Goal: Task Accomplishment & Management: Complete application form

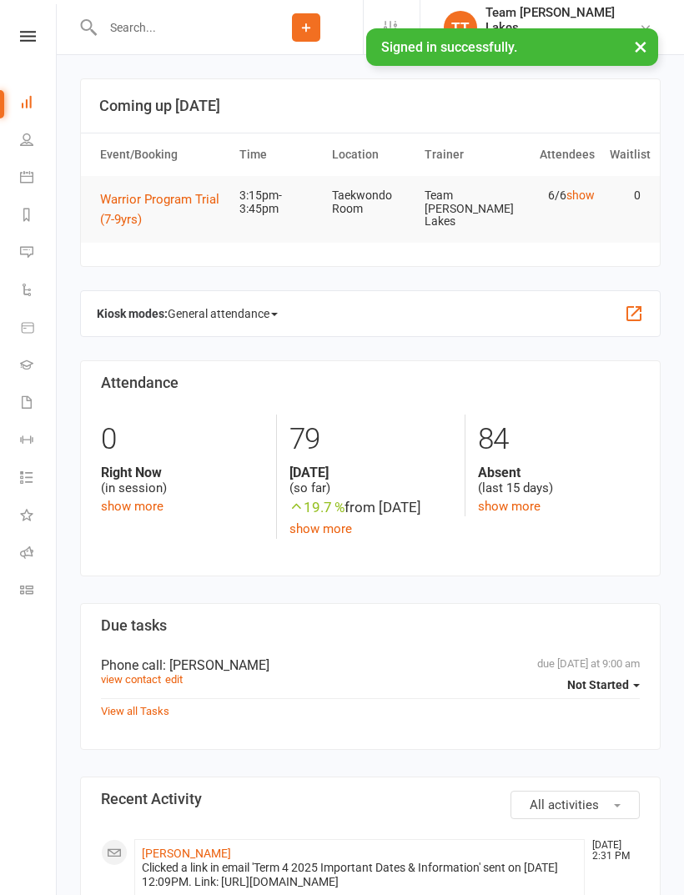
click at [31, 37] on icon at bounding box center [28, 36] width 16 height 11
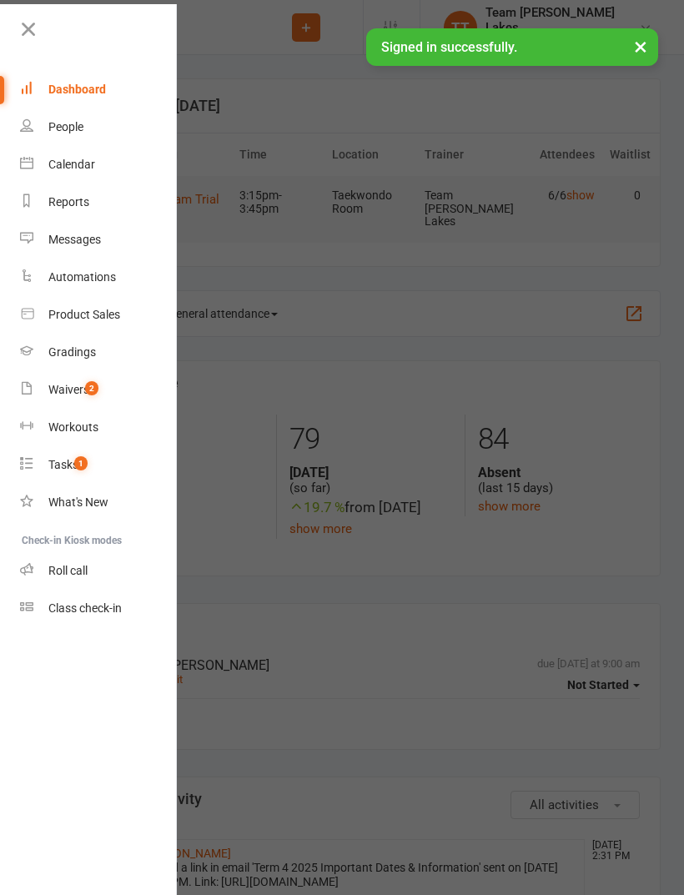
click at [83, 167] on div "Calendar" at bounding box center [71, 164] width 47 height 13
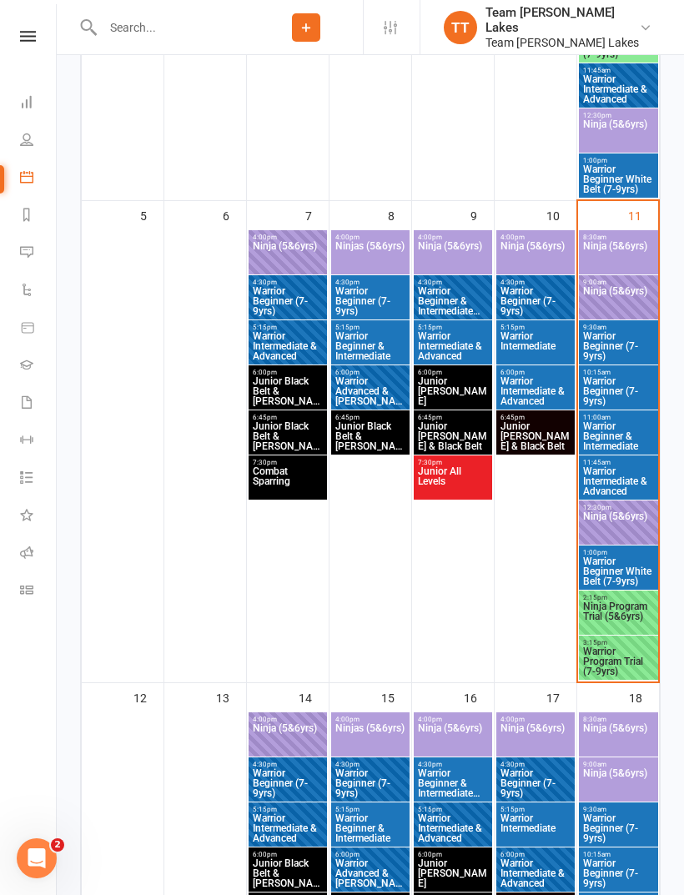
scroll to position [656, 0]
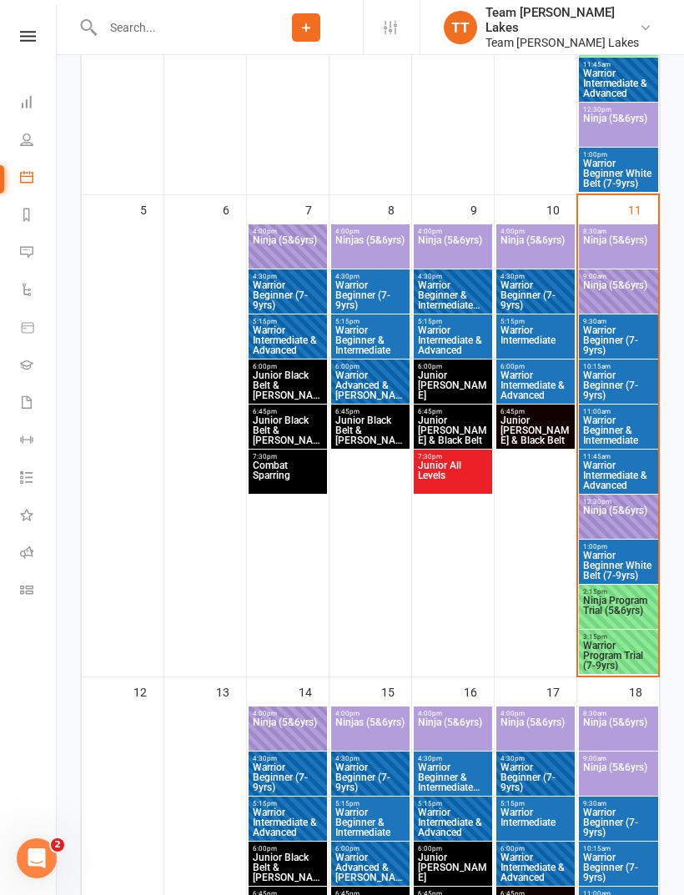
click at [627, 653] on span "Warrior Program Trial (7-9yrs)" at bounding box center [618, 656] width 73 height 30
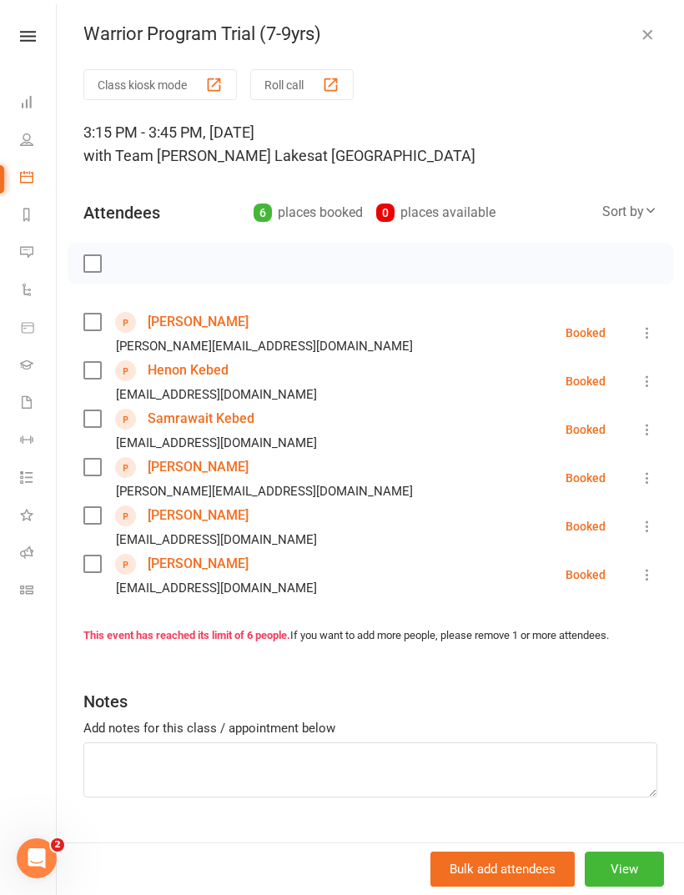
click at [206, 368] on link "Henon Kebed" at bounding box center [188, 370] width 81 height 27
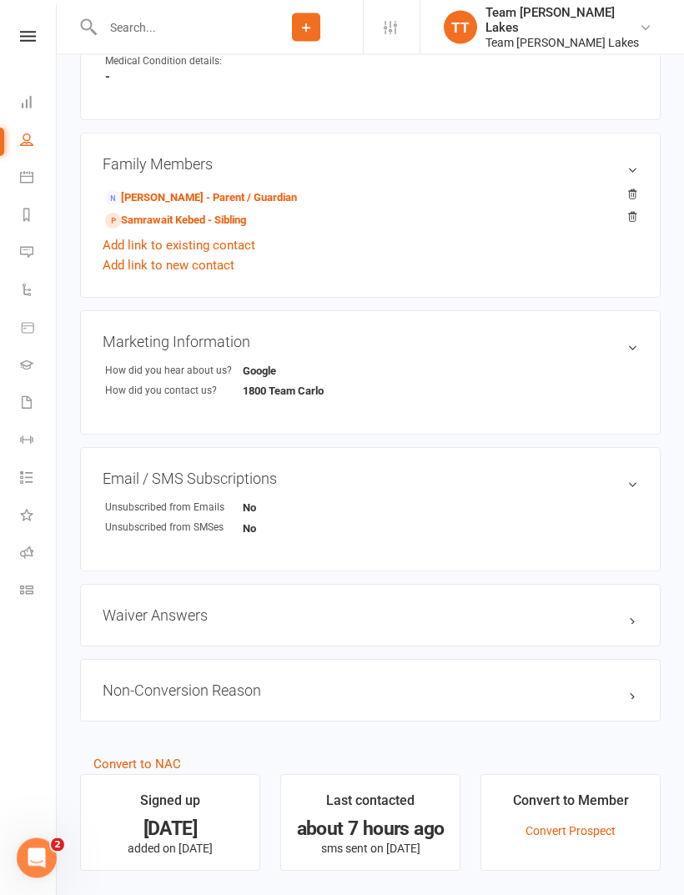
scroll to position [837, 0]
click at [257, 194] on link "[PERSON_NAME] - Parent / Guardian" at bounding box center [201, 198] width 192 height 18
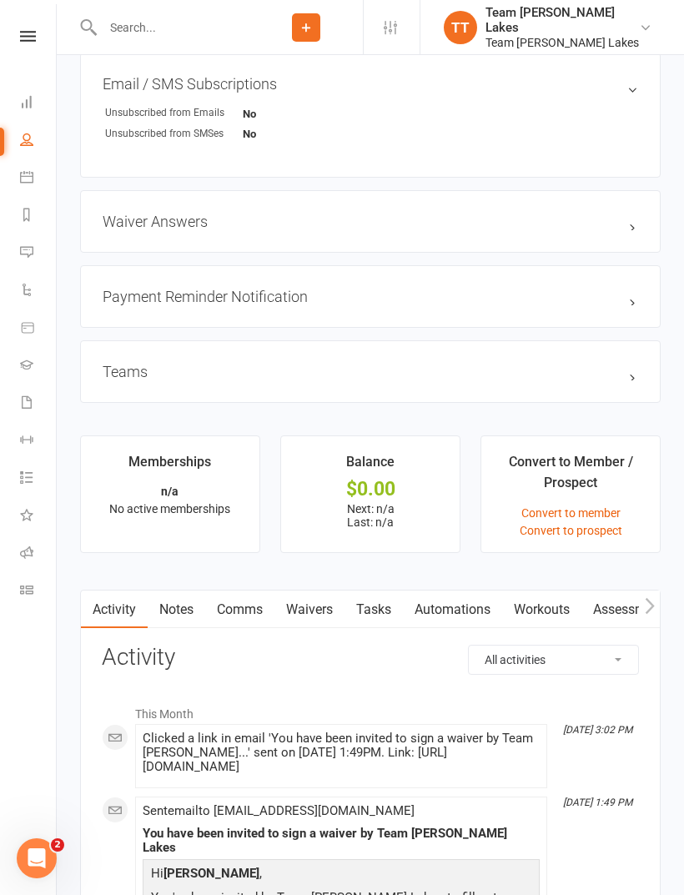
click at [325, 613] on link "Waivers" at bounding box center [310, 610] width 70 height 38
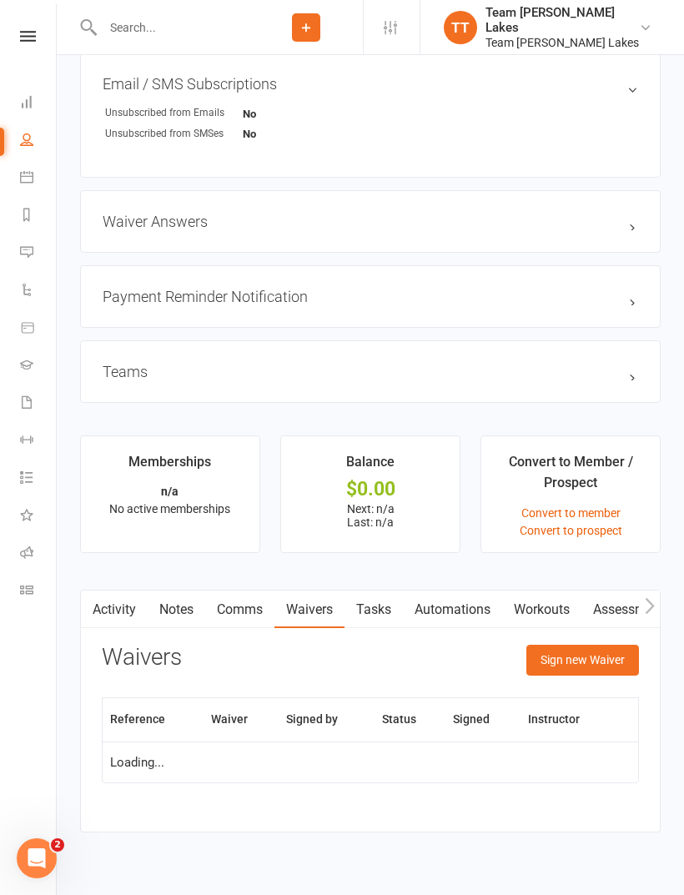
scroll to position [1343, 0]
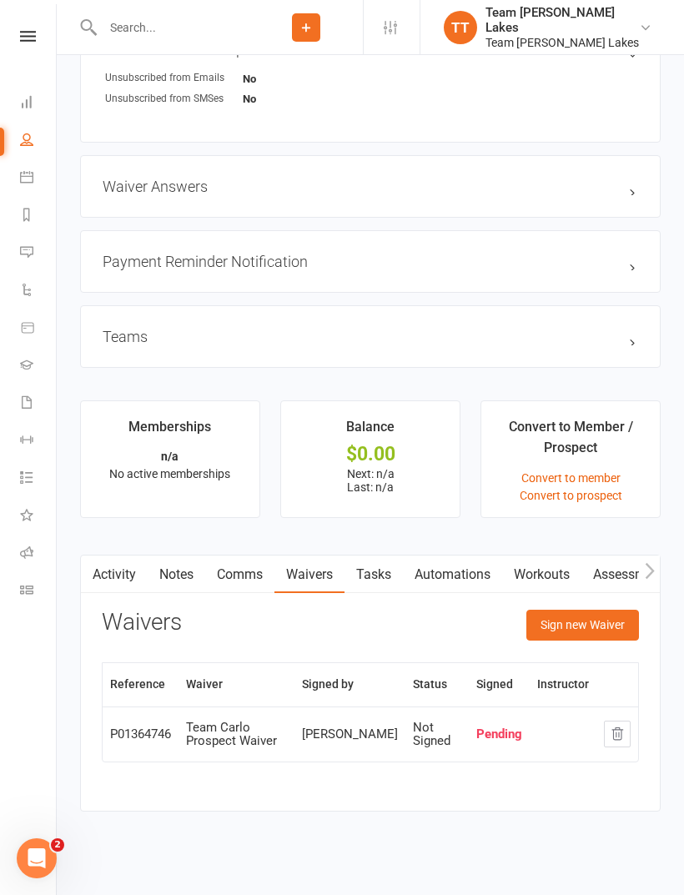
click at [582, 637] on button "Sign new Waiver" at bounding box center [582, 625] width 113 height 30
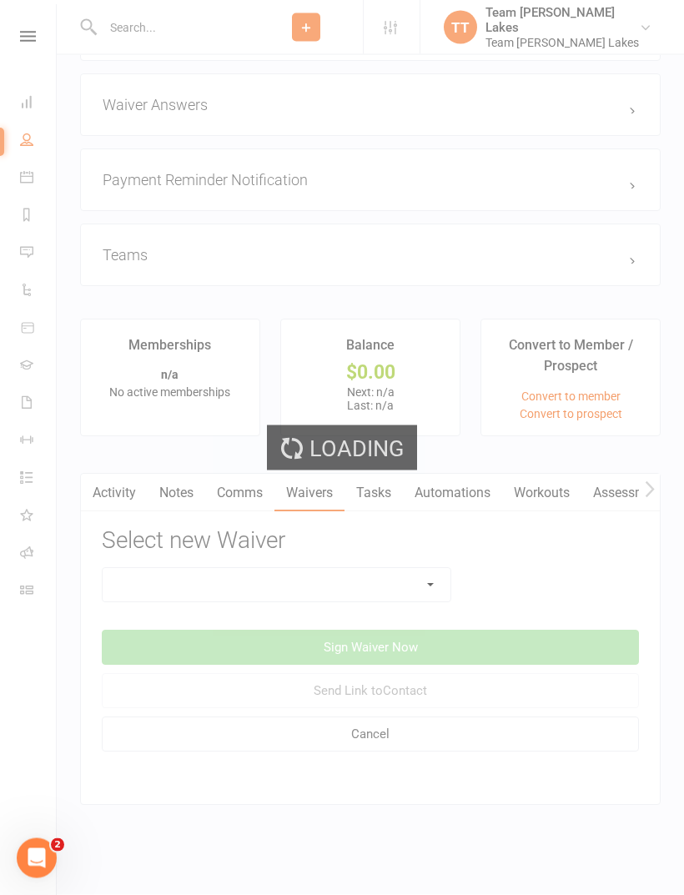
scroll to position [1440, 0]
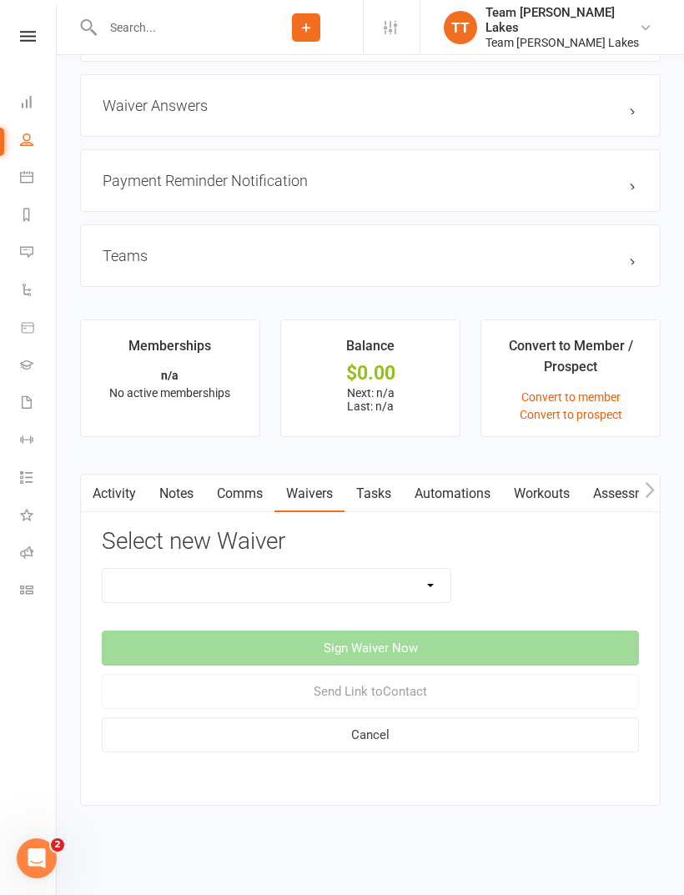
click at [422, 569] on select "Family Program Combination Member Waiver (3+ Family Members) Family Program Com…" at bounding box center [277, 585] width 348 height 33
select select "2"
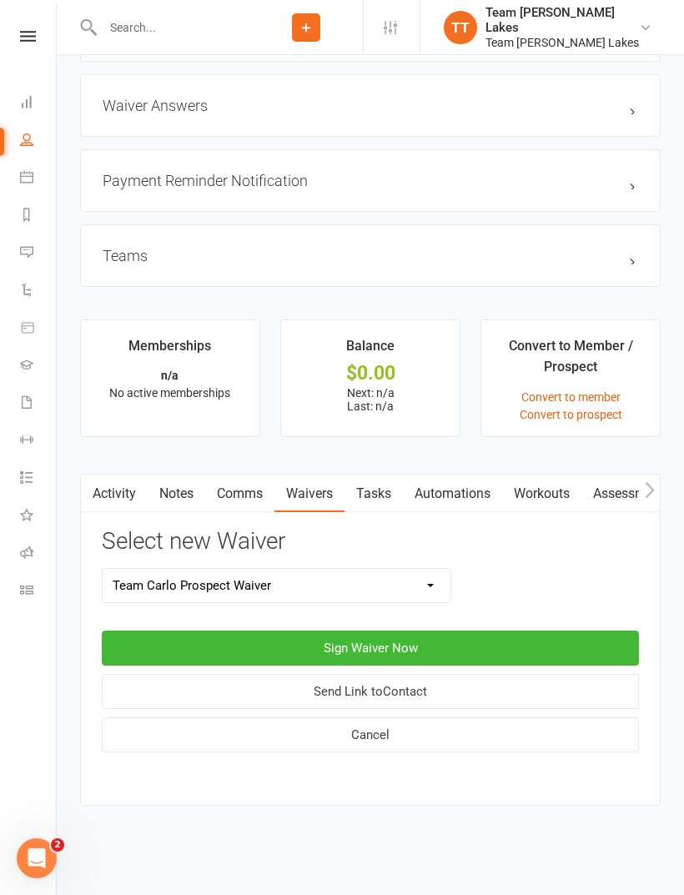
click at [530, 631] on button "Sign Waiver Now" at bounding box center [370, 648] width 537 height 35
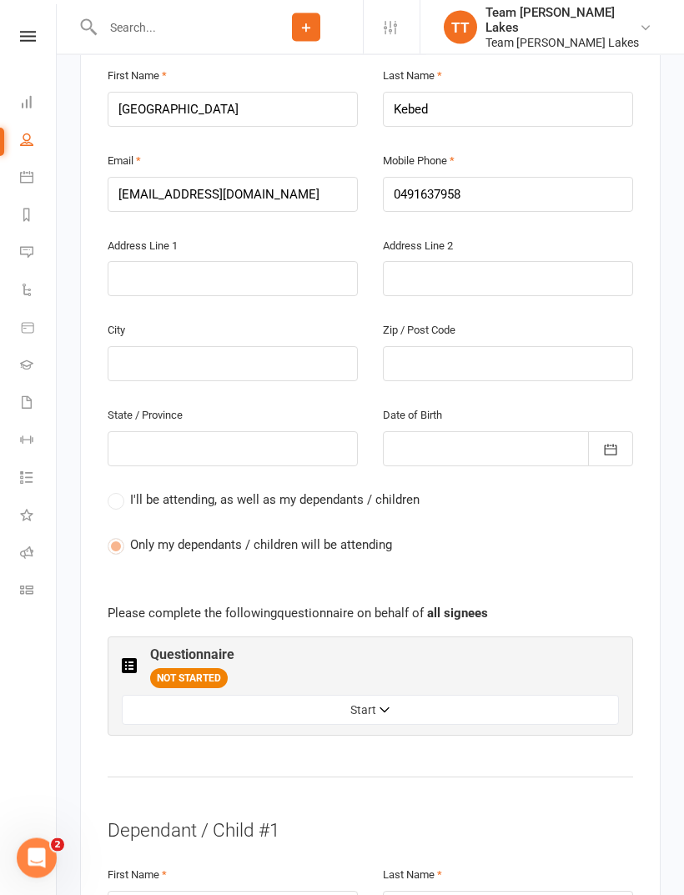
scroll to position [445, 0]
click at [328, 694] on button "Start" at bounding box center [370, 709] width 497 height 30
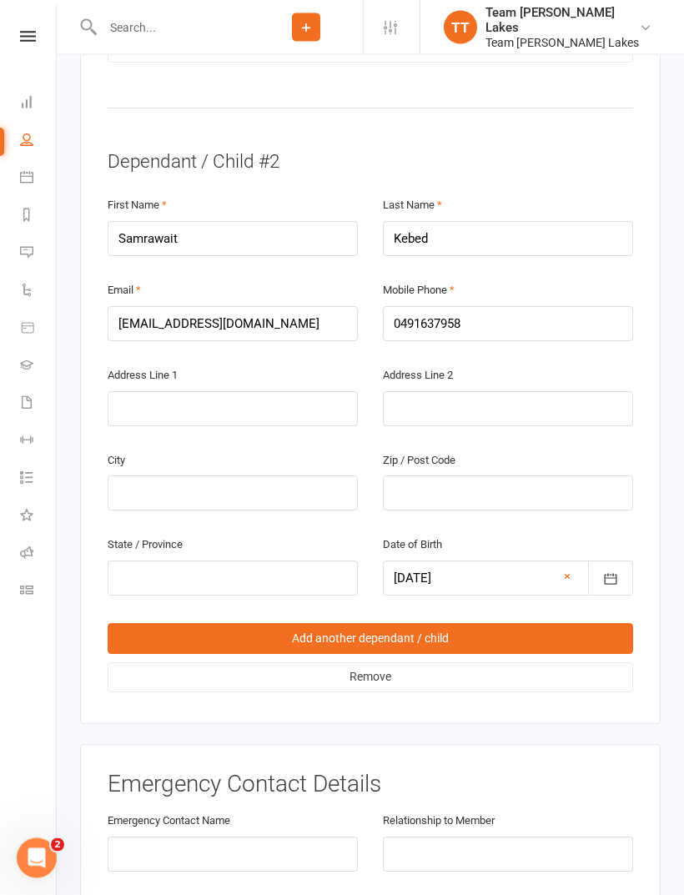
scroll to position [2259, 0]
click at [269, 623] on link "Add another dependant / child" at bounding box center [371, 638] width 526 height 30
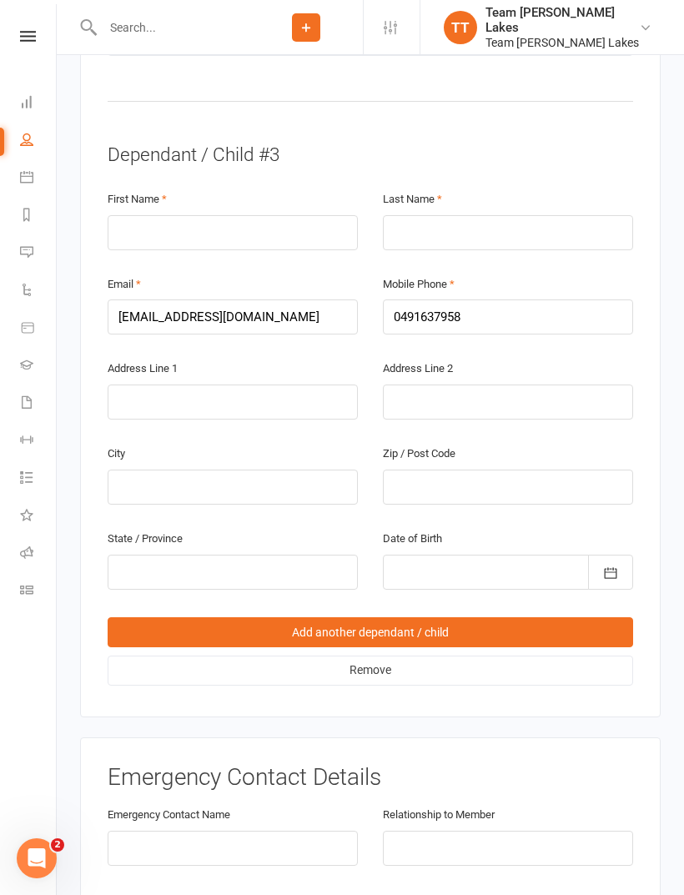
scroll to position [2856, 0]
click at [179, 216] on input "text" at bounding box center [233, 233] width 250 height 35
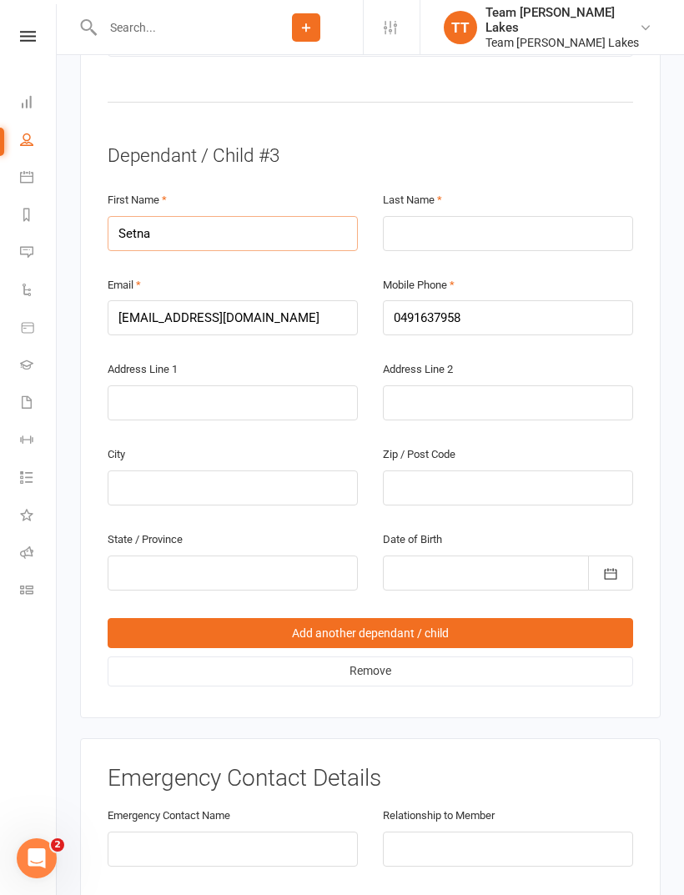
type input "Setna"
click at [421, 216] on input "text" at bounding box center [508, 233] width 250 height 35
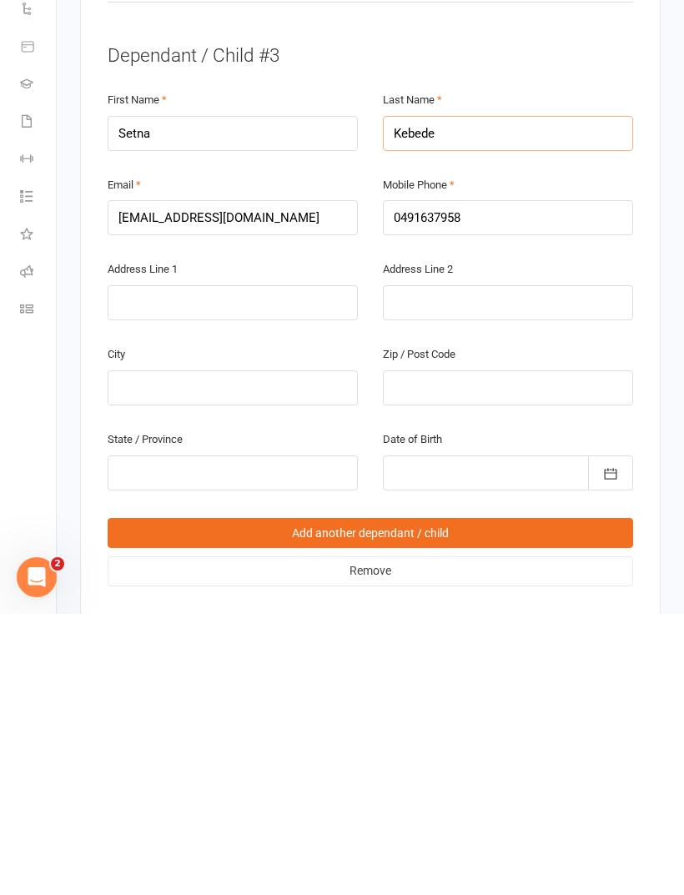
scroll to position [2681, 0]
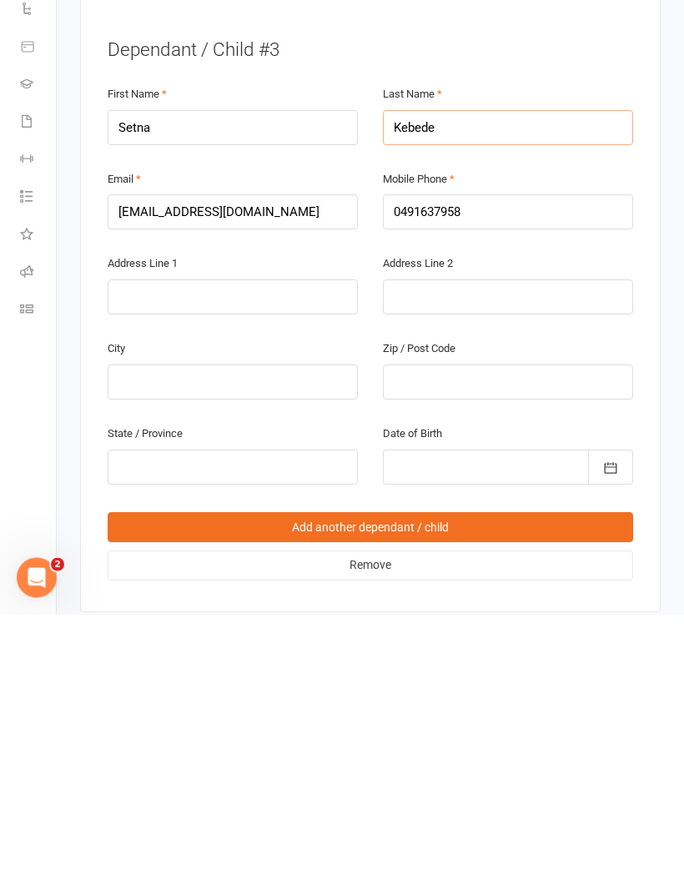
type input "Kebede"
click at [447, 731] on div at bounding box center [508, 748] width 250 height 35
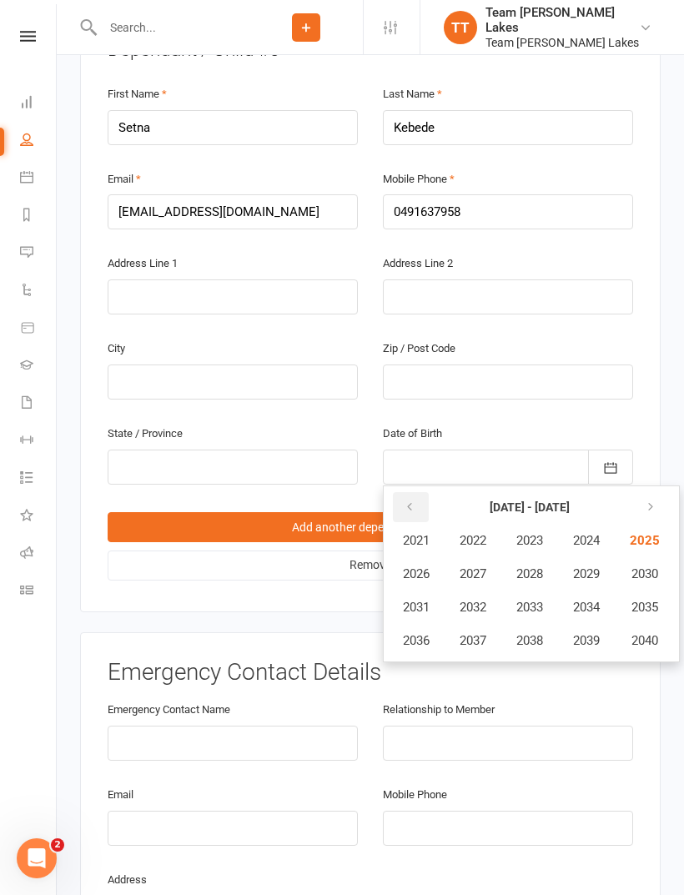
click at [412, 501] on icon "button" at bounding box center [410, 507] width 12 height 13
click at [536, 600] on span "2013" at bounding box center [529, 607] width 27 height 15
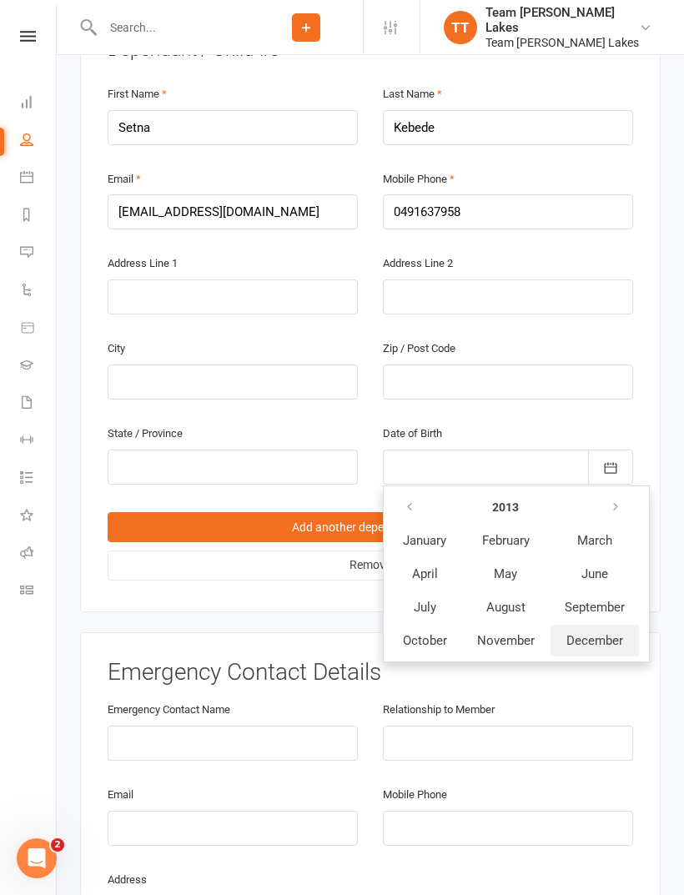
click at [592, 633] on span "December" at bounding box center [595, 640] width 57 height 15
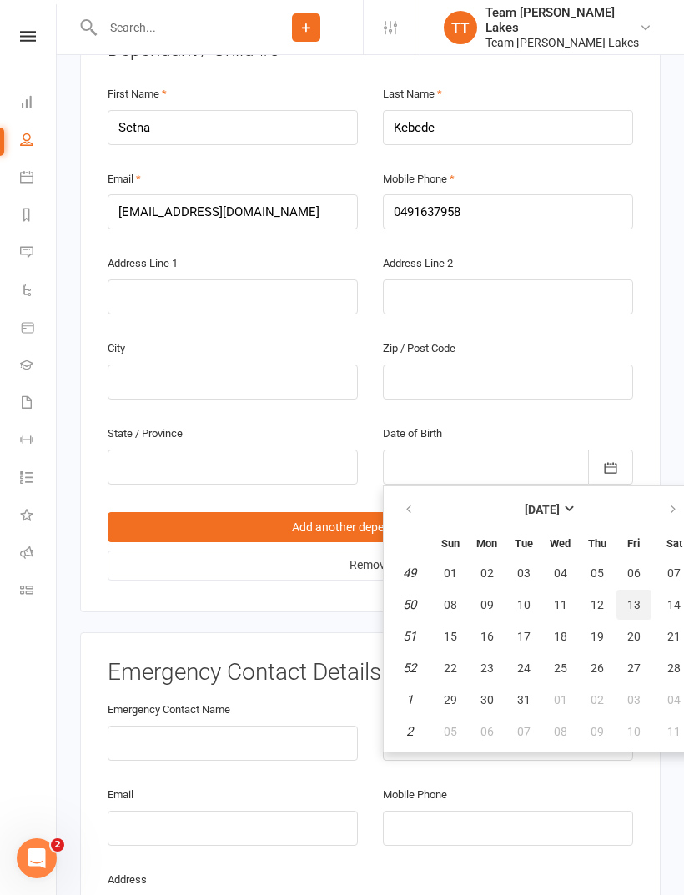
click at [632, 598] on span "13" at bounding box center [633, 604] width 13 height 13
type input "[DATE]"
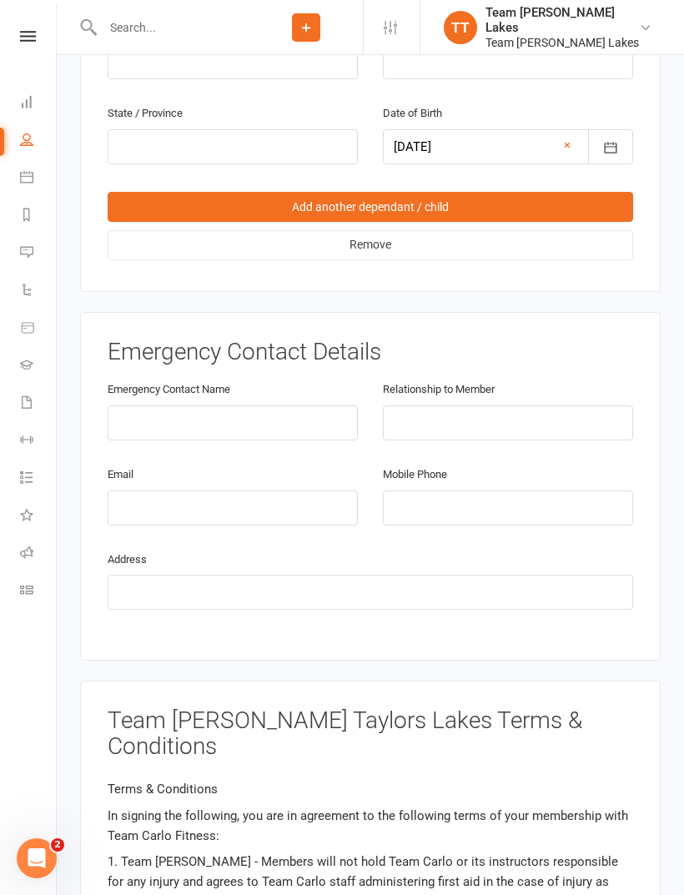
scroll to position [3283, 0]
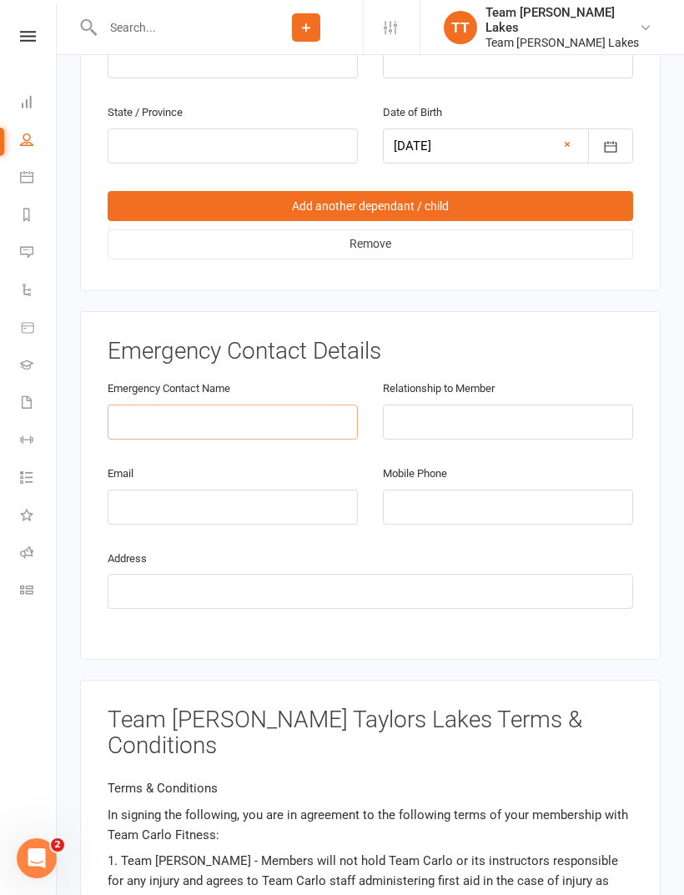
click at [169, 405] on input "text" at bounding box center [233, 422] width 250 height 35
type input "Israel"
click at [434, 405] on input "text" at bounding box center [508, 422] width 250 height 35
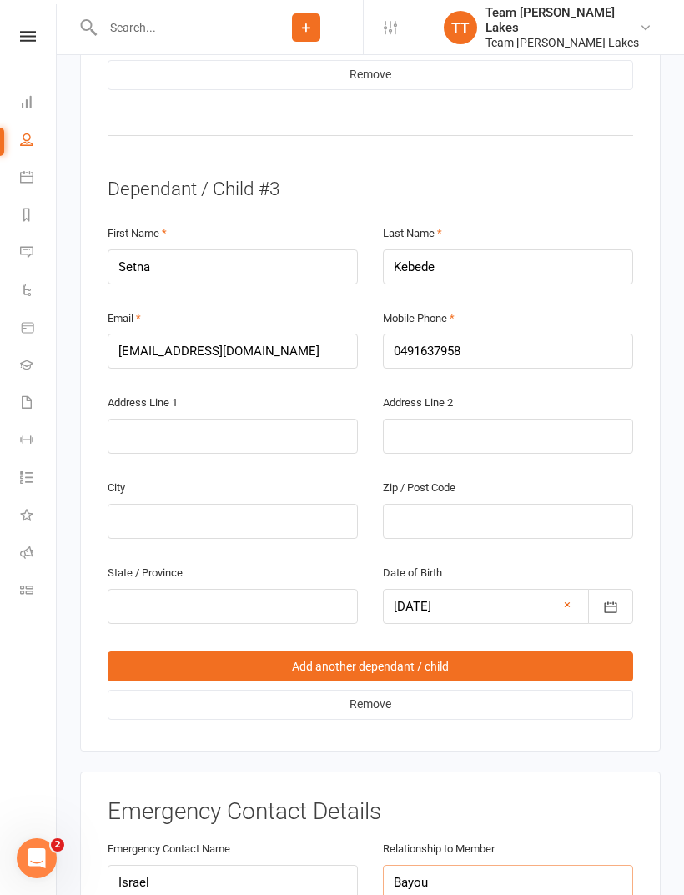
scroll to position [2805, 0]
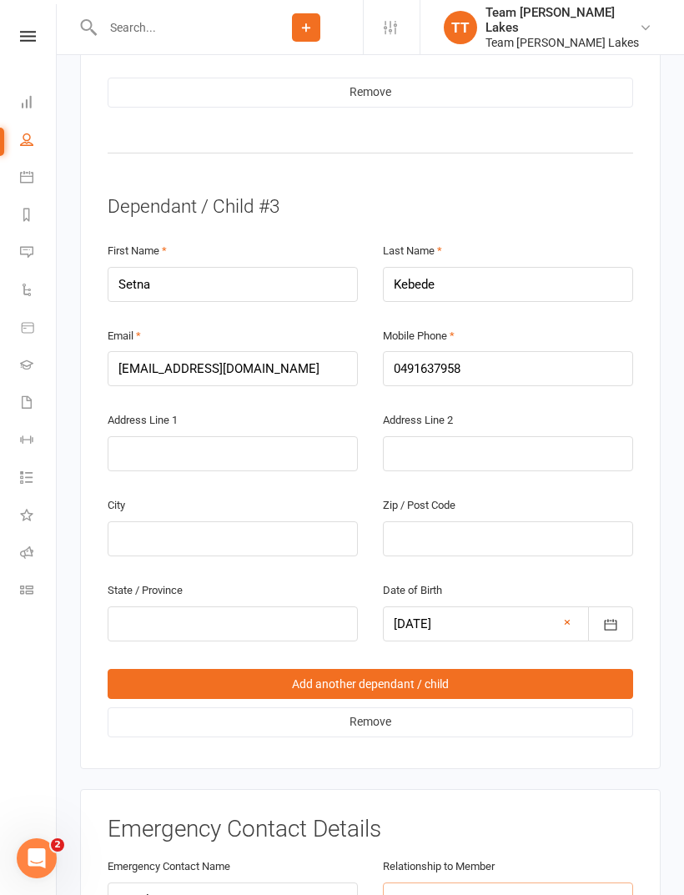
type input "Bayou"
click at [454, 267] on input "Kebede" at bounding box center [508, 284] width 250 height 35
type input "K"
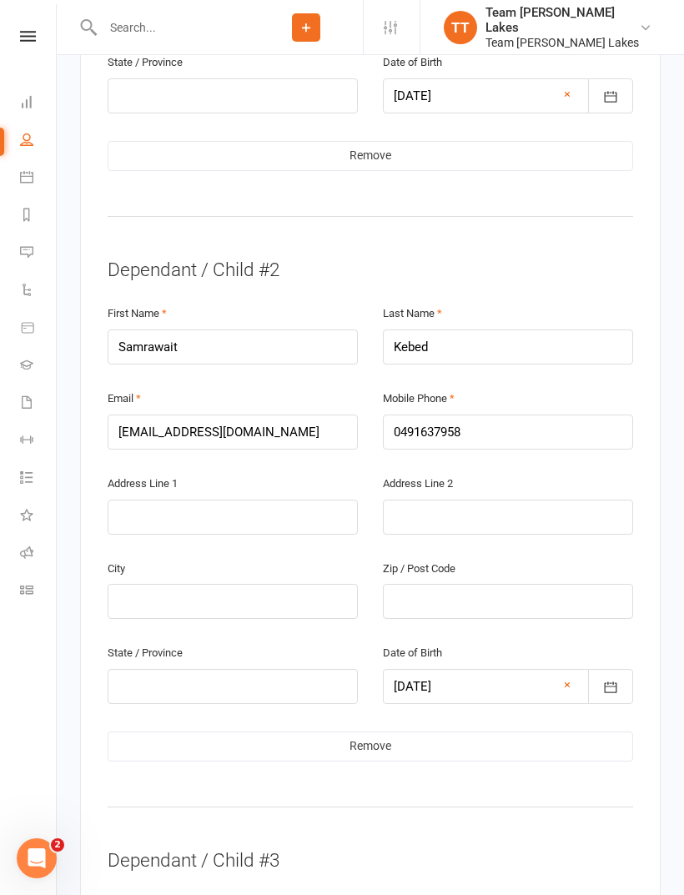
scroll to position [2151, 0]
type input "Bayou"
click at [447, 330] on input "Kebed" at bounding box center [508, 347] width 250 height 35
type input "K"
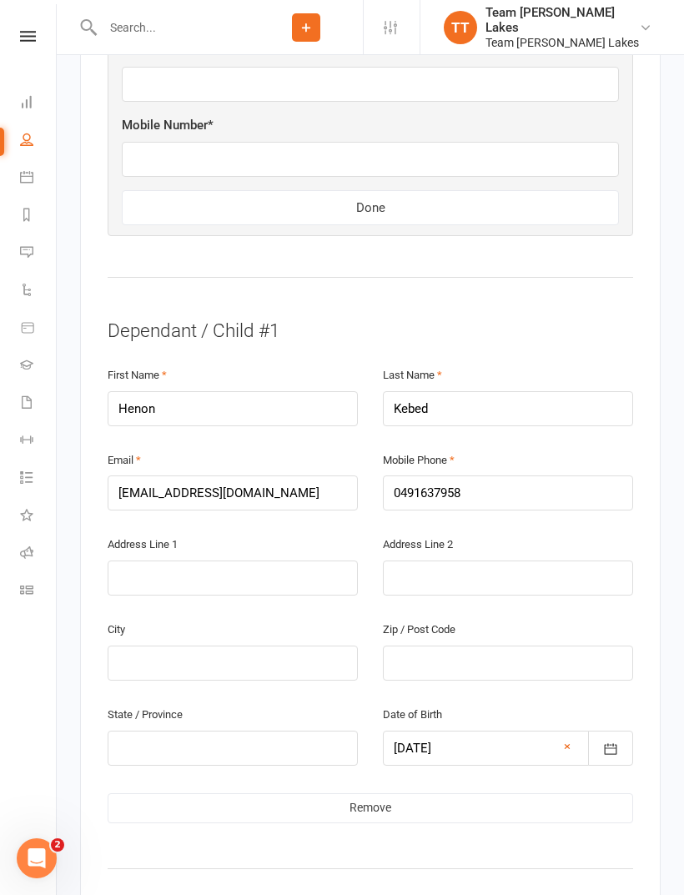
scroll to position [1494, 0]
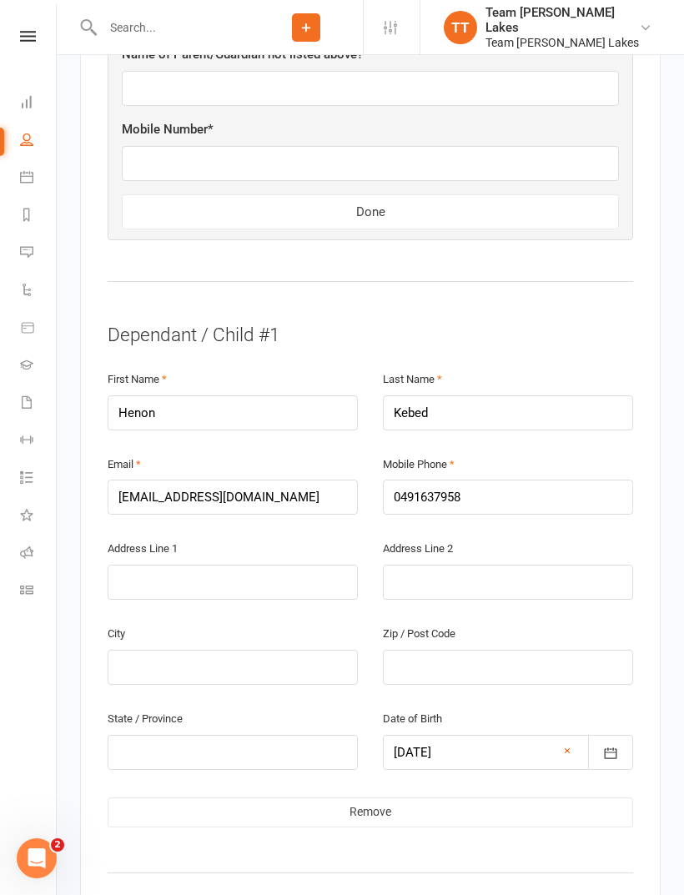
type input "Bayou"
click at [445, 395] on input "Kebed" at bounding box center [508, 412] width 250 height 35
type input "K"
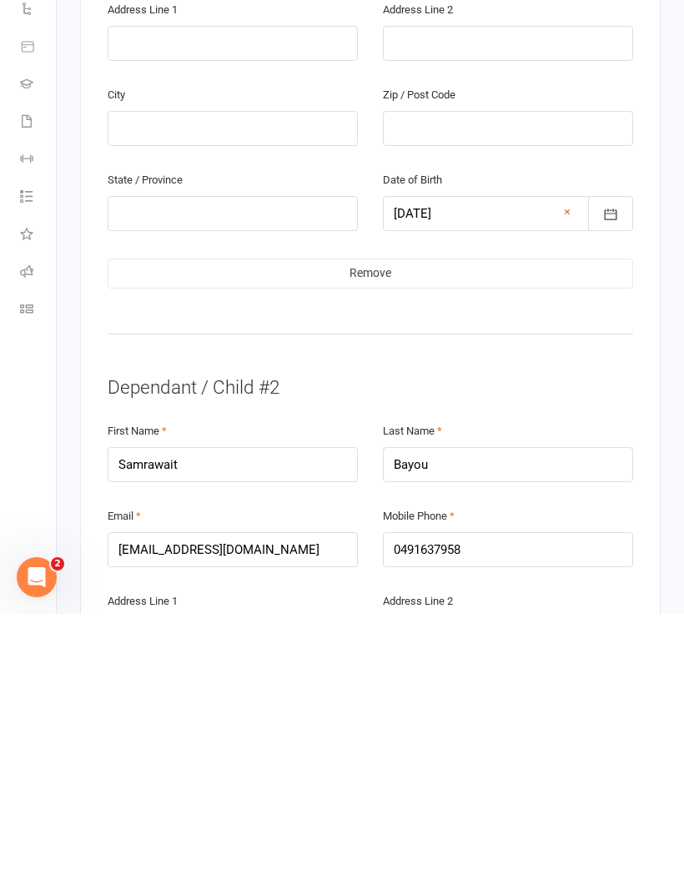
scroll to position [1753, 0]
type input "Bayou"
click at [169, 728] on input "Samrawait" at bounding box center [233, 745] width 250 height 35
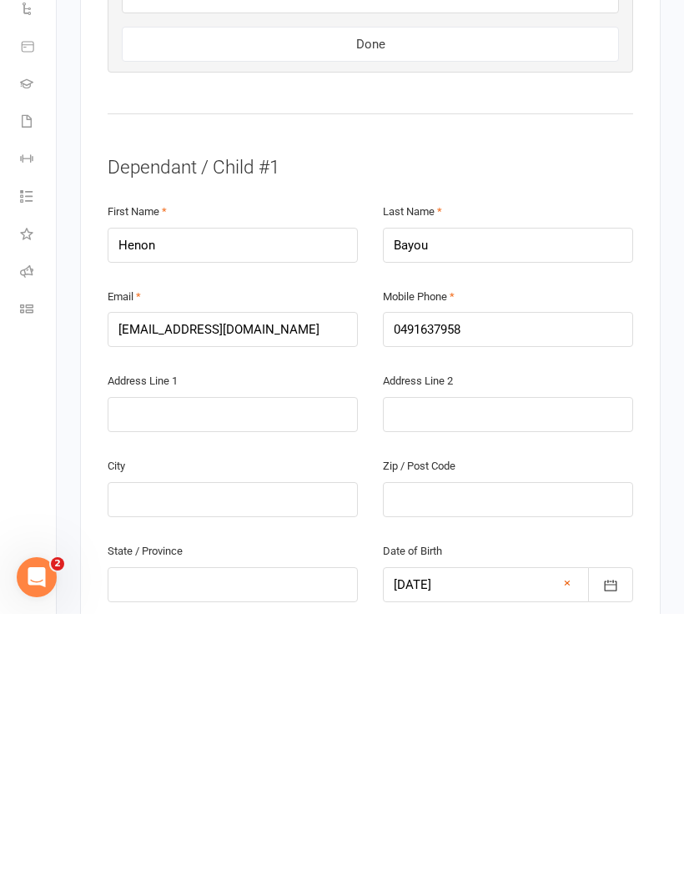
scroll to position [1388, 0]
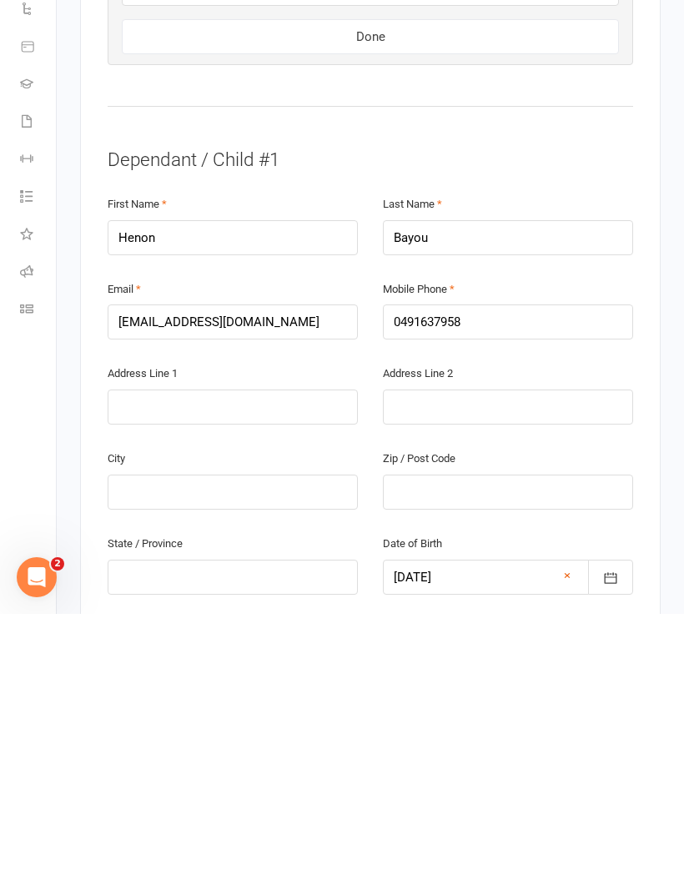
type input "Samrawit"
click at [481, 586] on input "0491637958" at bounding box center [508, 603] width 250 height 35
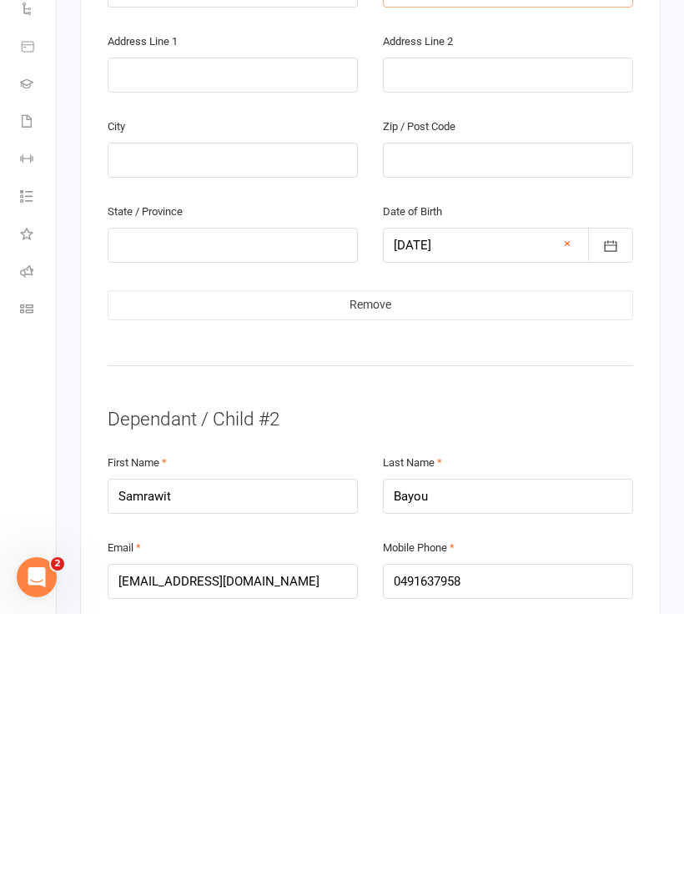
scroll to position [1736, 0]
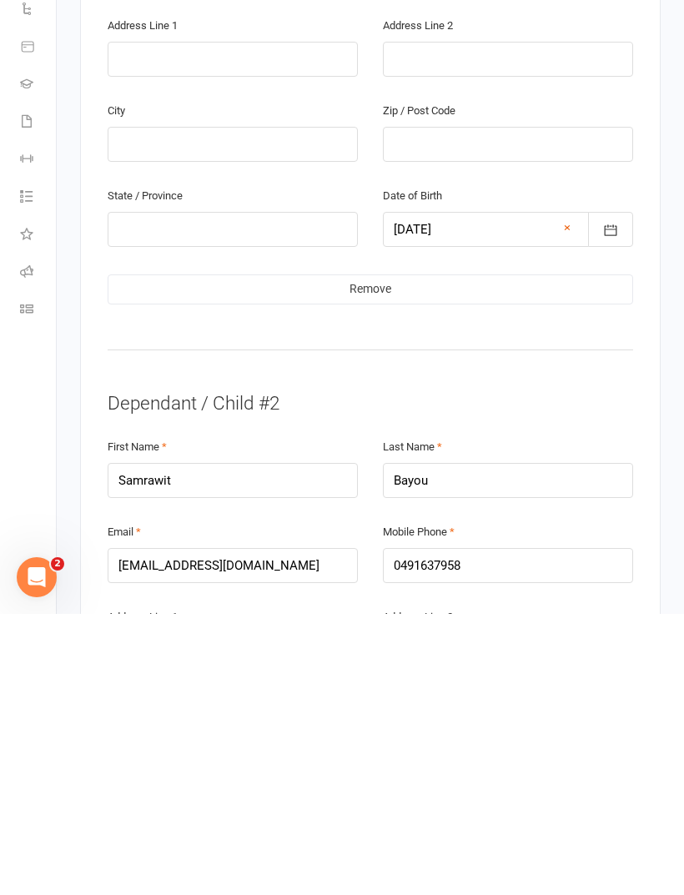
type input "0448913912"
click at [478, 829] on input "0491637958" at bounding box center [508, 846] width 250 height 35
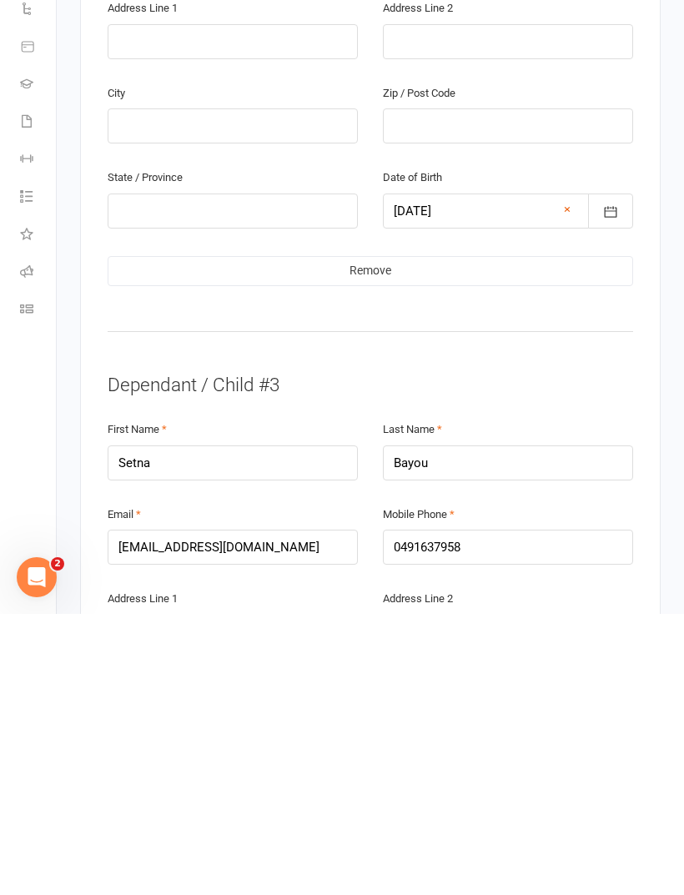
scroll to position [2349, 0]
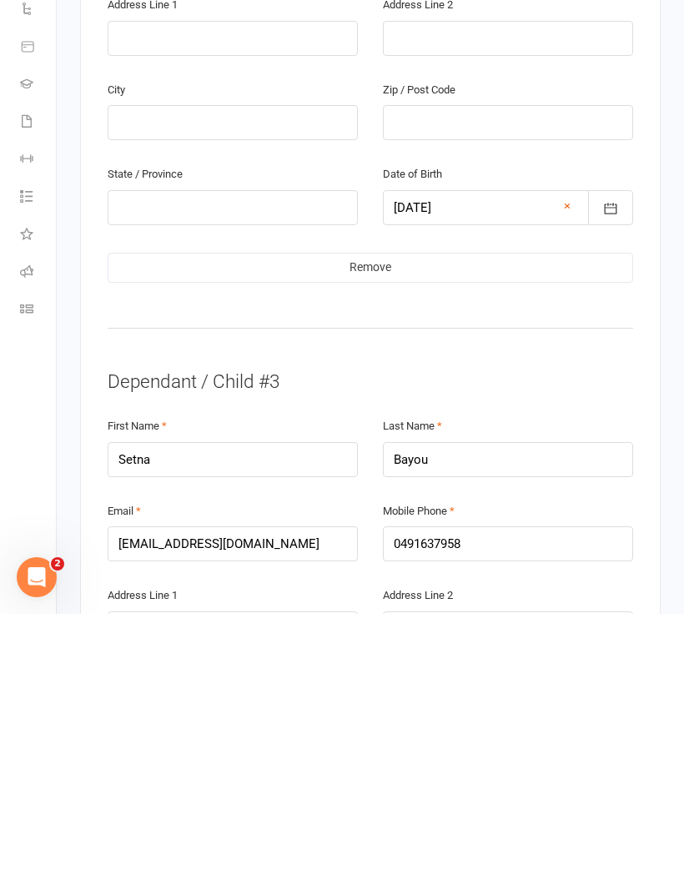
type input "0448913912"
click at [477, 808] on input "0491637958" at bounding box center [508, 825] width 250 height 35
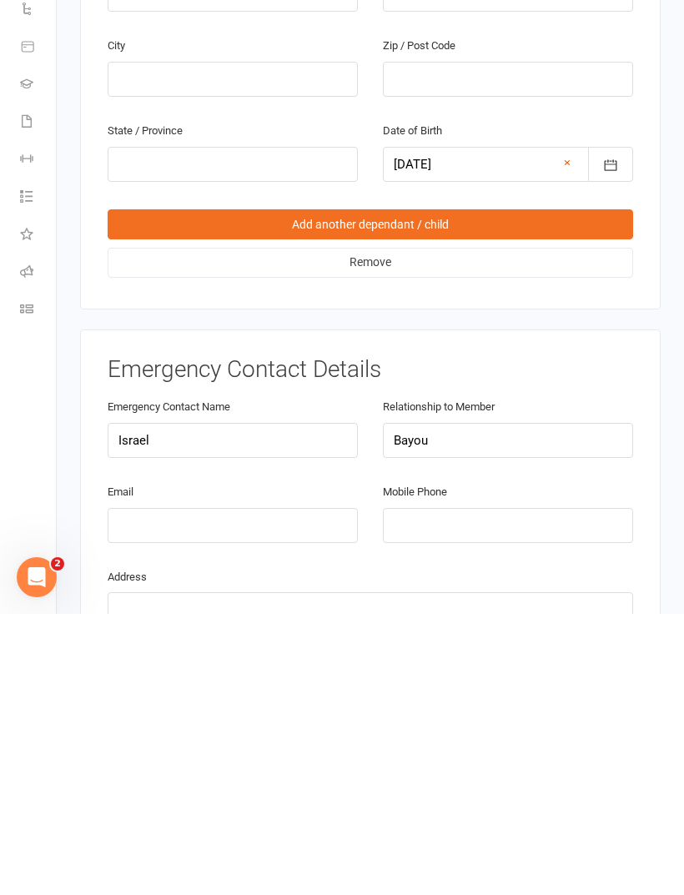
scroll to position [2985, 0]
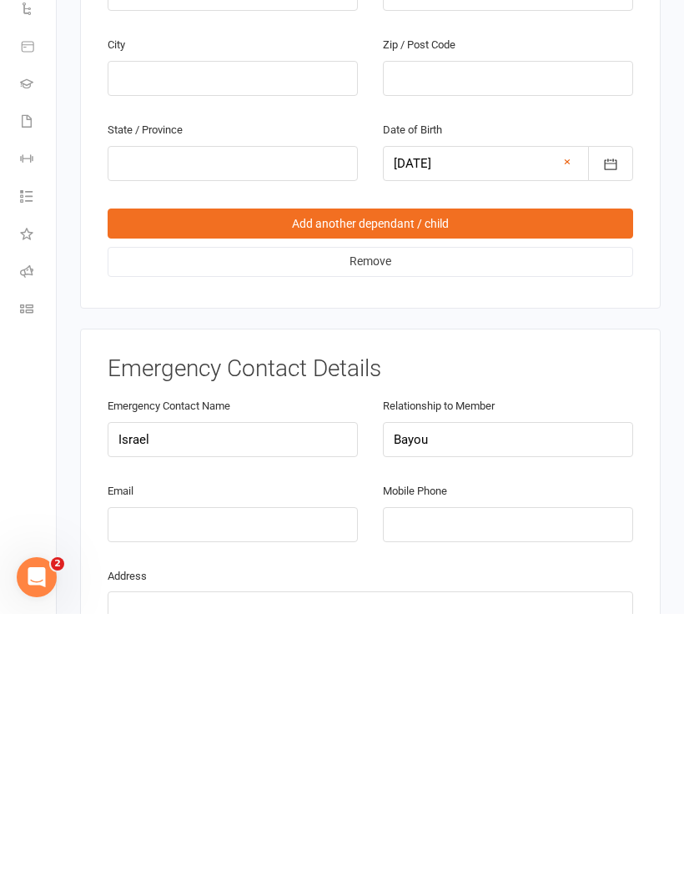
type input "0448913912"
click at [431, 788] on input "tel" at bounding box center [508, 805] width 250 height 35
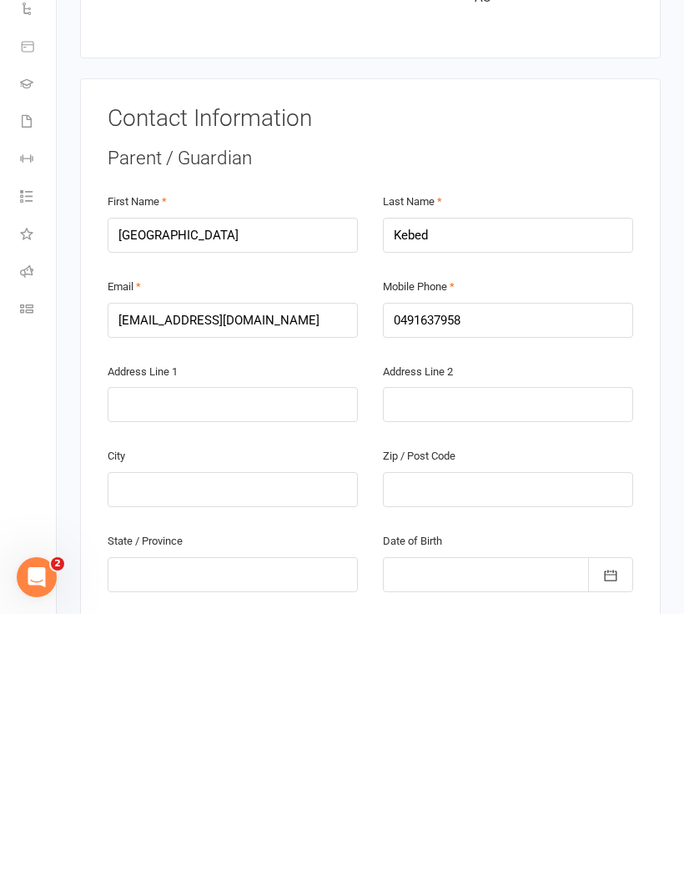
scroll to position [38, 0]
type input "0448913912"
click at [436, 498] on input "Kebed" at bounding box center [508, 515] width 250 height 35
type input "Kebede"
click at [477, 583] on input "0491637958" at bounding box center [508, 600] width 250 height 35
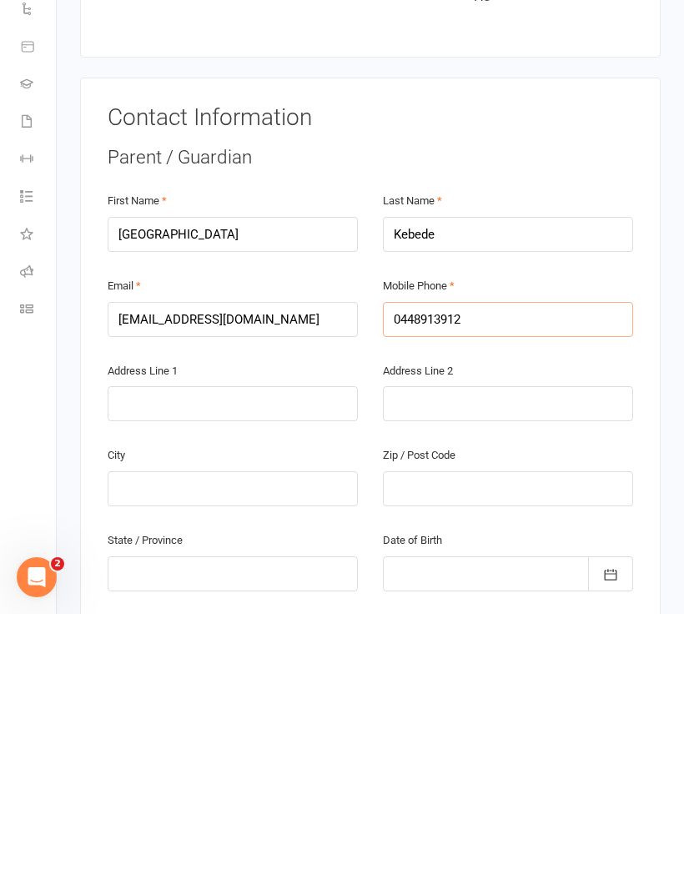
type input "0448913912"
click at [148, 667] on input "text" at bounding box center [233, 684] width 250 height 35
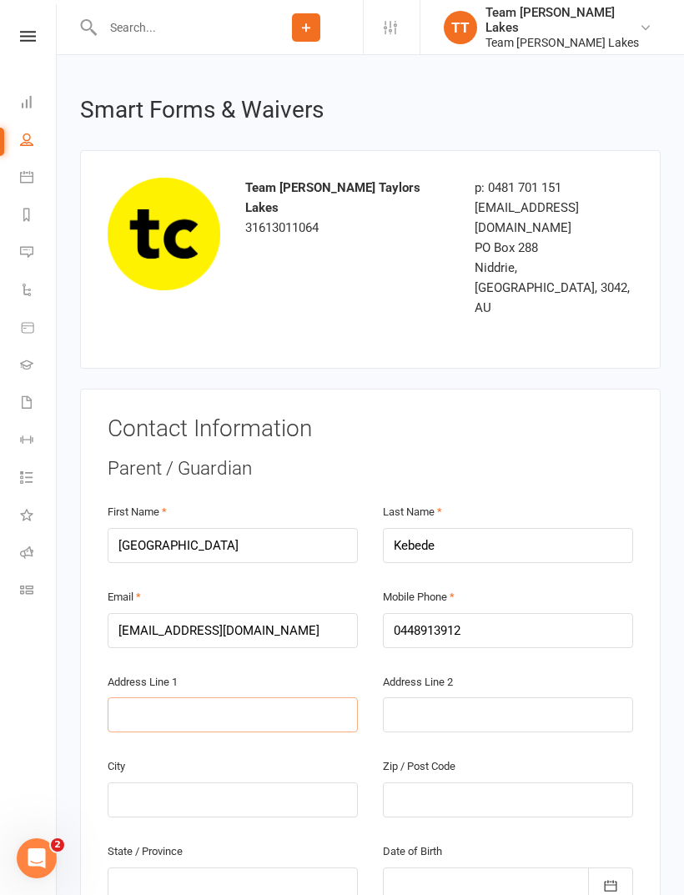
scroll to position [7, 0]
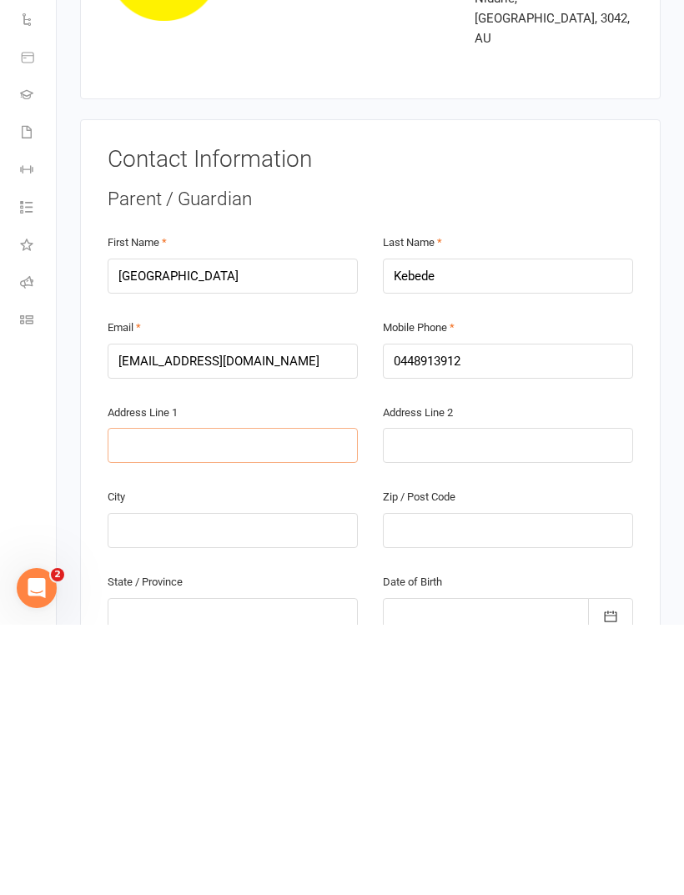
type input "3"
type input "30"
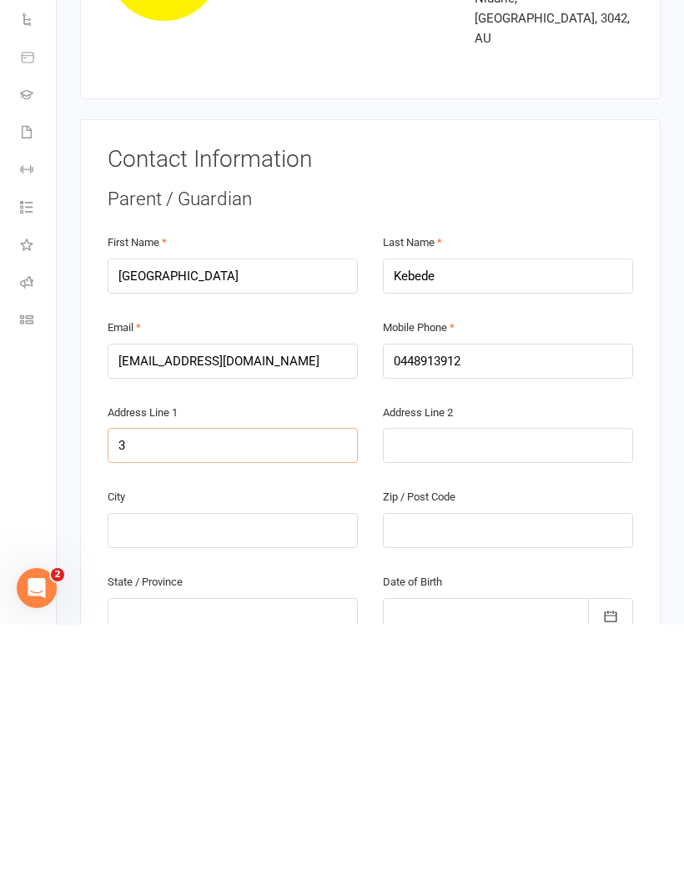
type input "30"
type input "30 D"
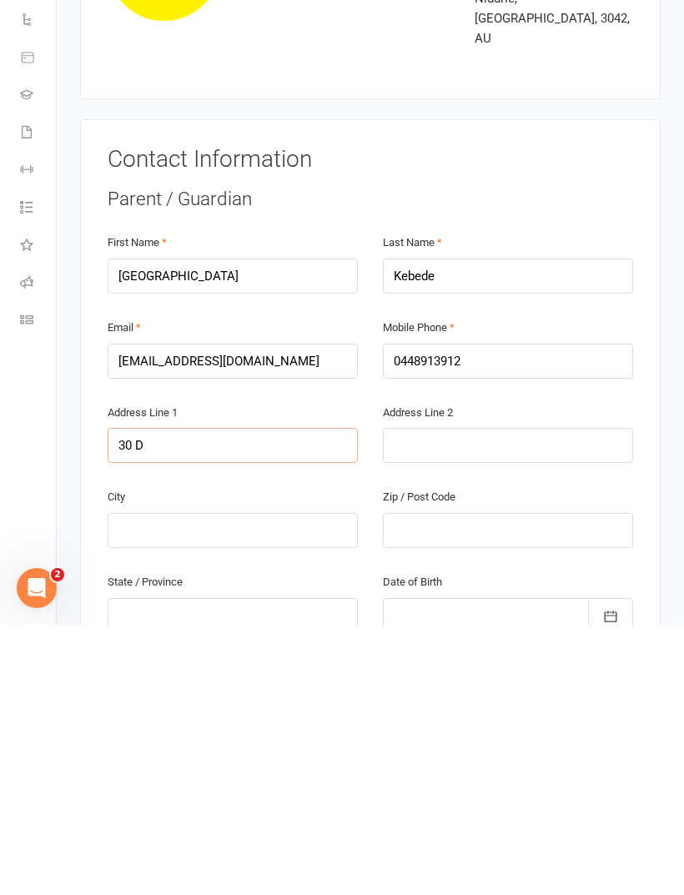
type input "30 D"
type input "30 Dr"
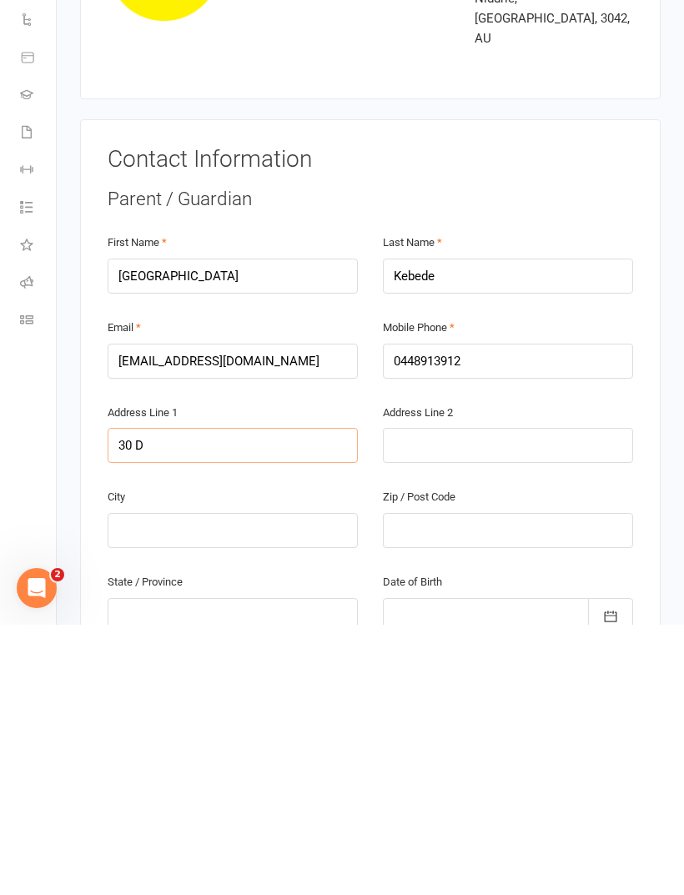
type input "30 Dr"
type input "30 Dru"
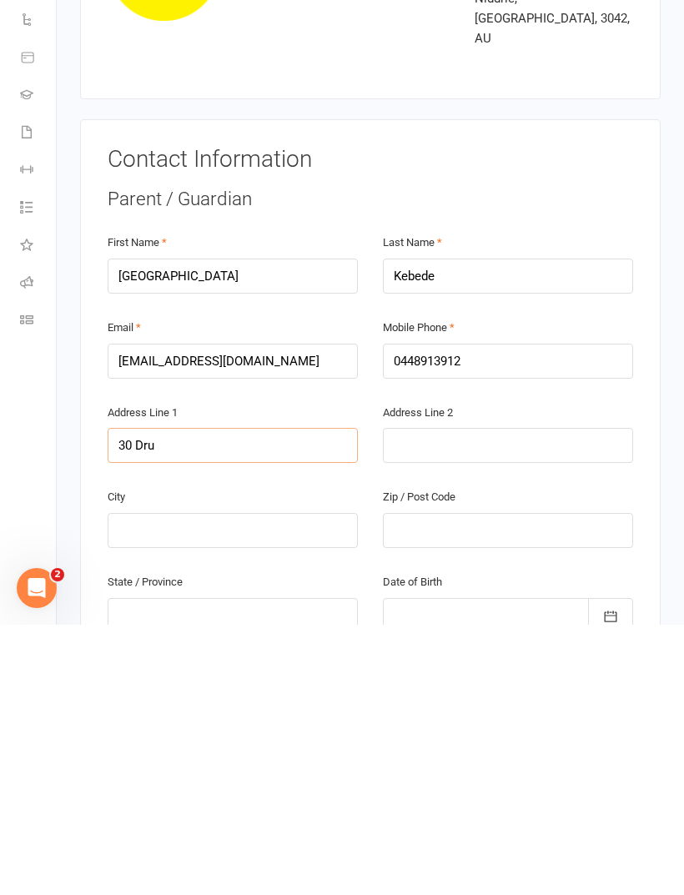
type input "30 Drum"
type input "30 [PERSON_NAME]"
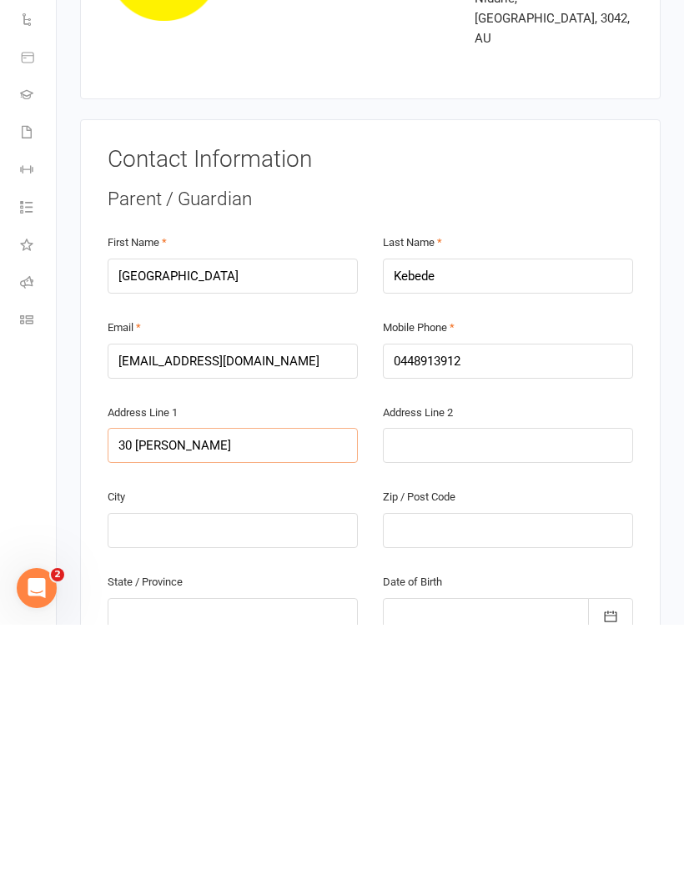
type input "30 [PERSON_NAME]"
type input "30 Drummo"
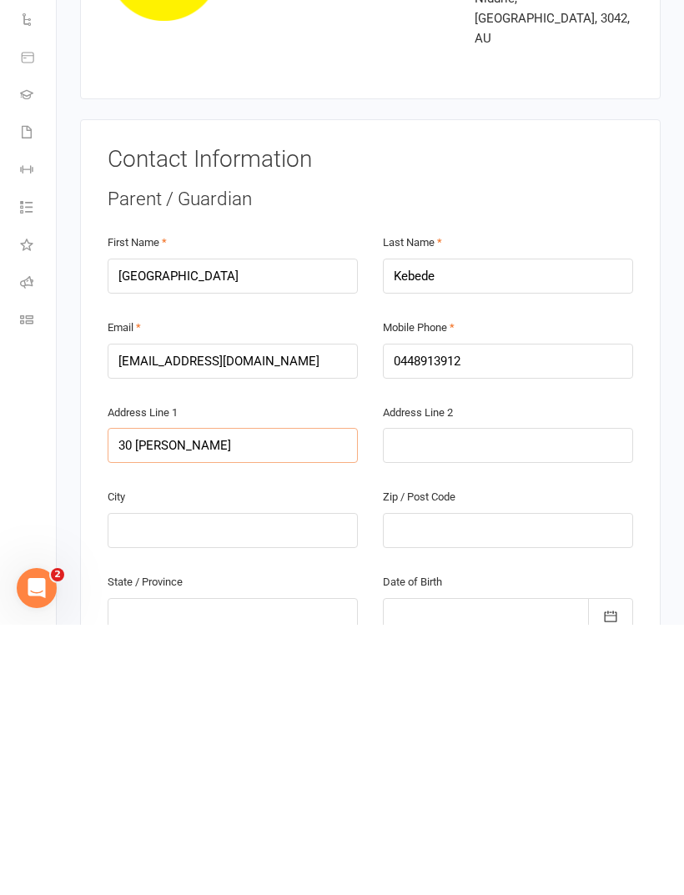
type input "30 Drummo"
type input "30 Drummon"
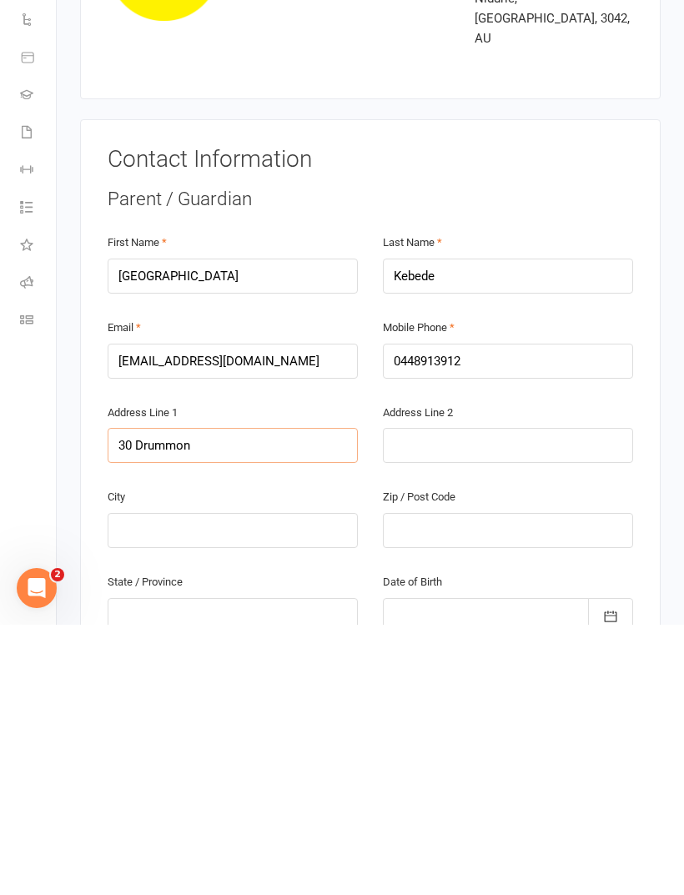
type input "30 Drummon"
type input "30 [PERSON_NAME]"
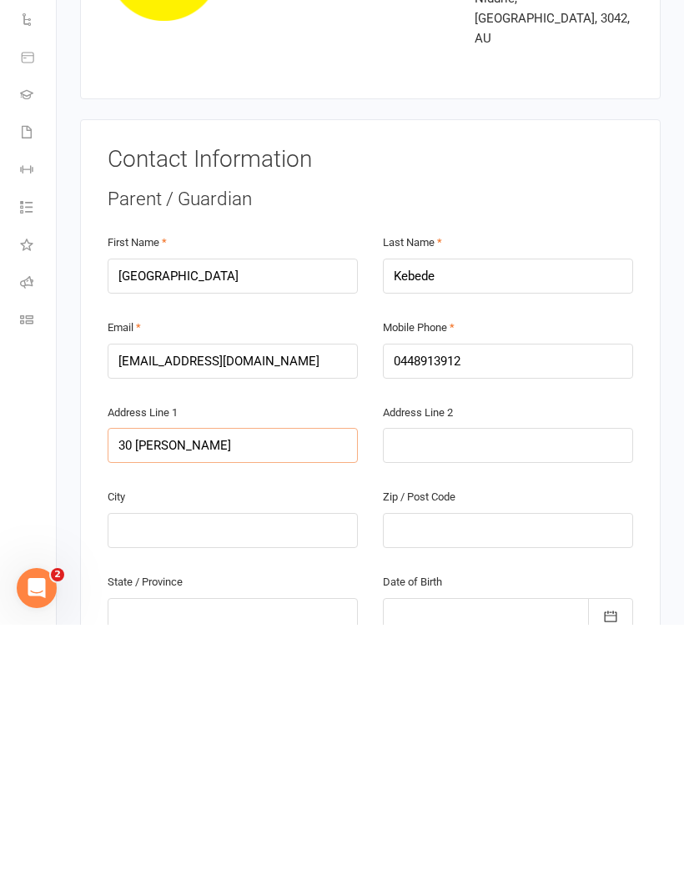
type input "30 [PERSON_NAME] S"
type input "[STREET_ADDRESS][PERSON_NAME]"
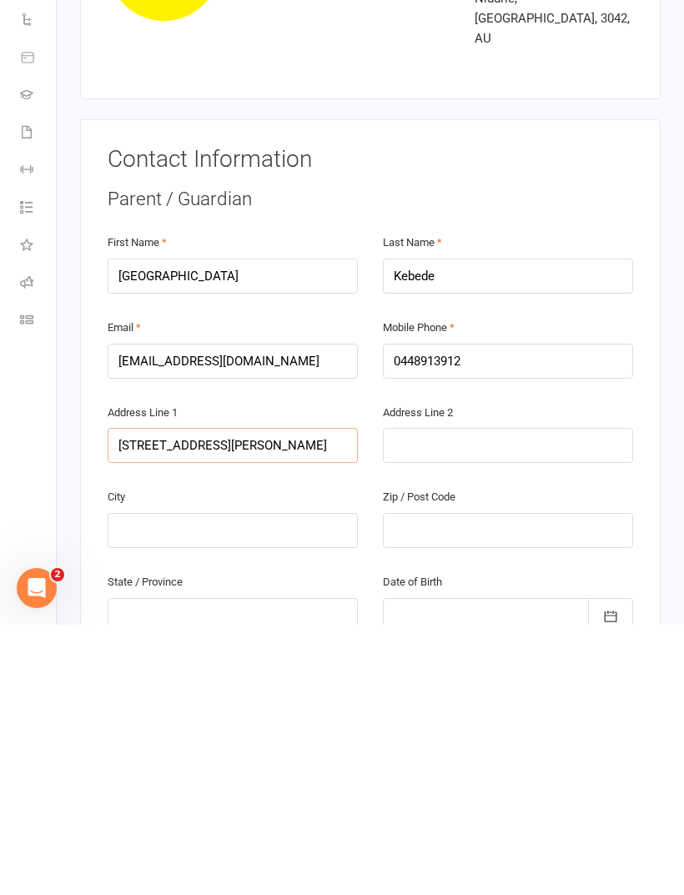
type input "[STREET_ADDRESS][PERSON_NAME]"
click at [174, 783] on input "text" at bounding box center [233, 800] width 250 height 35
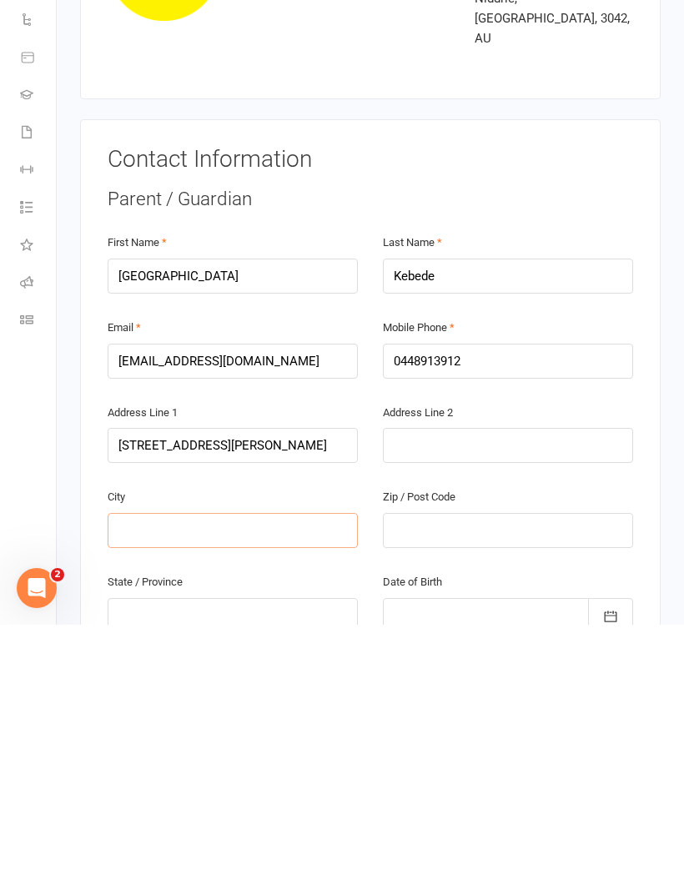
type input "C"
type input "Ca"
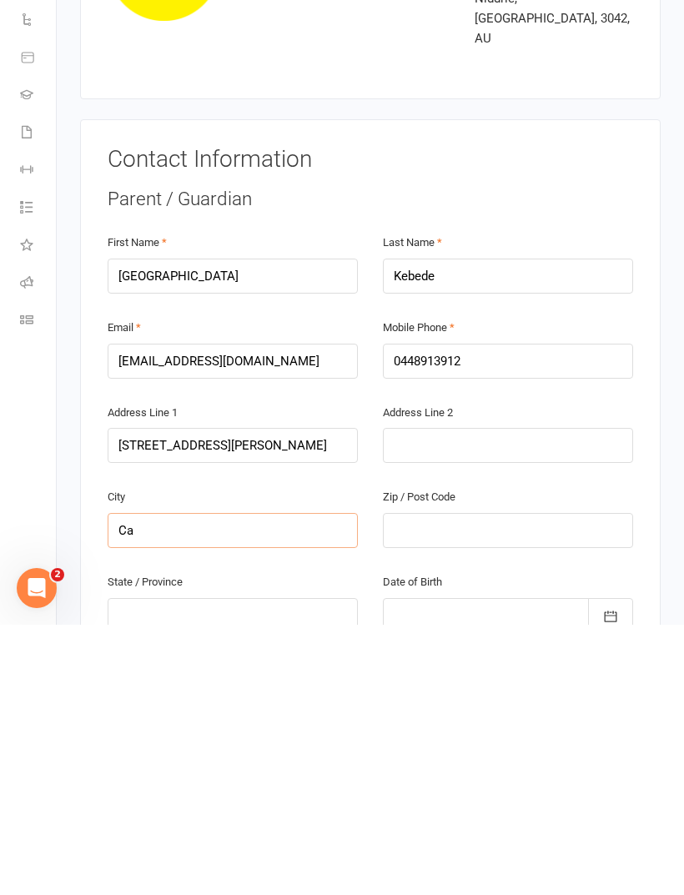
type input "Ca"
type input "Car"
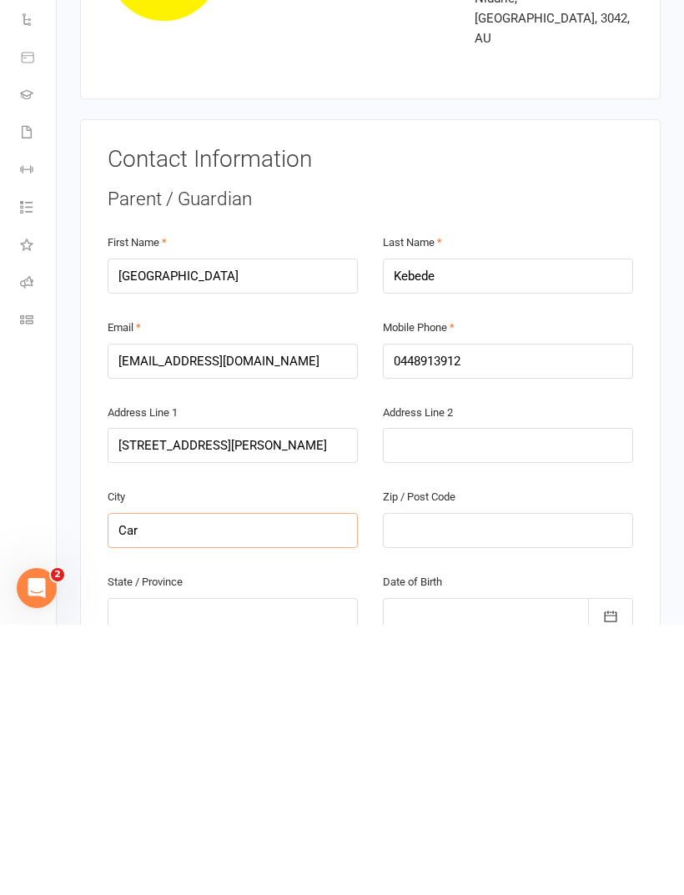
type input "Car"
type input "Ca"
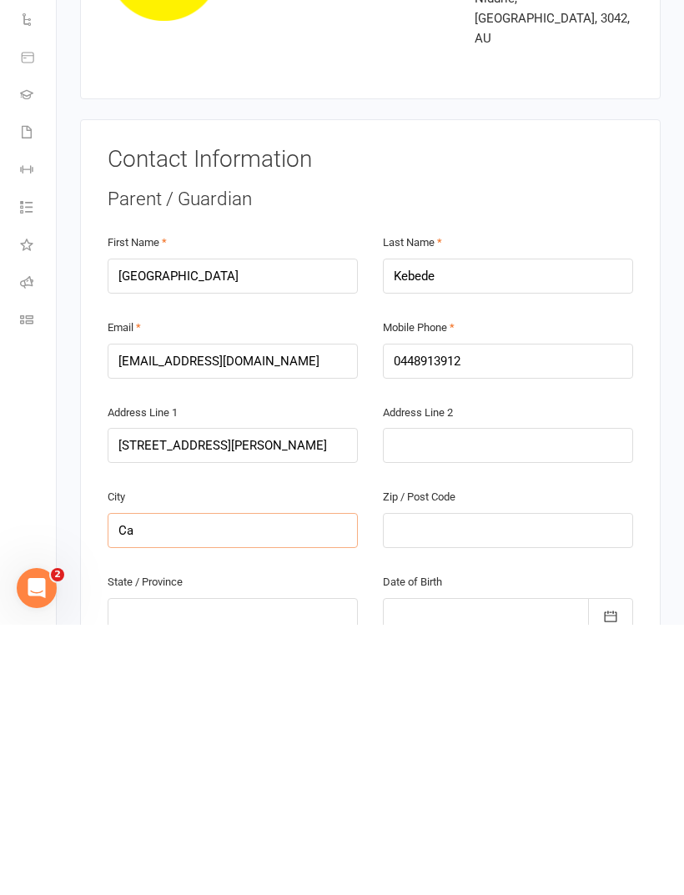
type input "Ca"
type input "C"
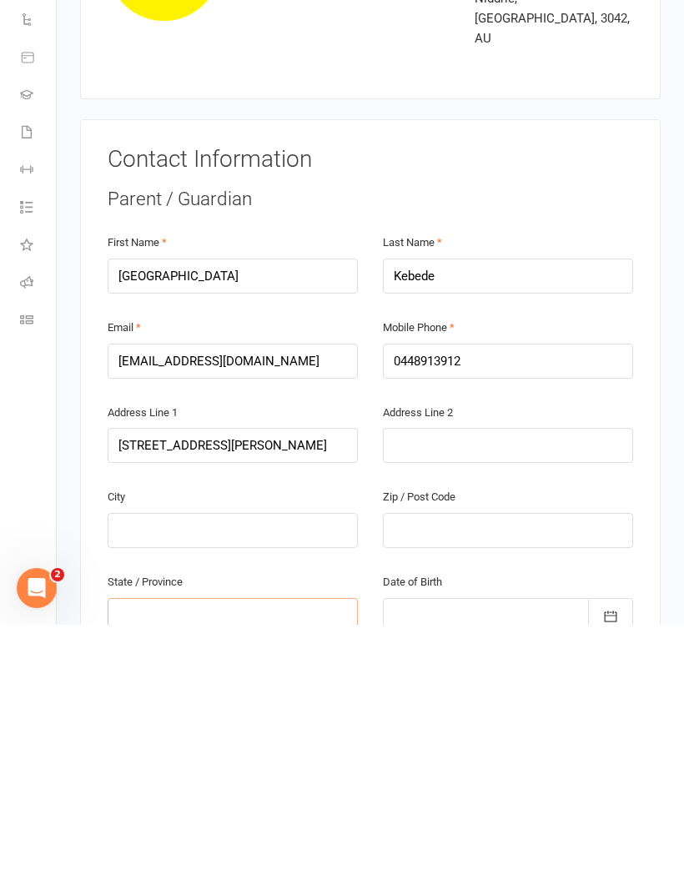
click at [167, 869] on input "text" at bounding box center [233, 886] width 250 height 35
type input "V"
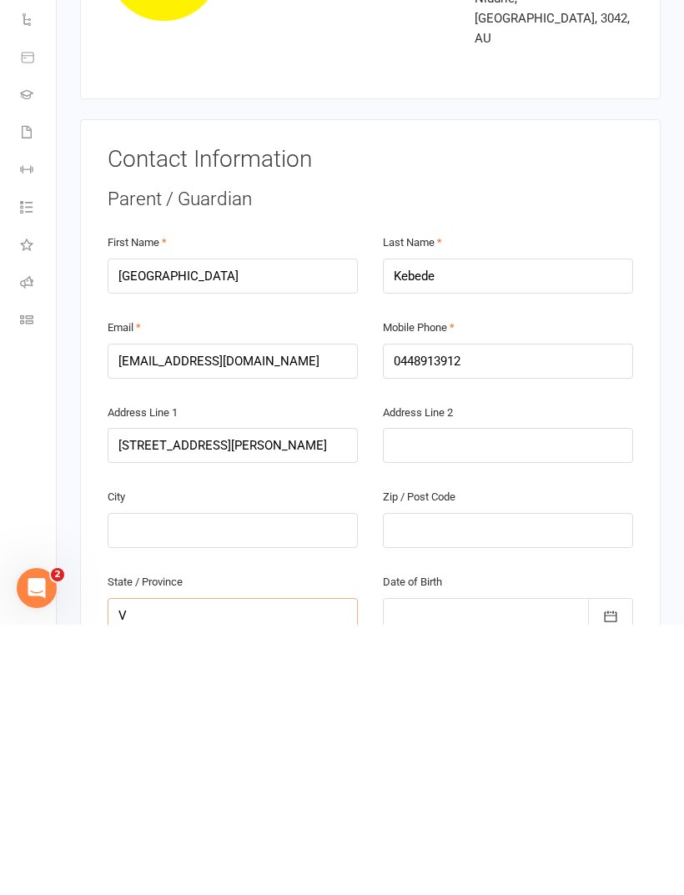
type input "VI"
type input "VIC"
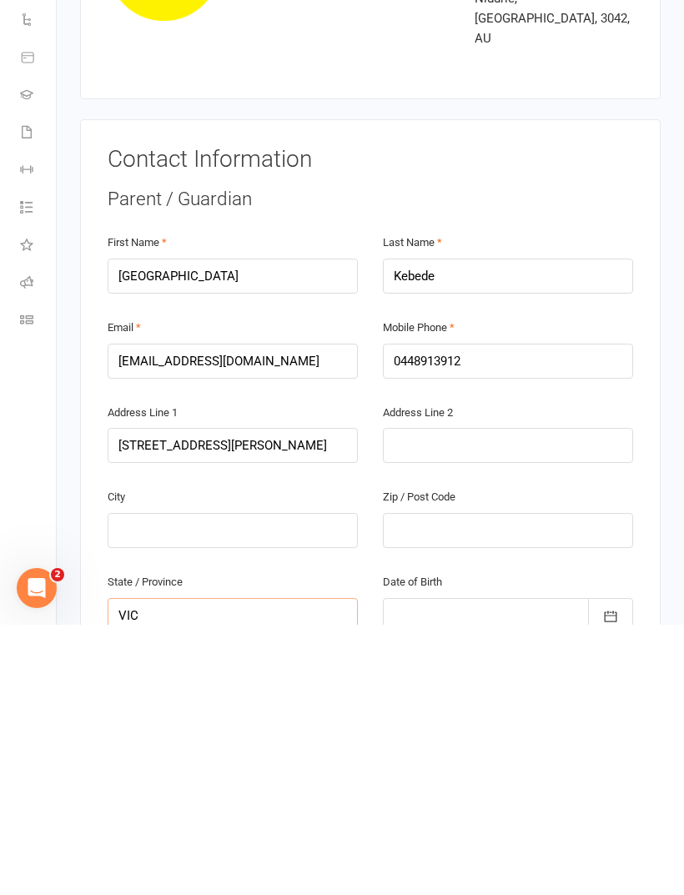
type input "VIC"
click at [432, 783] on input "text" at bounding box center [508, 800] width 250 height 35
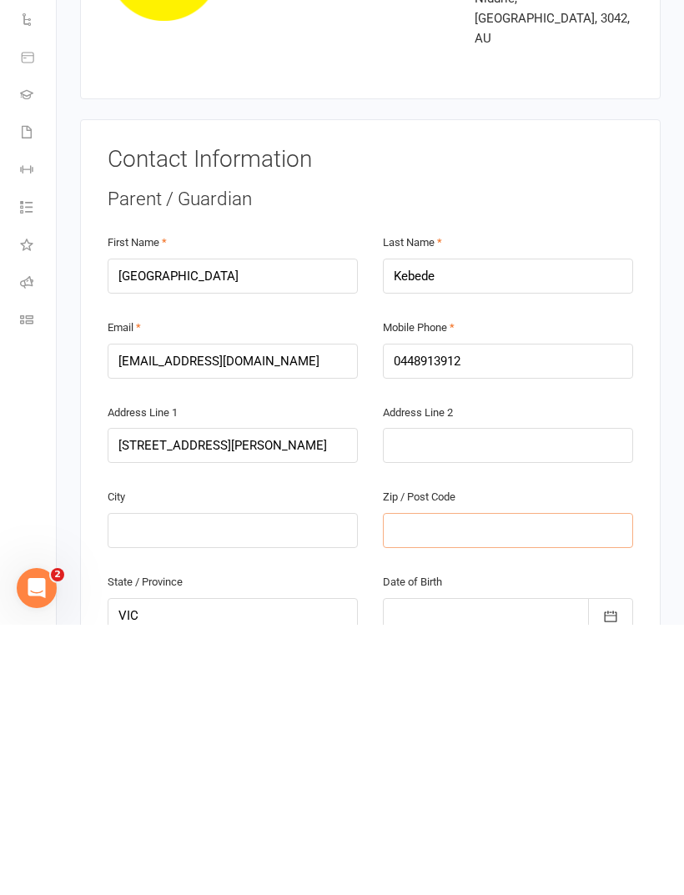
type input "3"
type input "30"
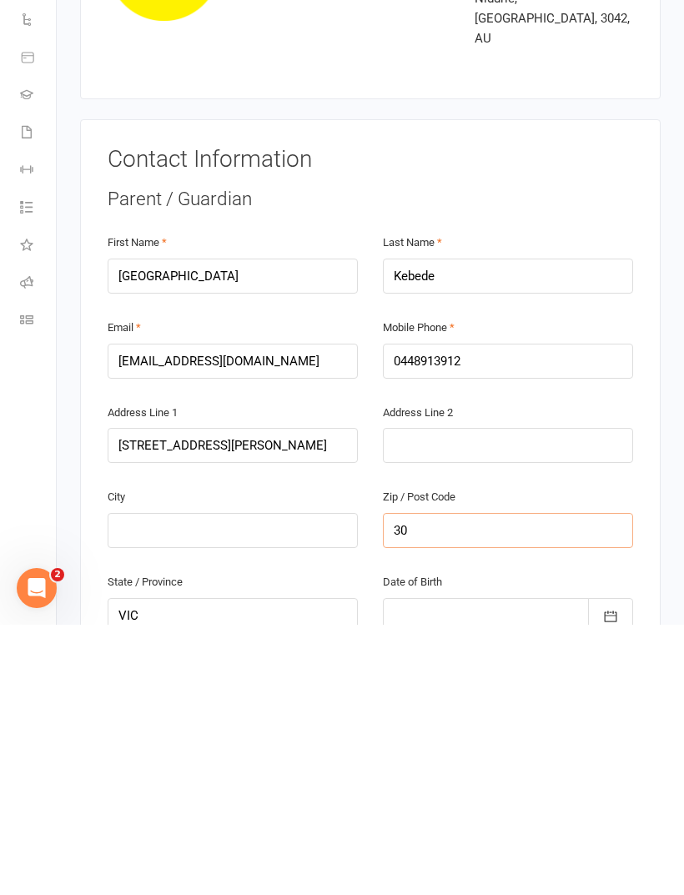
type input "30"
type input "302"
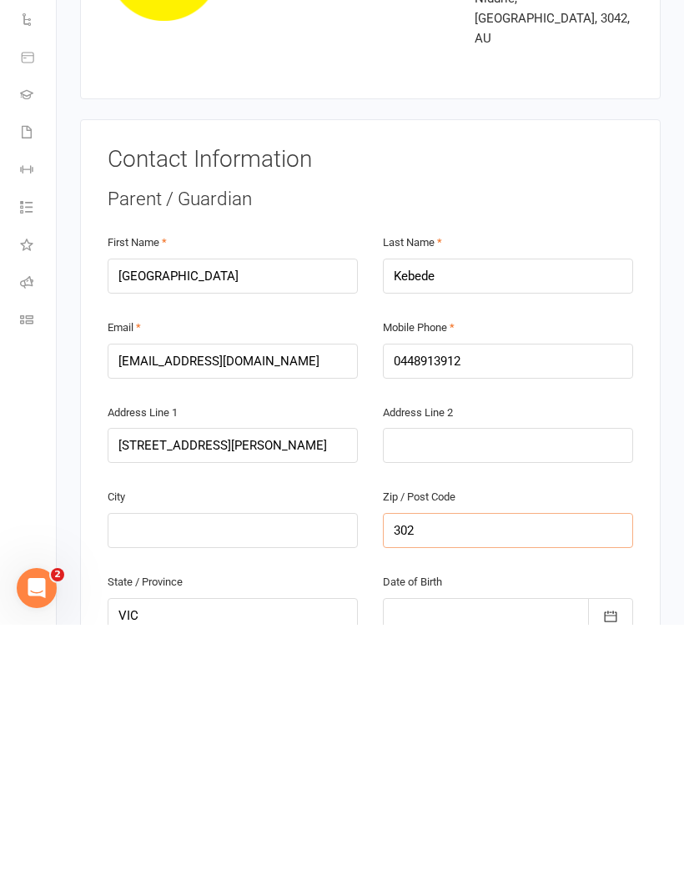
type input "302"
type input "3023"
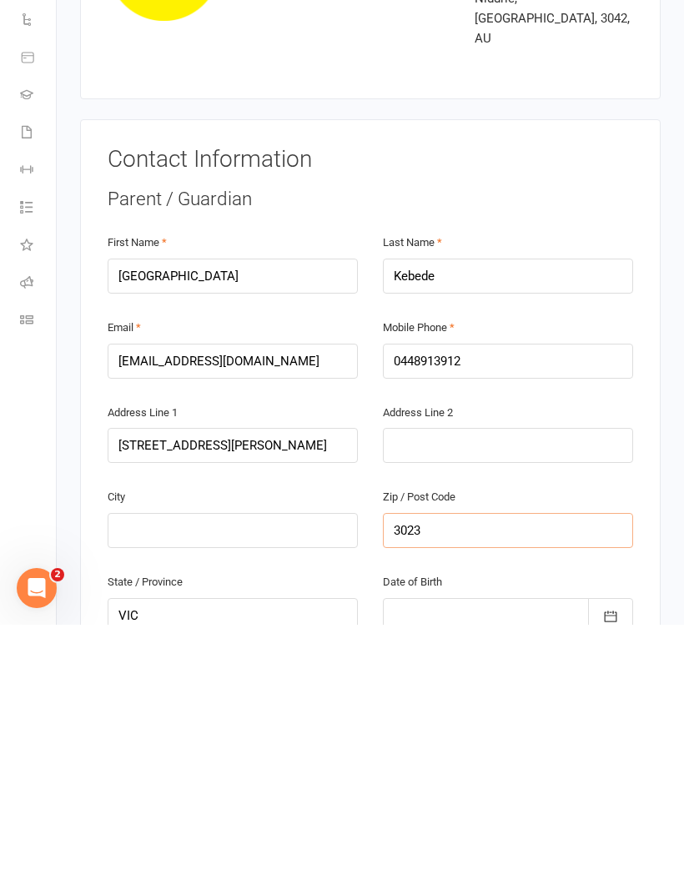
type input "3023"
click at [162, 783] on input "text" at bounding box center [233, 800] width 250 height 35
type input "C"
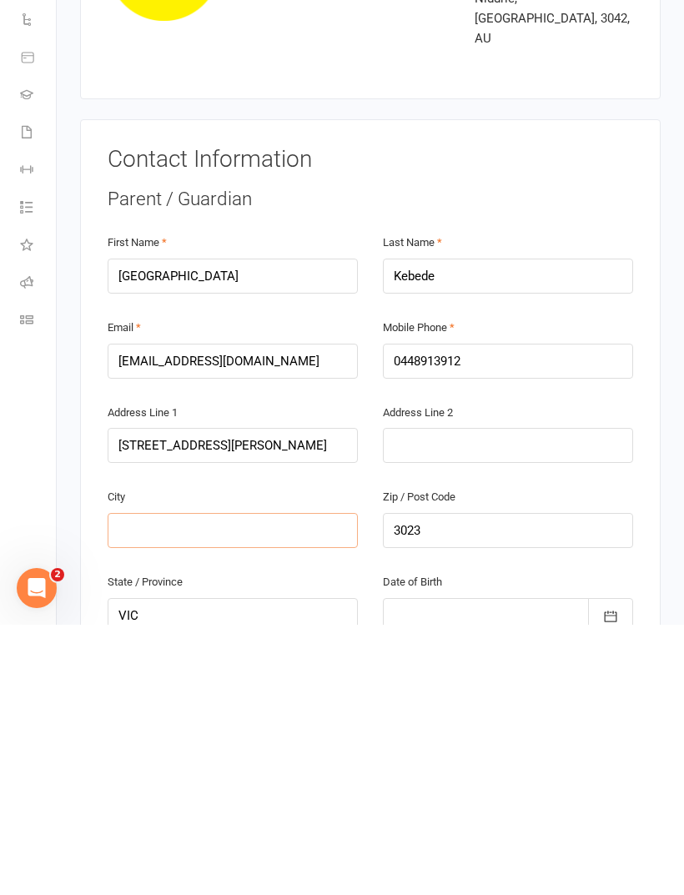
type input "C"
type input "Ca"
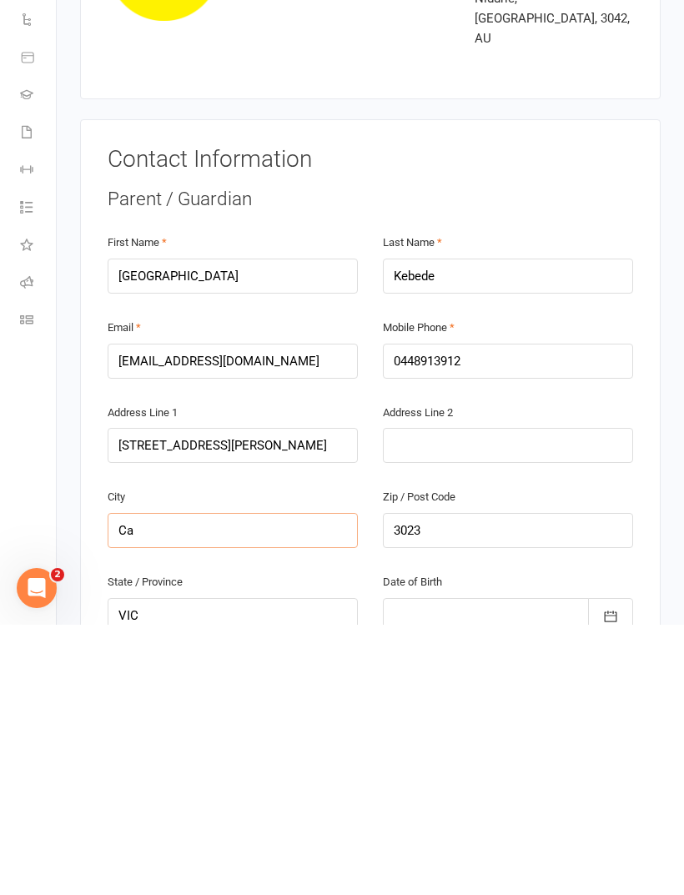
type input "Ca"
type input "Car"
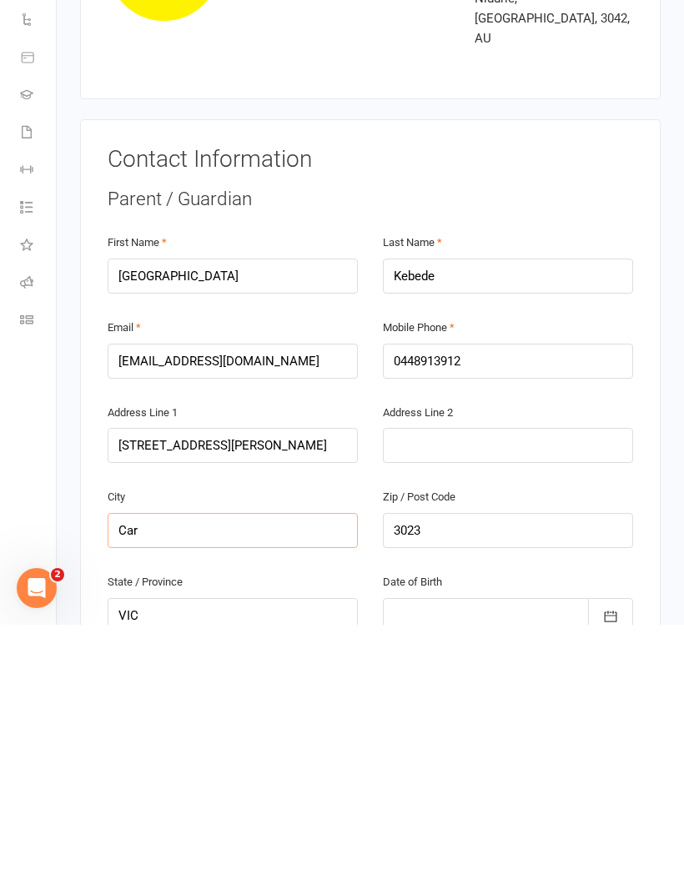
type input "Caro"
type input "[PERSON_NAME]"
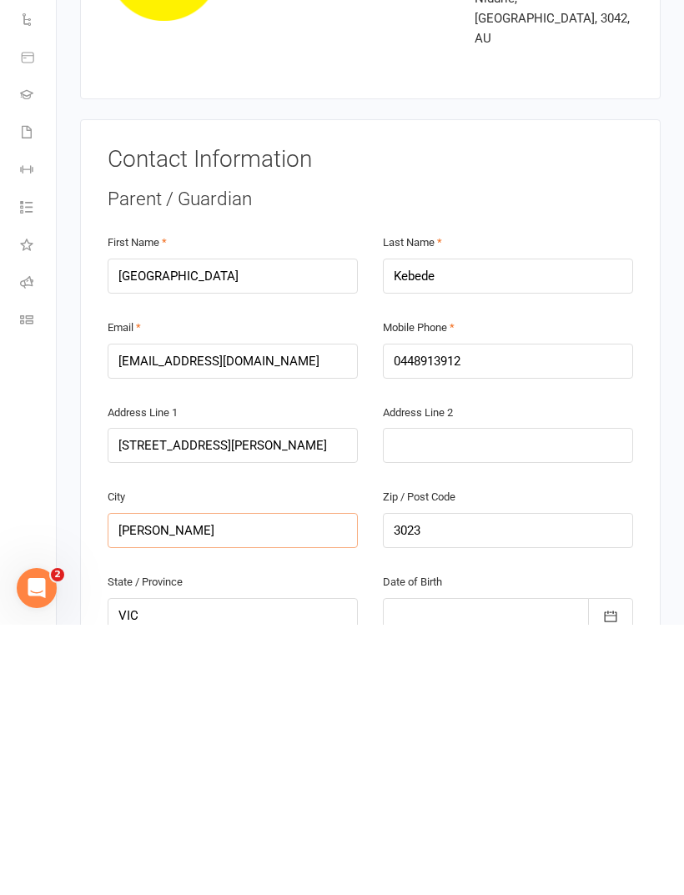
type input "[PERSON_NAME]"
type input "Caroli"
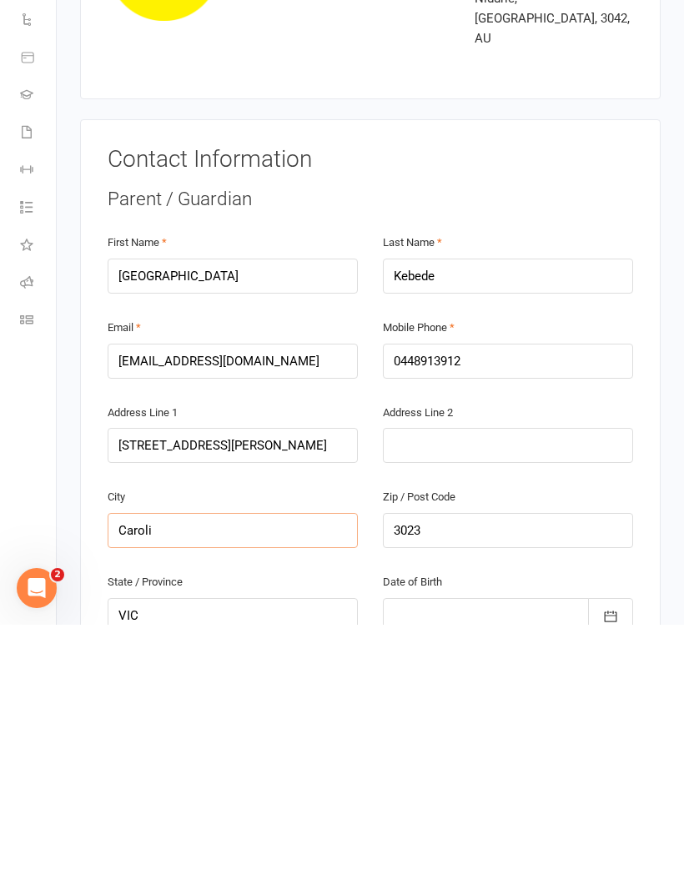
type input "Caroli"
type input "Carolin"
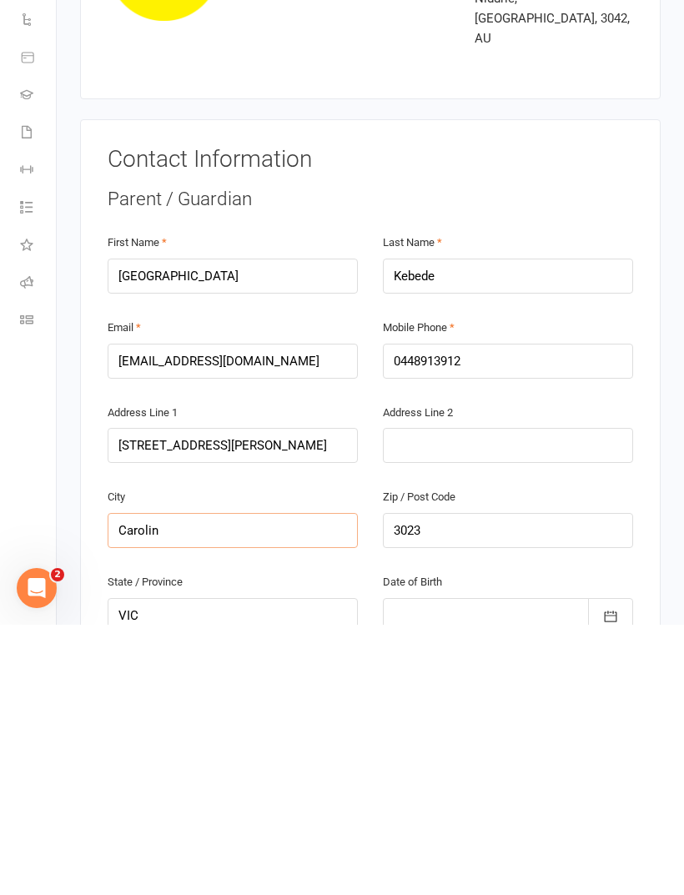
type input "Carolin"
type input "[PERSON_NAME]"
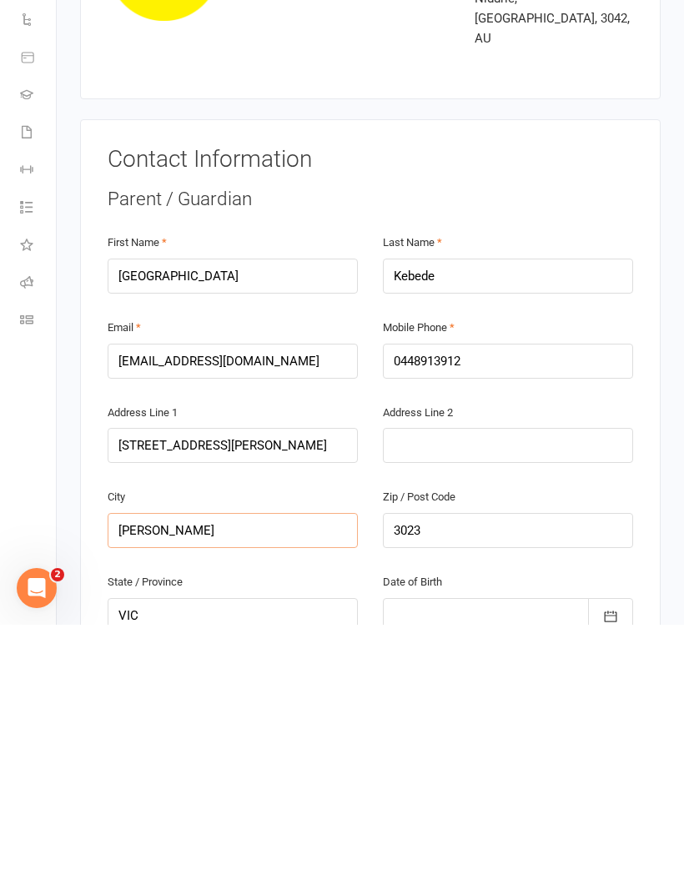
type input "[PERSON_NAME]"
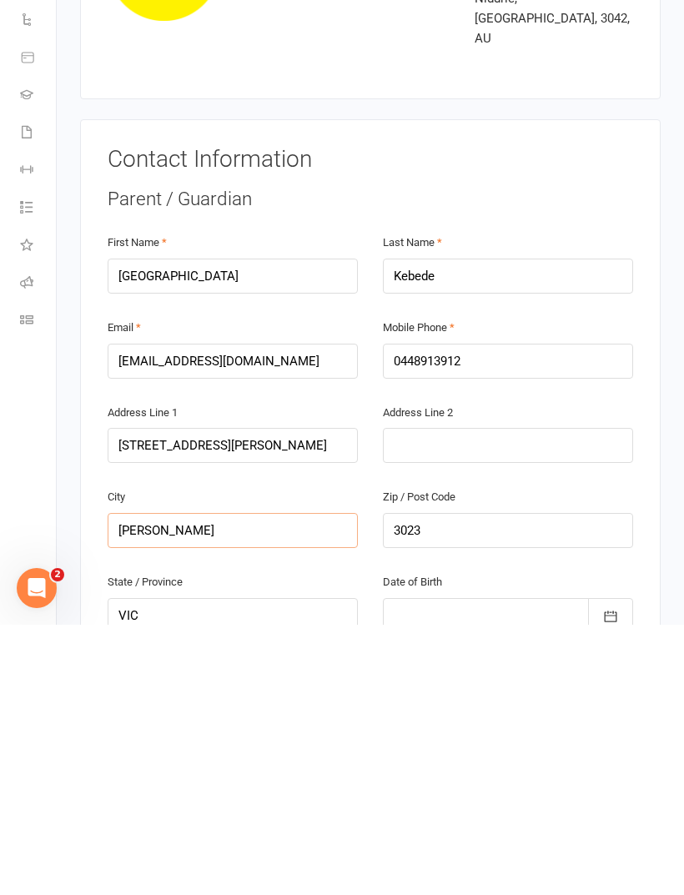
type input "[PERSON_NAME]"
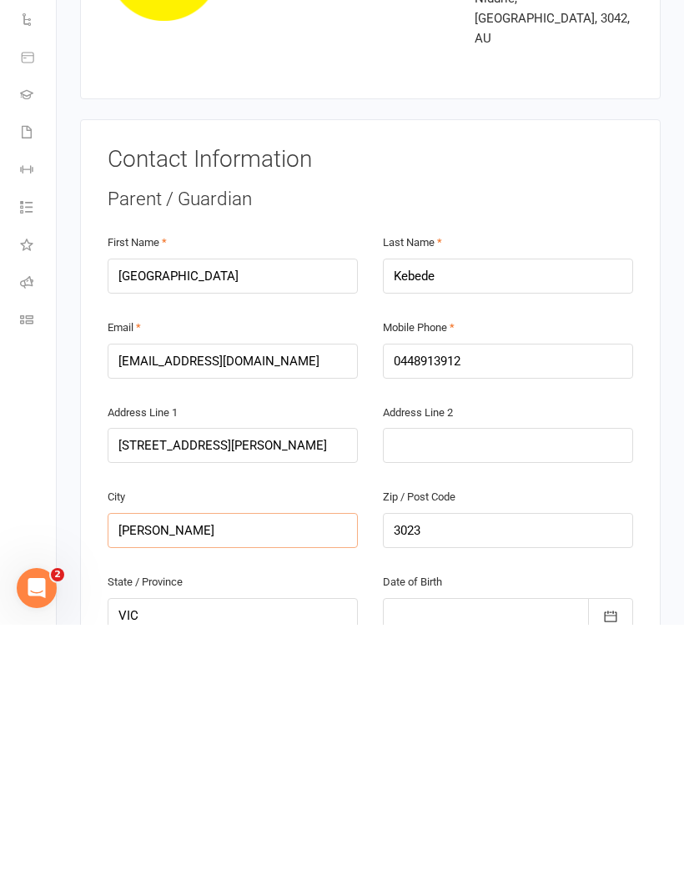
type input "[PERSON_NAME]"
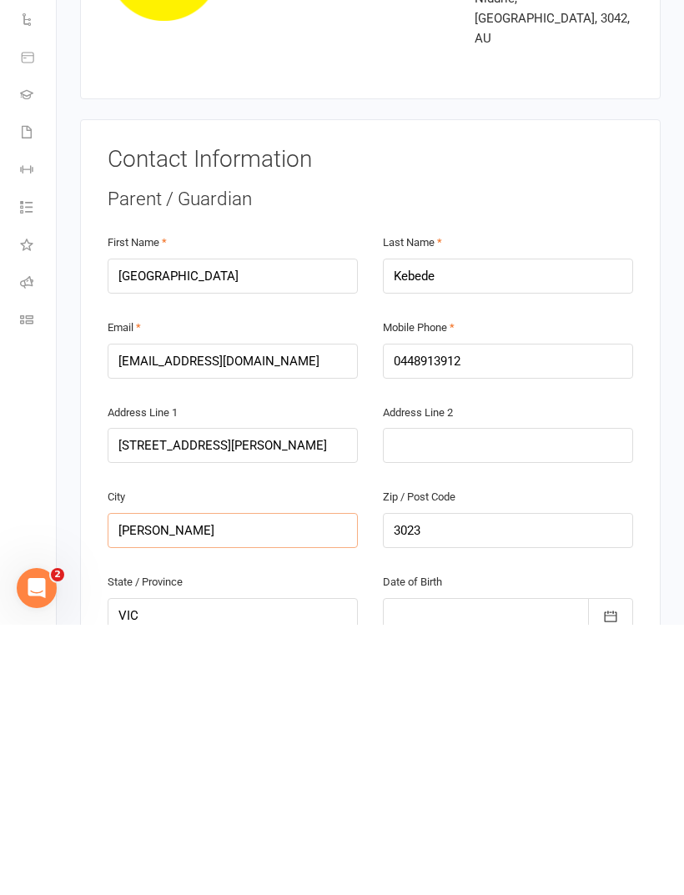
type input "[PERSON_NAME]"
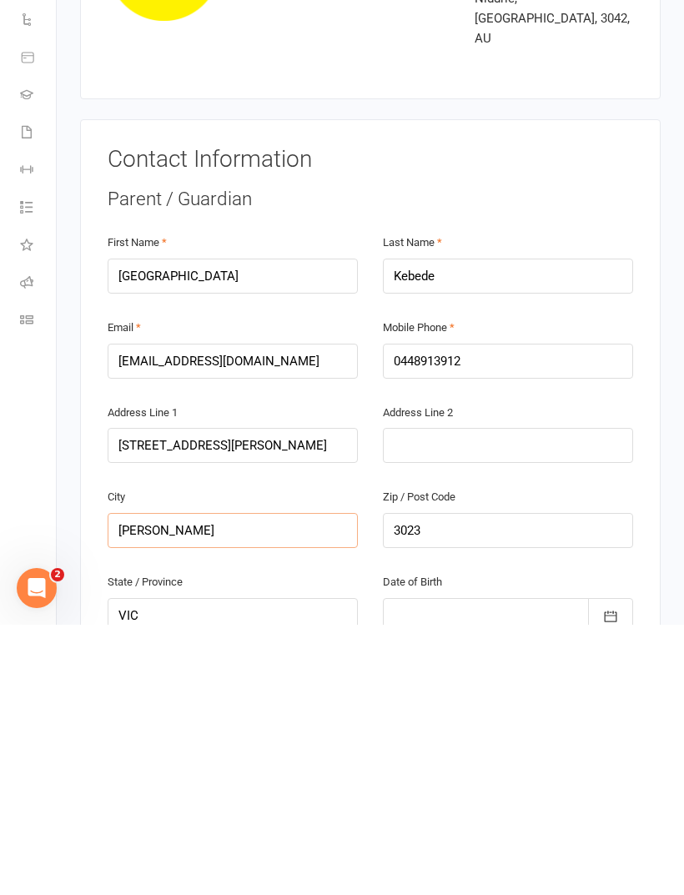
type input "[PERSON_NAME]"
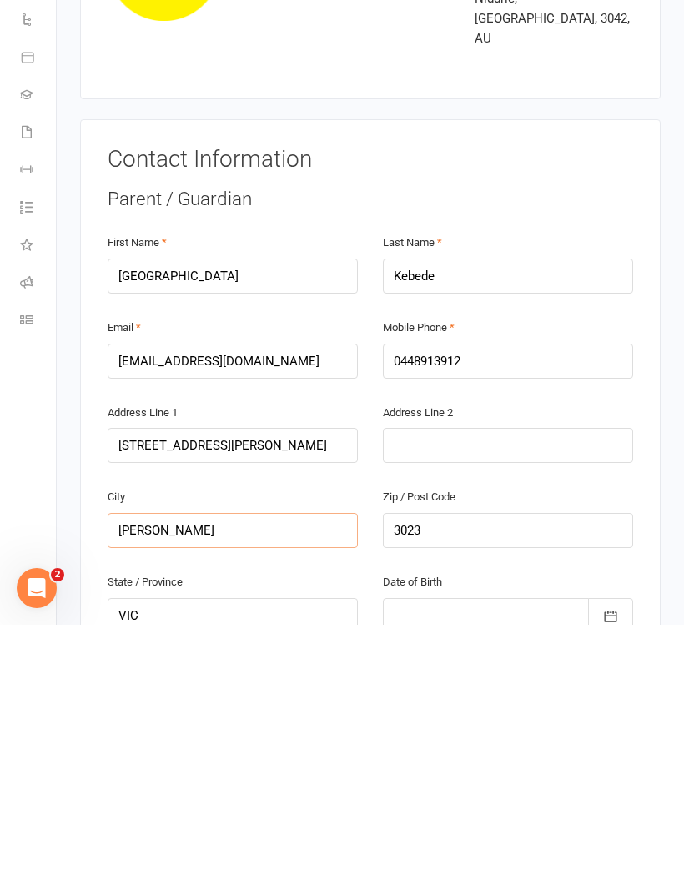
type input "[PERSON_NAME]"
type input "[PERSON_NAME] Spring"
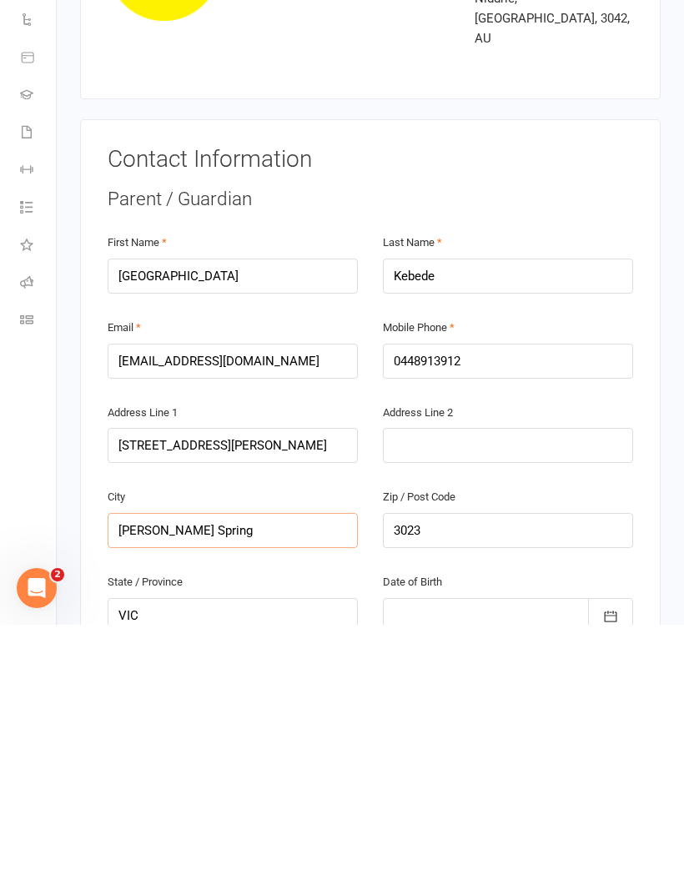
type input "[PERSON_NAME] Spring"
type input "[PERSON_NAME][GEOGRAPHIC_DATA]"
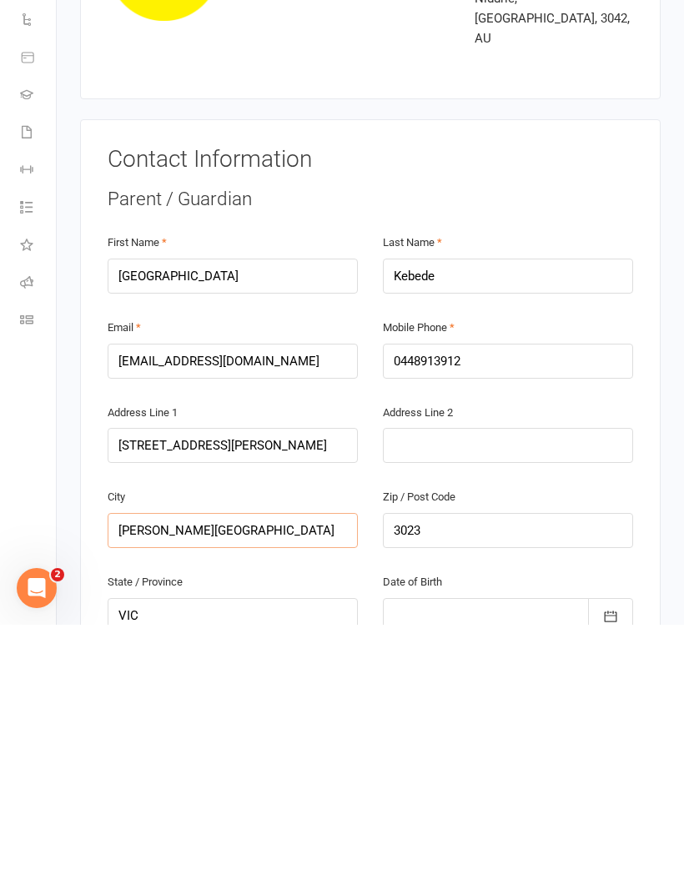
type input "[PERSON_NAME][GEOGRAPHIC_DATA]"
click at [604, 869] on button "button" at bounding box center [610, 886] width 45 height 35
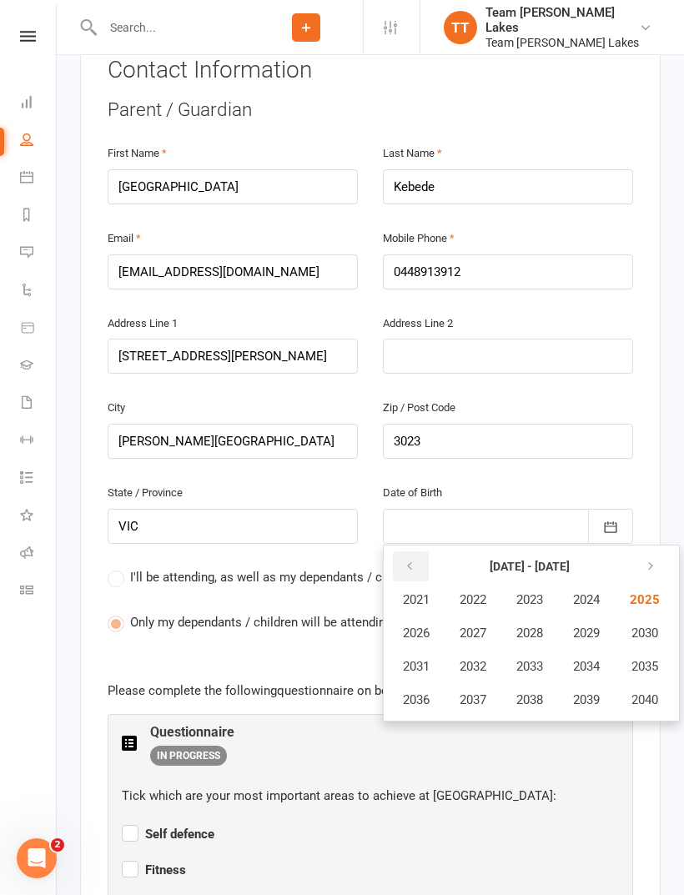
click at [410, 560] on icon "button" at bounding box center [410, 566] width 12 height 13
click at [402, 552] on button "button" at bounding box center [411, 567] width 36 height 30
click at [647, 592] on span "1985" at bounding box center [643, 599] width 27 height 15
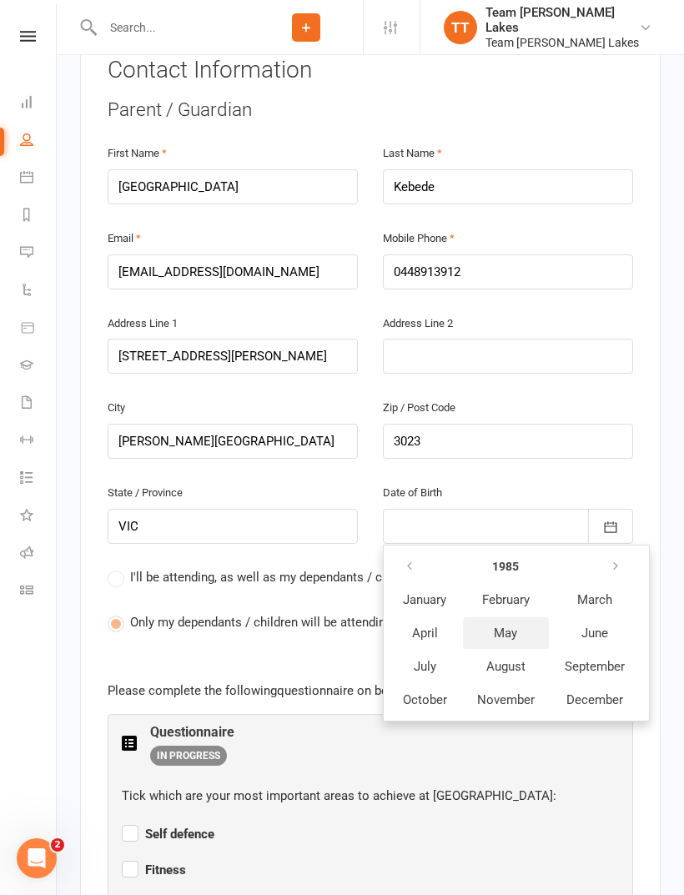
click at [509, 626] on span "May" at bounding box center [505, 633] width 23 height 15
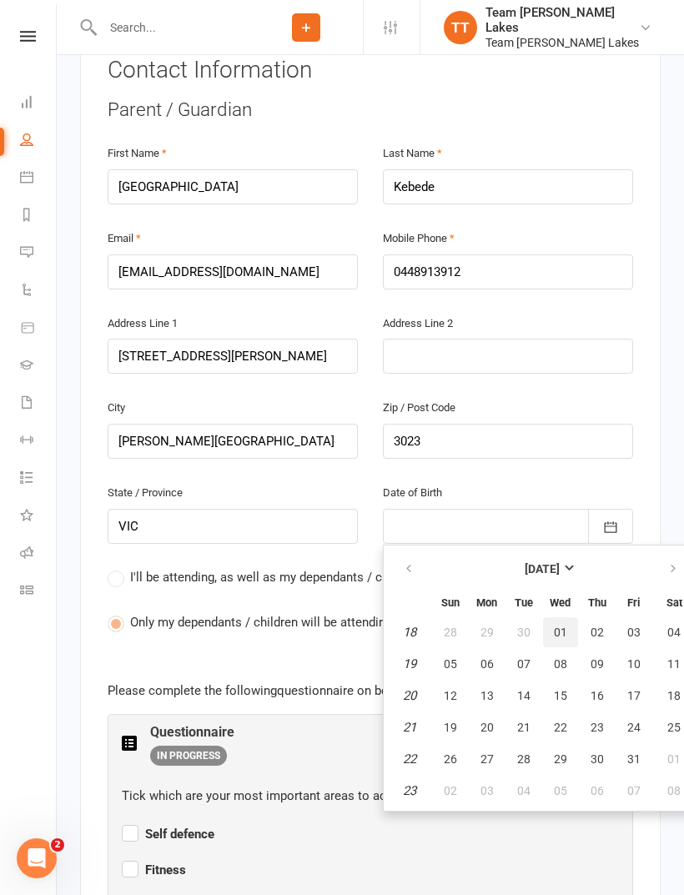
click at [562, 626] on span "01" at bounding box center [560, 632] width 13 height 13
type input "[DATE]"
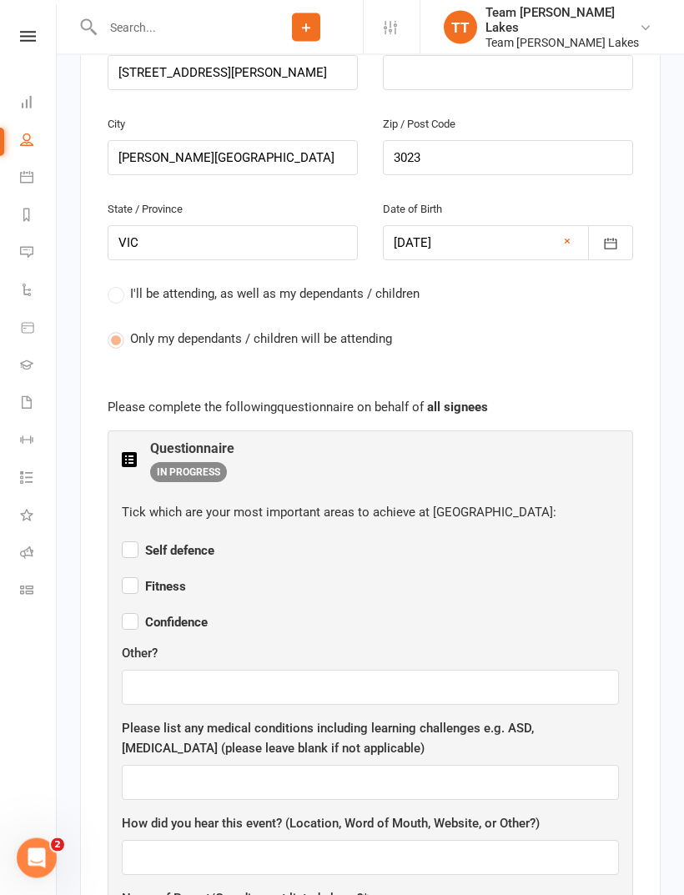
scroll to position [651, 0]
click at [137, 537] on label "Self defence" at bounding box center [168, 547] width 93 height 20
click at [137, 535] on input "Self defence" at bounding box center [168, 535] width 93 height 0
checkbox input "true"
click at [135, 573] on label "Fitness" at bounding box center [154, 583] width 64 height 20
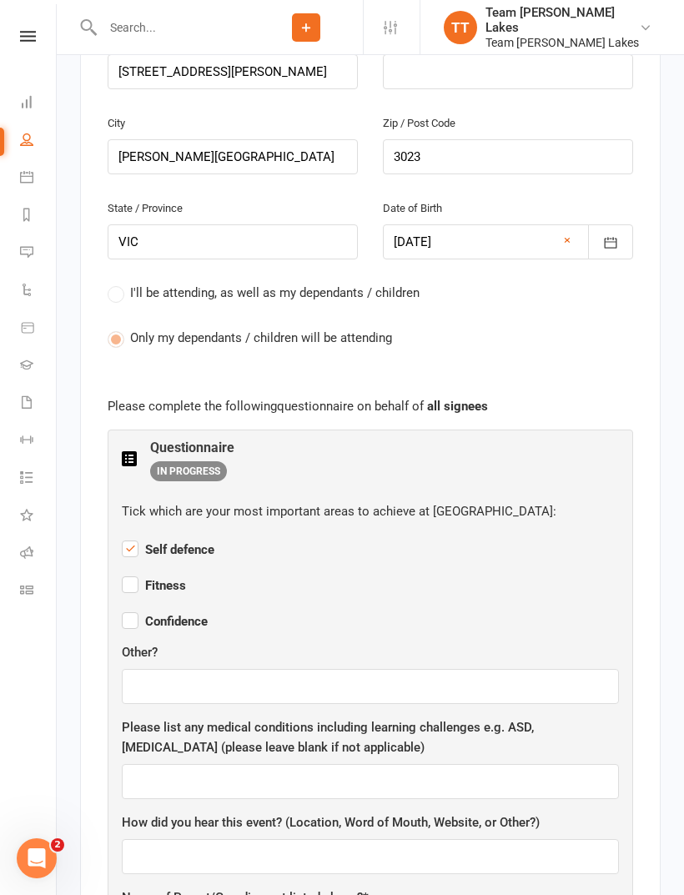
click at [135, 571] on input "Fitness" at bounding box center [154, 571] width 64 height 0
checkbox input "true"
click at [128, 609] on label "Confidence" at bounding box center [165, 619] width 86 height 20
click at [128, 607] on input "Confidence" at bounding box center [165, 607] width 86 height 0
checkbox input "true"
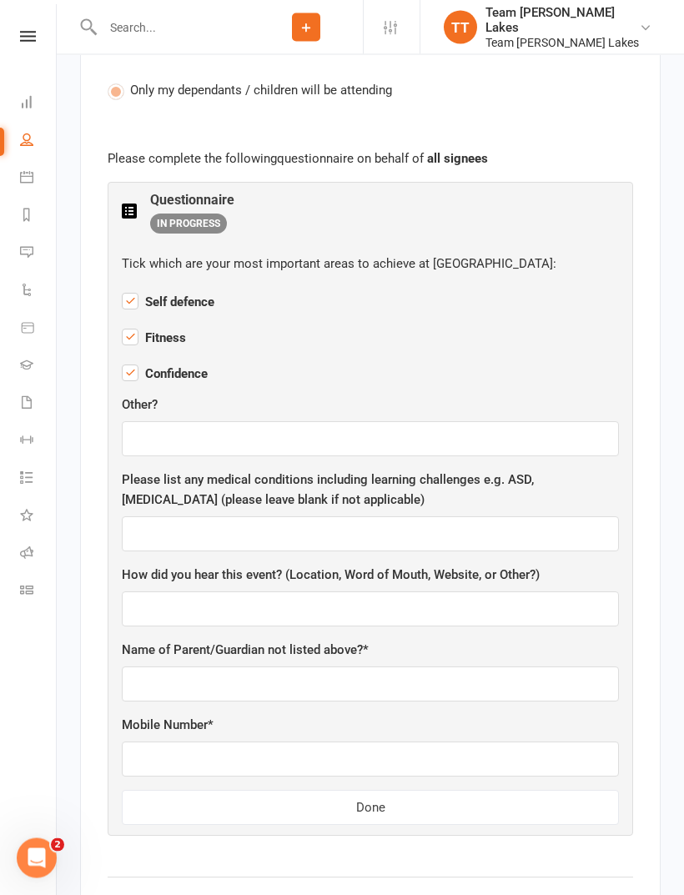
scroll to position [899, 0]
click at [179, 592] on input "text" at bounding box center [370, 609] width 497 height 35
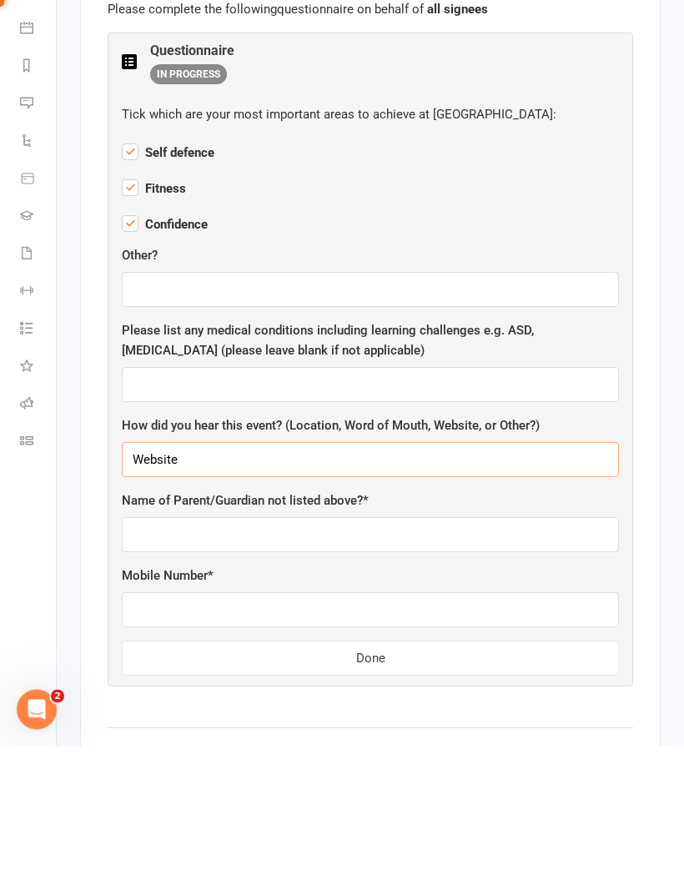
type input "Website"
click at [173, 667] on input "text" at bounding box center [370, 684] width 497 height 35
type input "Salem Berhe"
click at [228, 742] on input "text" at bounding box center [370, 759] width 497 height 35
type input "0426291438"
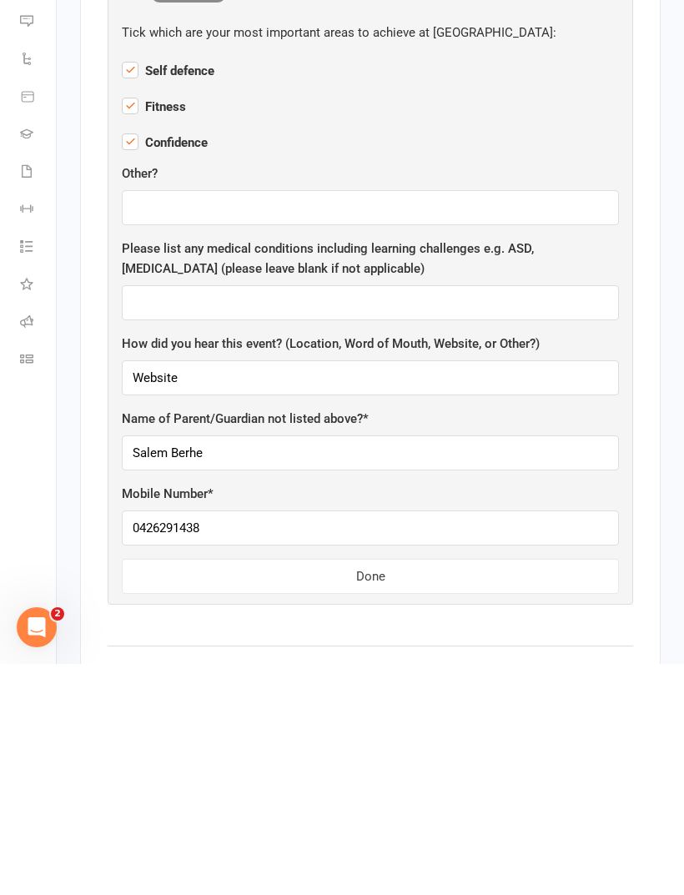
click at [378, 790] on button "Done" at bounding box center [370, 807] width 497 height 35
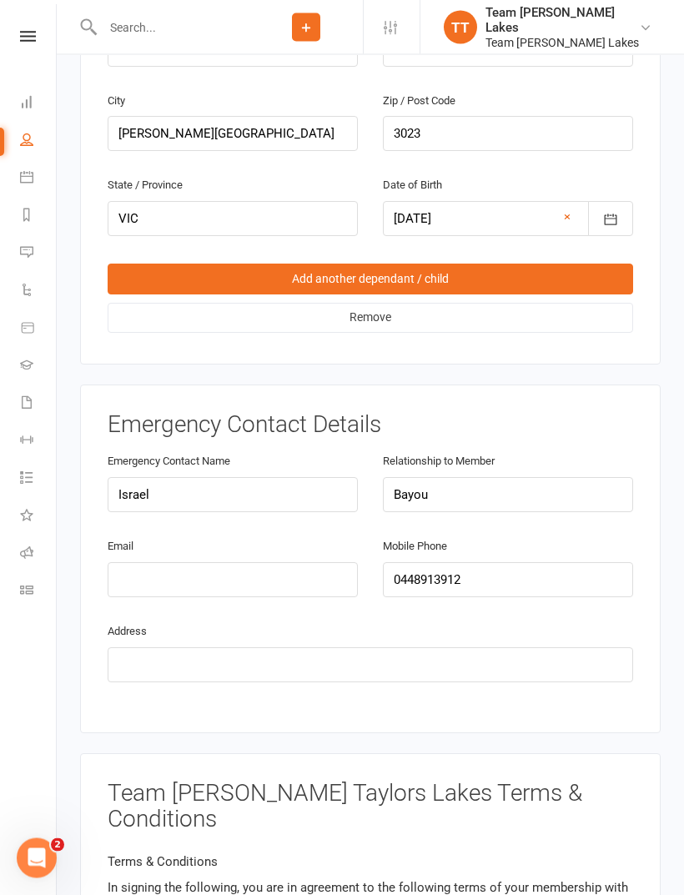
scroll to position [2656, 0]
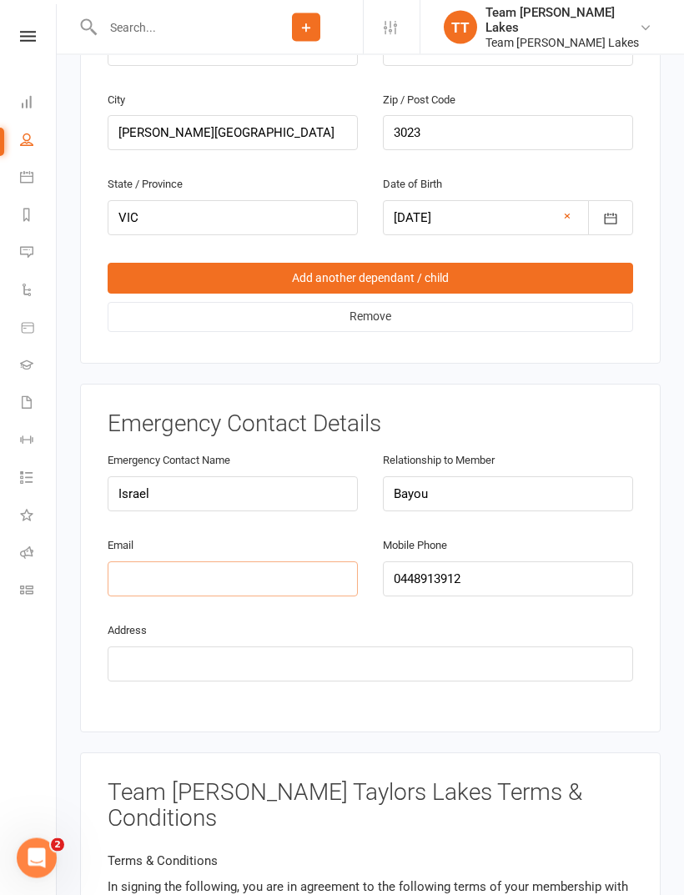
click at [175, 562] on input "email" at bounding box center [233, 579] width 250 height 35
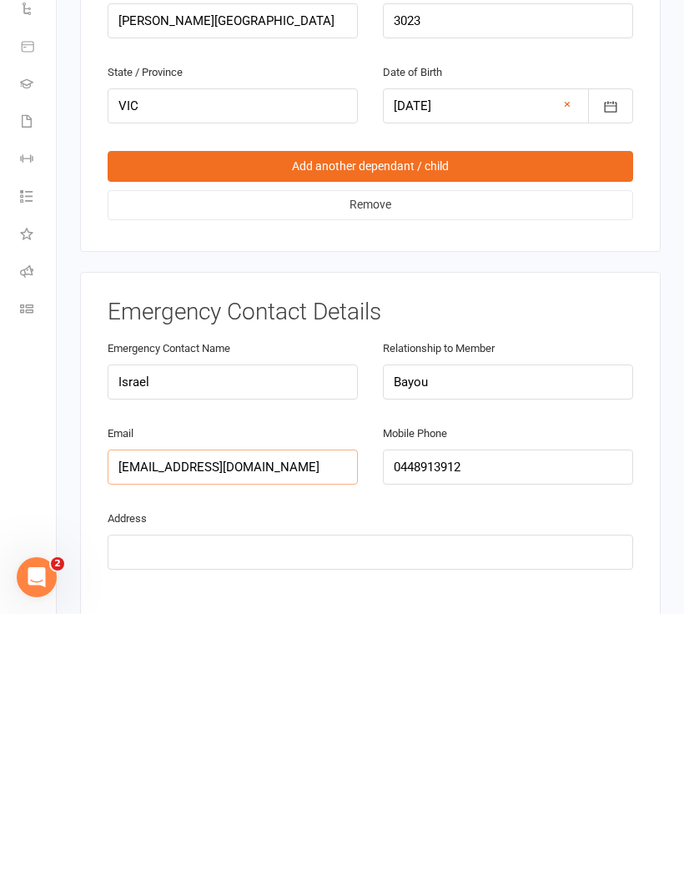
scroll to position [2488, 0]
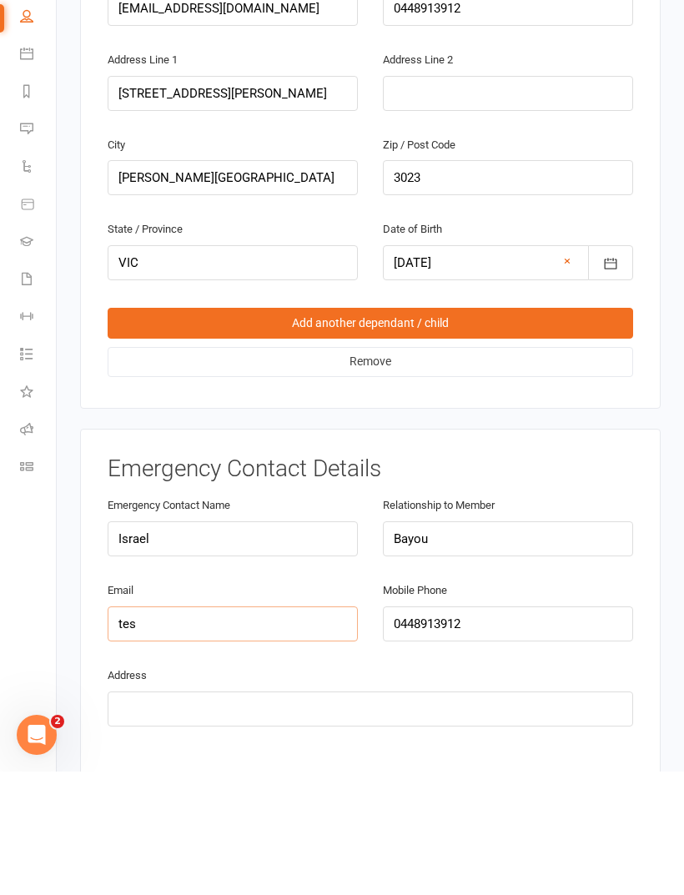
type input "te"
click at [178, 645] on input "Israel" at bounding box center [233, 662] width 250 height 35
click at [439, 645] on input "Bayou" at bounding box center [508, 662] width 250 height 35
click at [473, 730] on input "0448913912" at bounding box center [508, 747] width 250 height 35
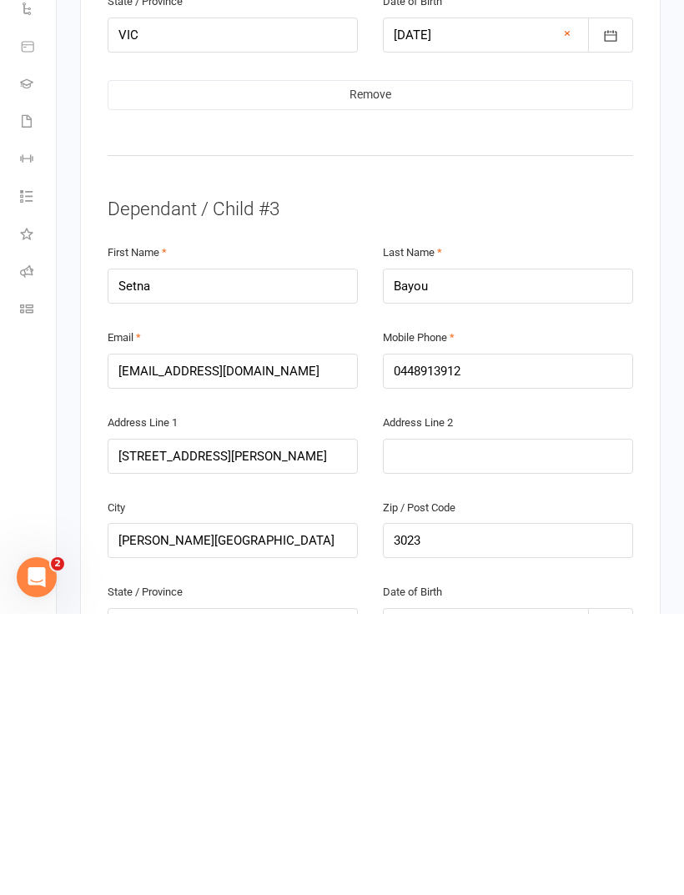
scroll to position [2021, 0]
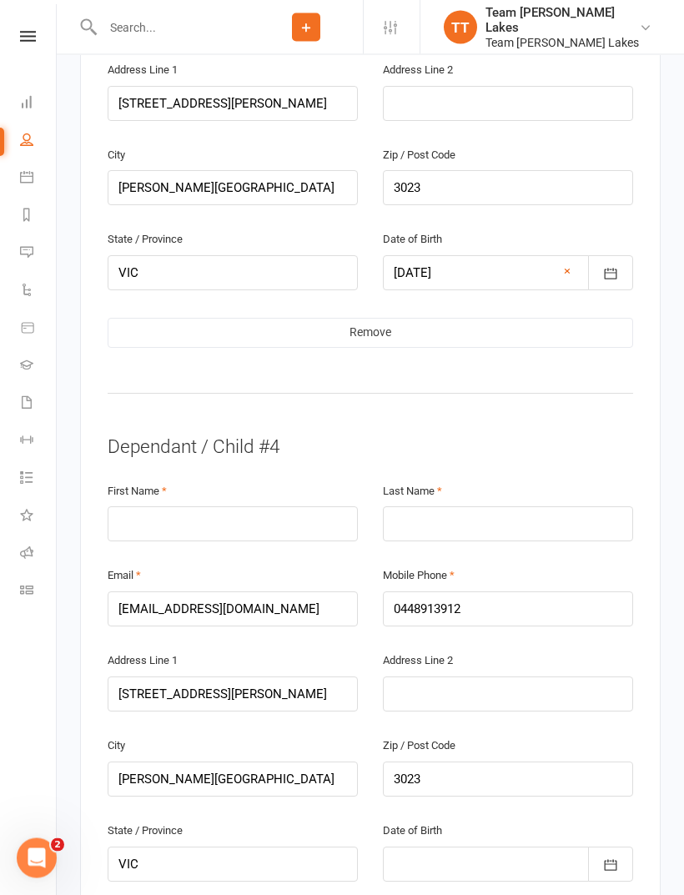
scroll to position [2607, 0]
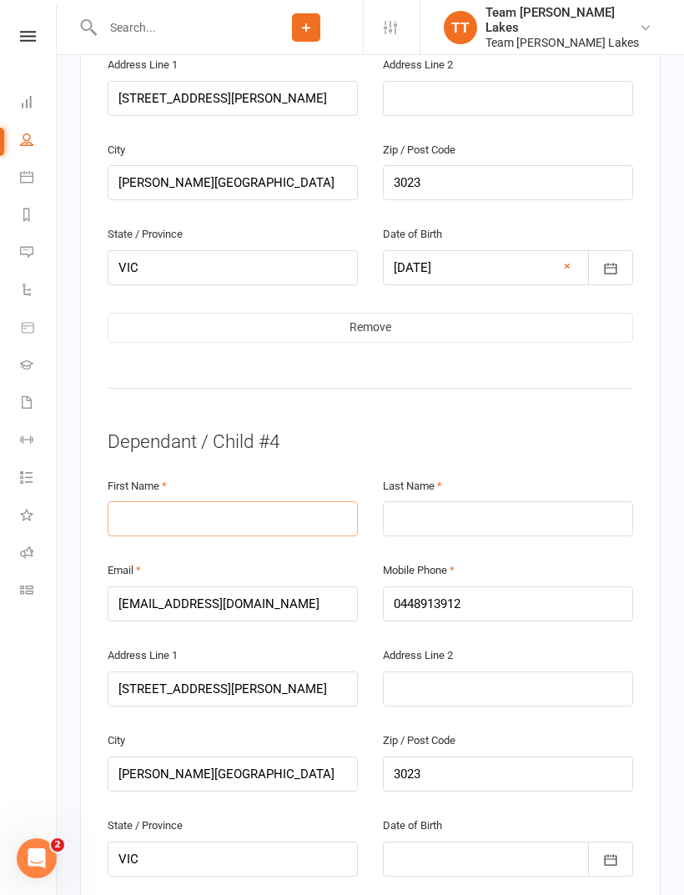
click at [181, 501] on input "text" at bounding box center [233, 518] width 250 height 35
click at [441, 501] on input "text" at bounding box center [508, 518] width 250 height 35
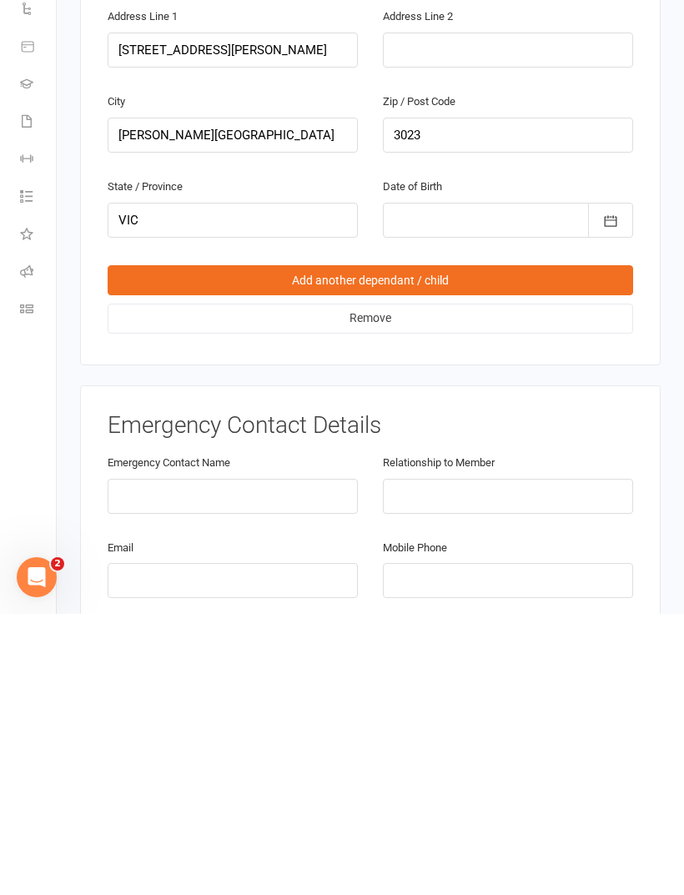
scroll to position [2965, 0]
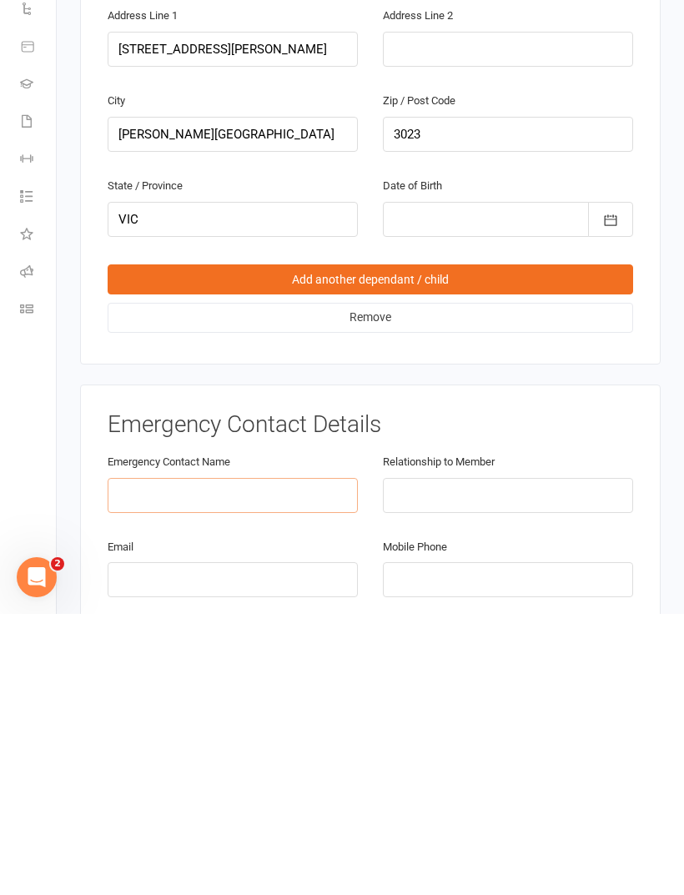
click at [215, 759] on input "text" at bounding box center [233, 776] width 250 height 35
click at [431, 759] on input "text" at bounding box center [508, 776] width 250 height 35
click at [159, 844] on input "email" at bounding box center [233, 861] width 250 height 35
click at [425, 844] on input "tel" at bounding box center [508, 861] width 250 height 35
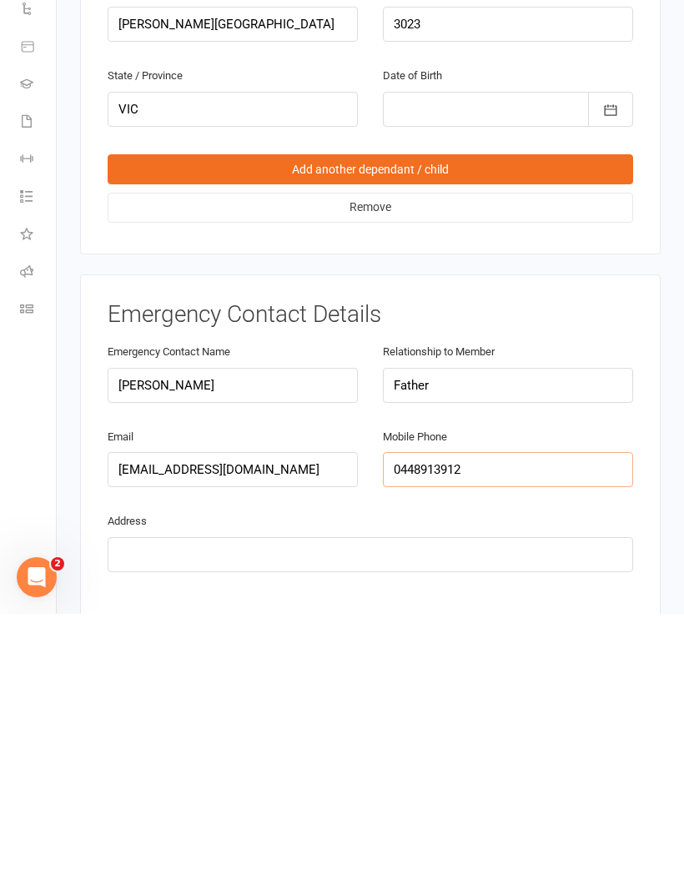
scroll to position [3077, 0]
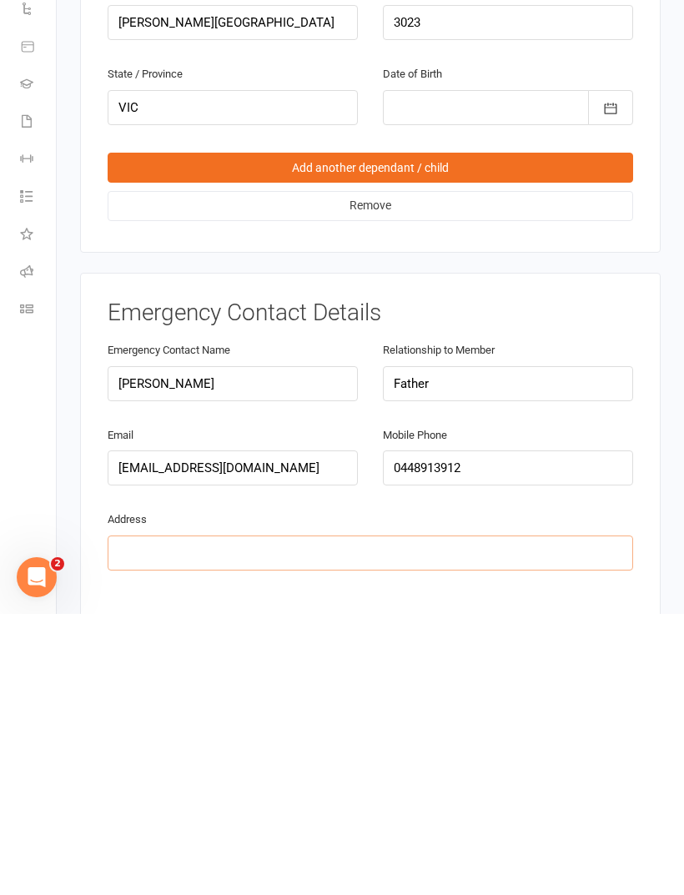
click at [179, 817] on input "text" at bounding box center [371, 834] width 526 height 35
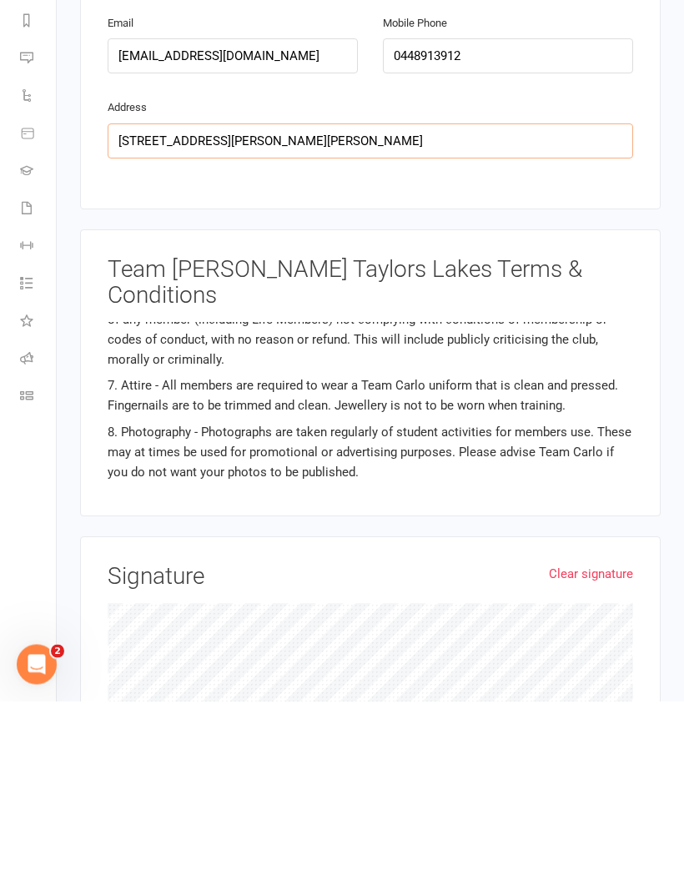
scroll to position [623, 0]
click at [580, 758] on link "Clear signature" at bounding box center [591, 768] width 84 height 20
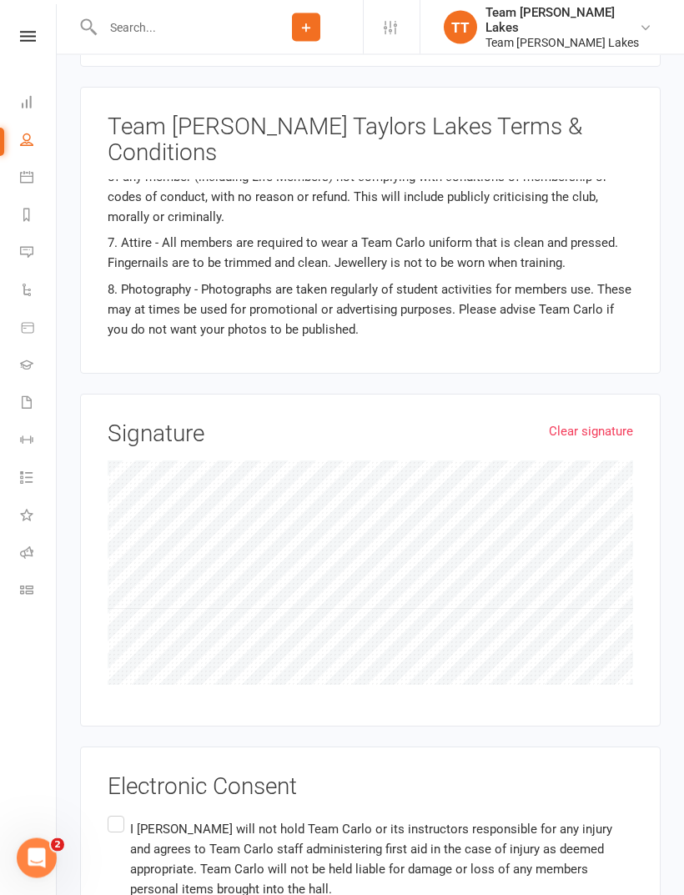
scroll to position [3970, 0]
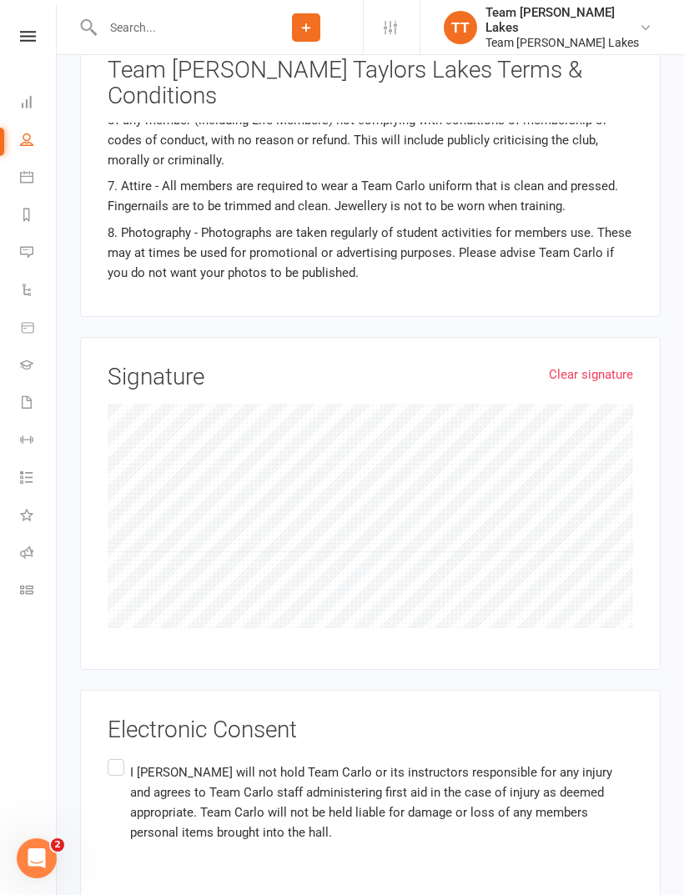
click at [118, 756] on label "I [PERSON_NAME] will not hold Team Carlo or its instructors responsible for any…" at bounding box center [371, 802] width 526 height 93
click at [118, 756] on input "I [PERSON_NAME] will not hold Team Carlo or its instructors responsible for any…" at bounding box center [113, 756] width 11 height 0
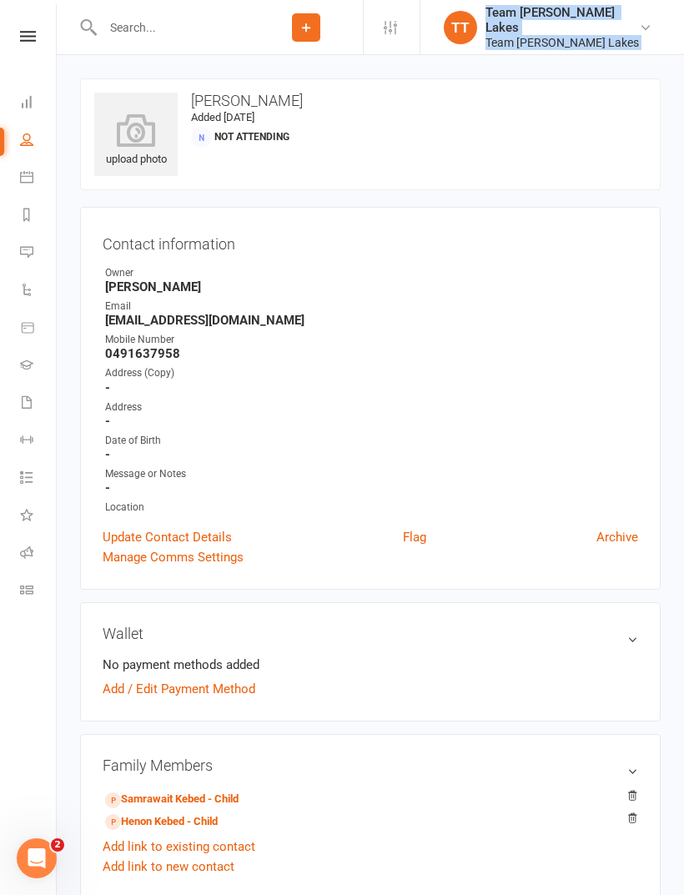
click at [34, 171] on link "Calendar" at bounding box center [39, 179] width 38 height 38
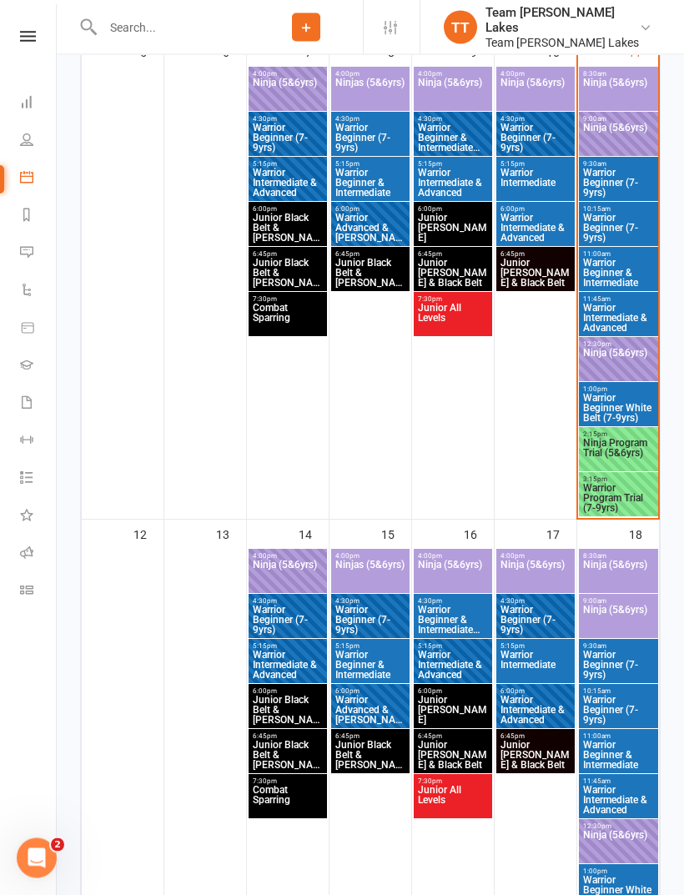
click at [627, 441] on span "Ninja Program Trial (5&6yrs)" at bounding box center [618, 454] width 73 height 30
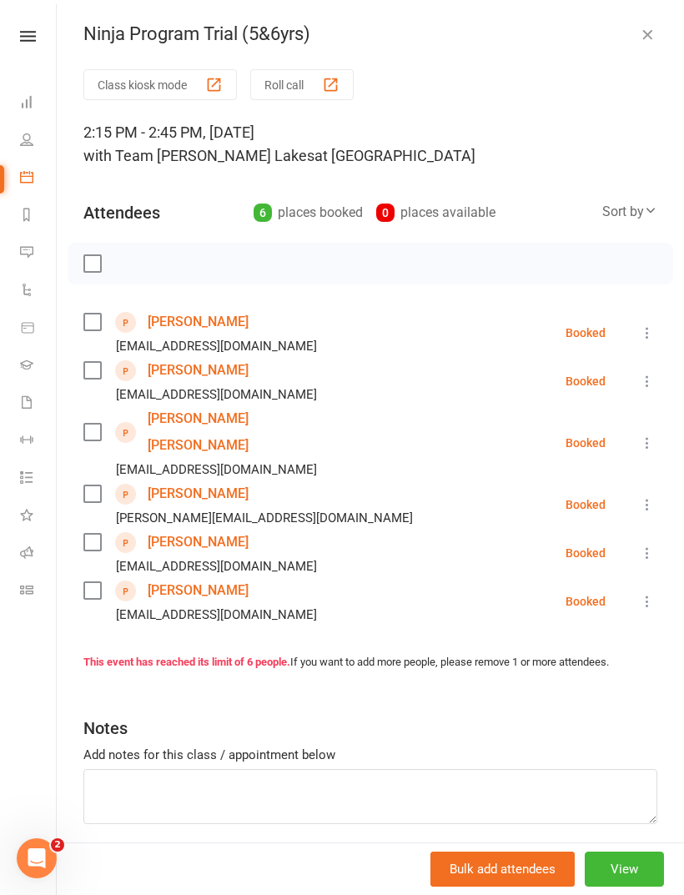
click at [293, 90] on button "Roll call" at bounding box center [301, 84] width 103 height 31
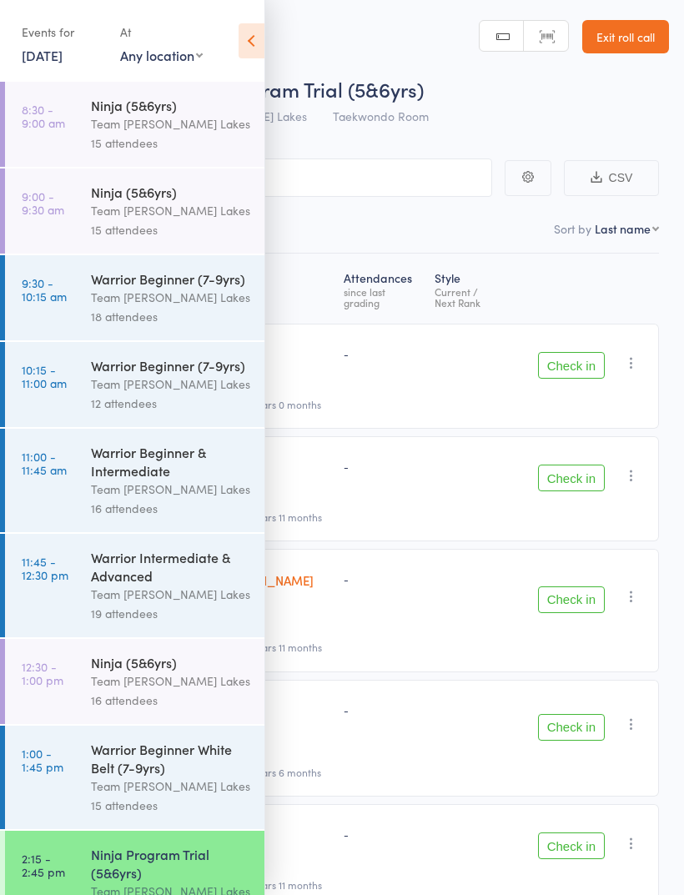
click at [251, 53] on icon at bounding box center [252, 40] width 26 height 35
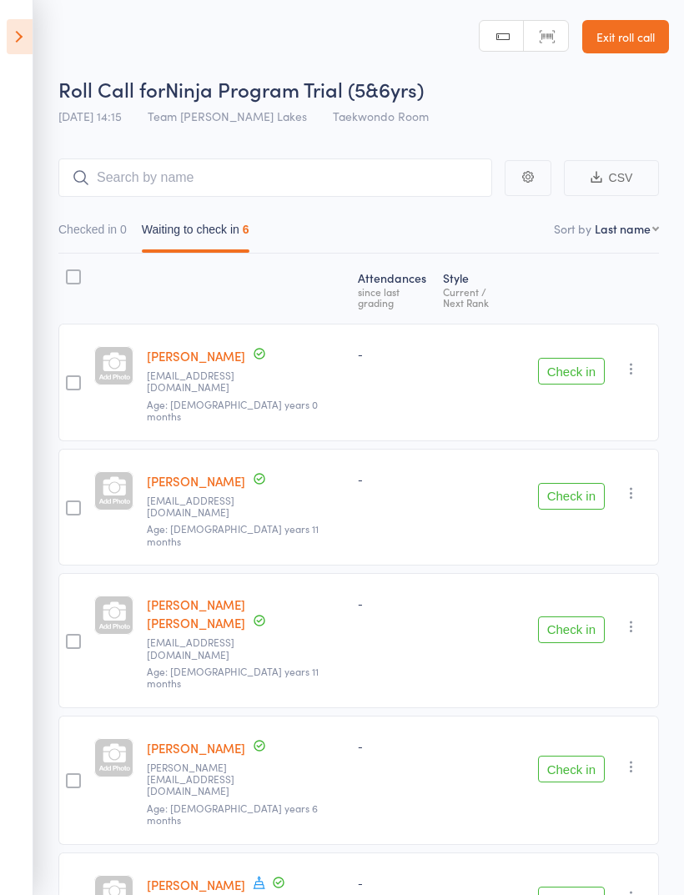
click at [570, 358] on button "Check in" at bounding box center [571, 371] width 67 height 27
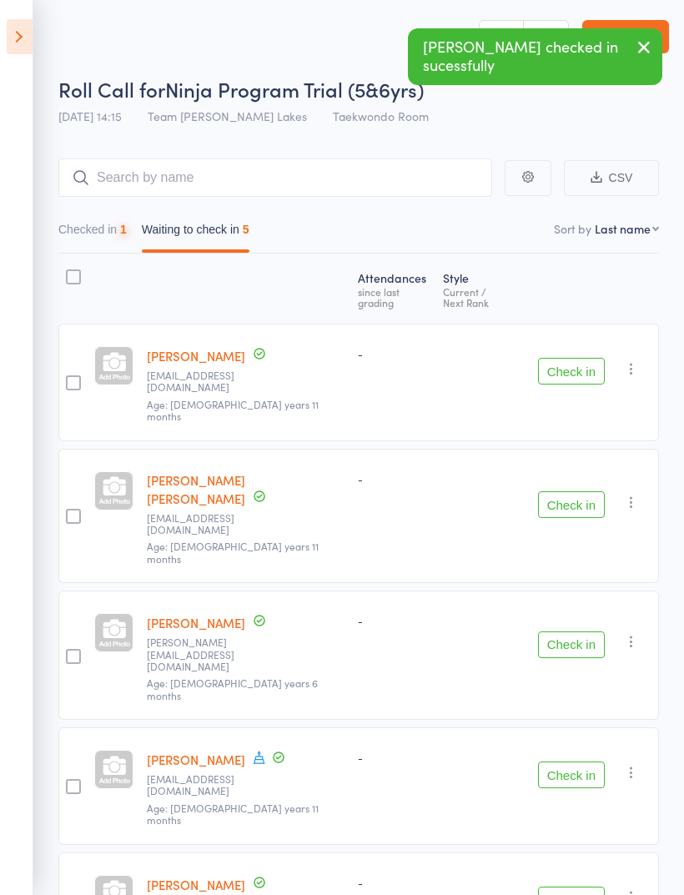
click at [575, 358] on button "Check in" at bounding box center [571, 371] width 67 height 27
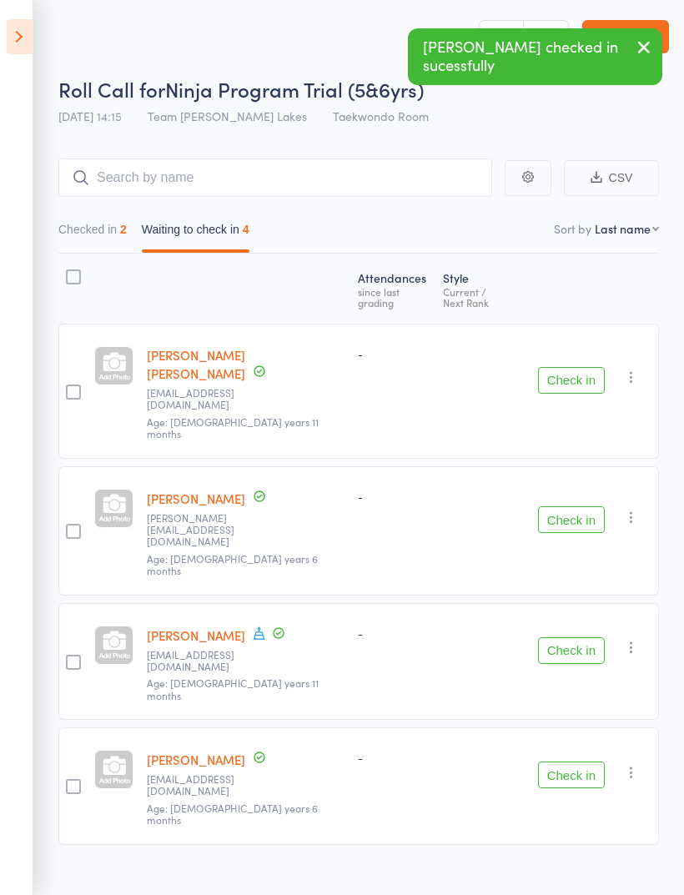
click at [577, 367] on button "Check in" at bounding box center [571, 380] width 67 height 27
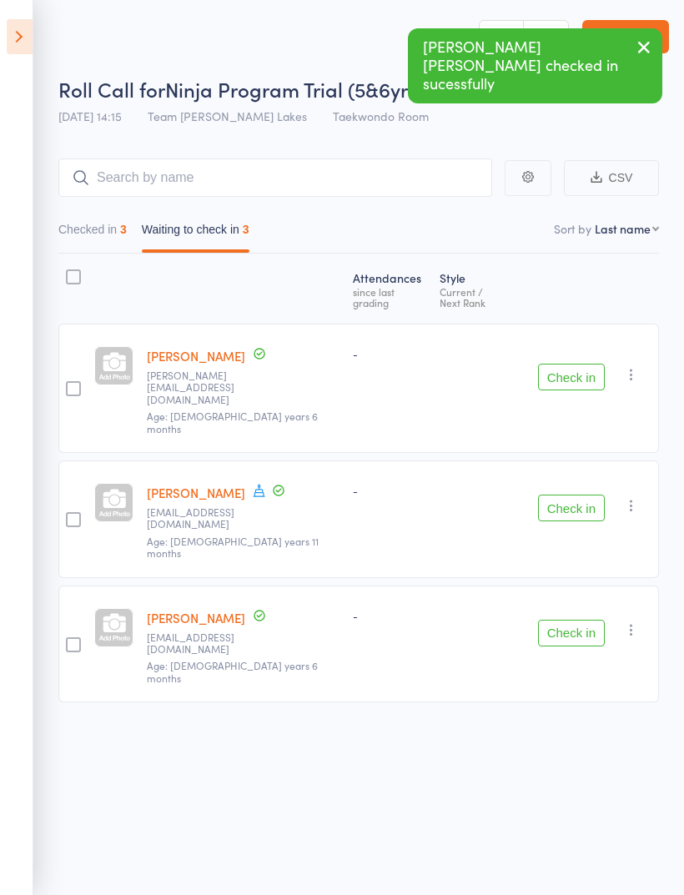
click at [569, 364] on button "Check in" at bounding box center [571, 377] width 67 height 27
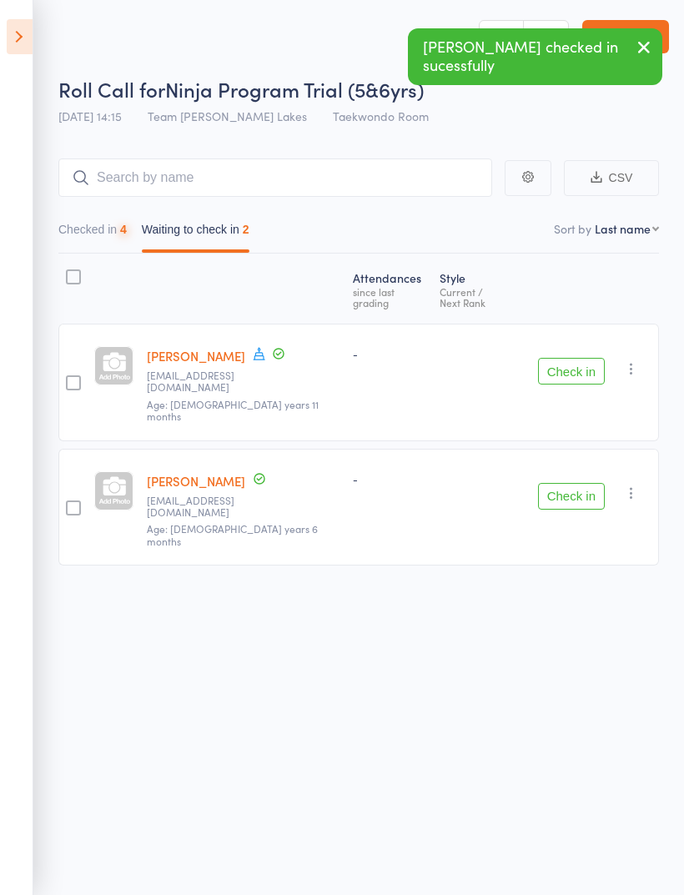
click at [633, 360] on icon "button" at bounding box center [631, 368] width 17 height 17
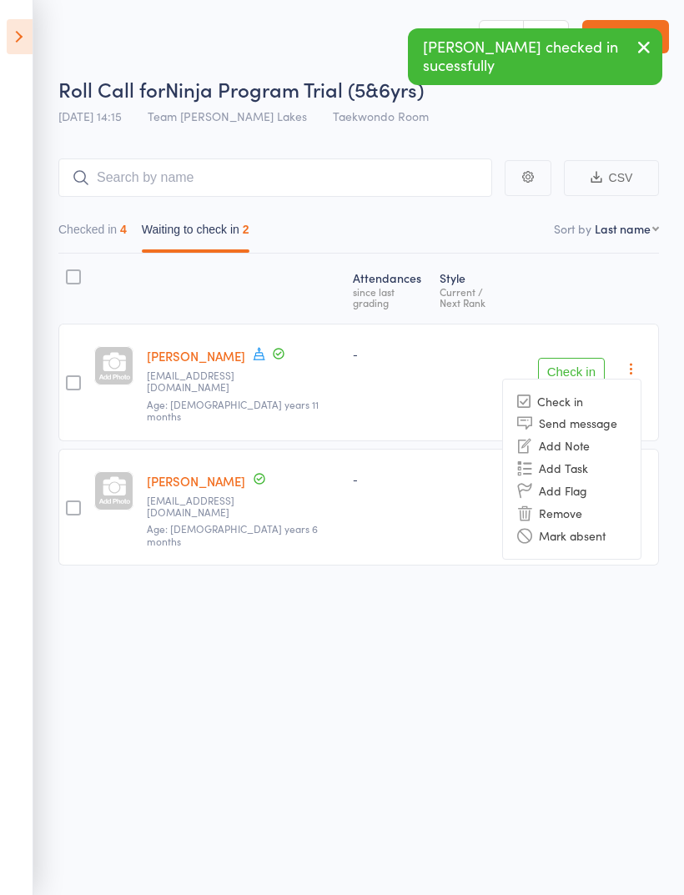
click at [588, 525] on li "Mark absent" at bounding box center [572, 536] width 138 height 23
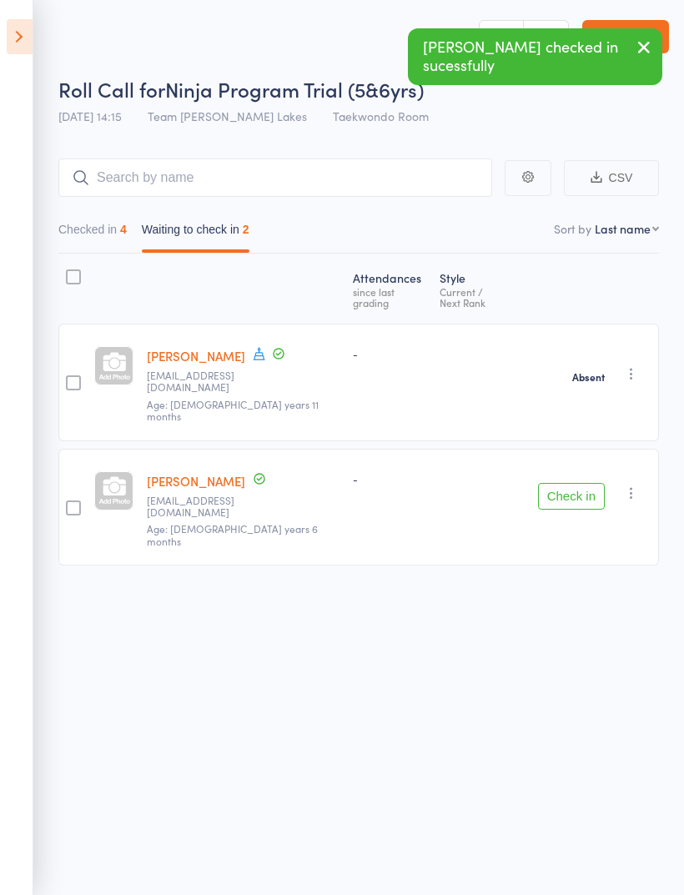
click at [582, 483] on button "Check in" at bounding box center [571, 496] width 67 height 27
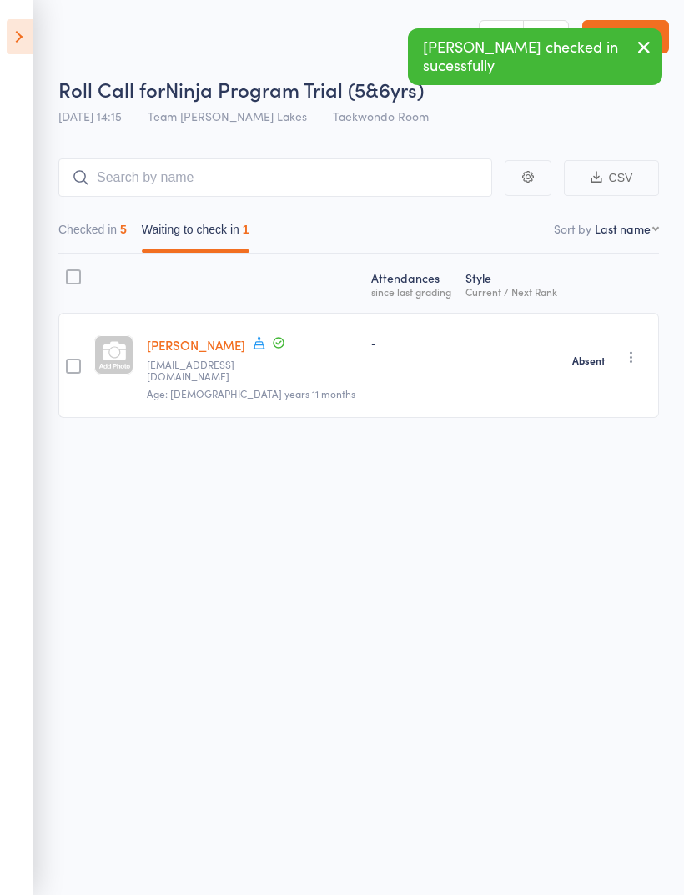
click at [24, 48] on icon at bounding box center [20, 36] width 26 height 35
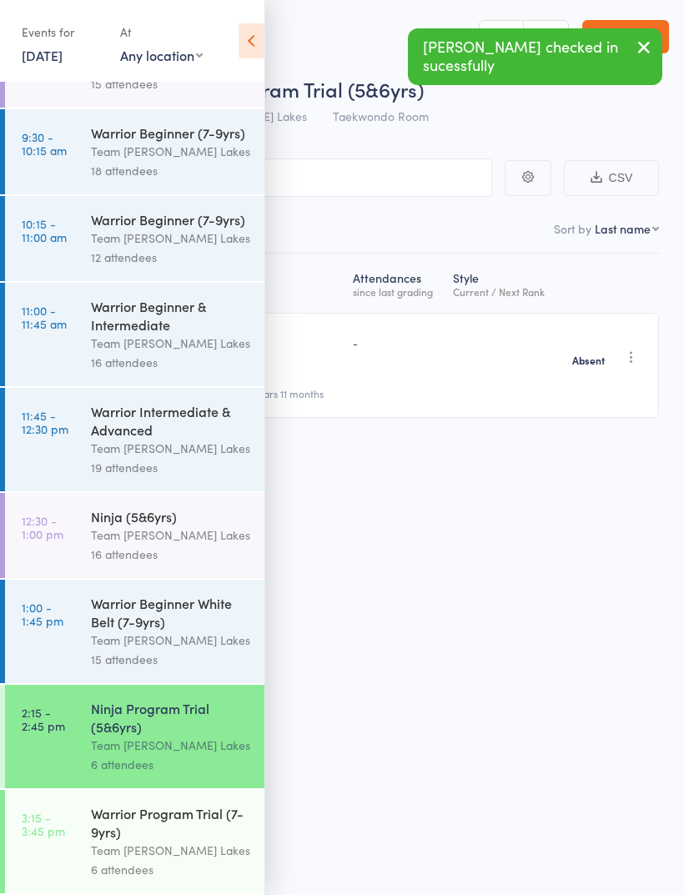
scroll to position [171, 0]
click at [141, 843] on div "Team [PERSON_NAME] Lakes" at bounding box center [170, 850] width 159 height 19
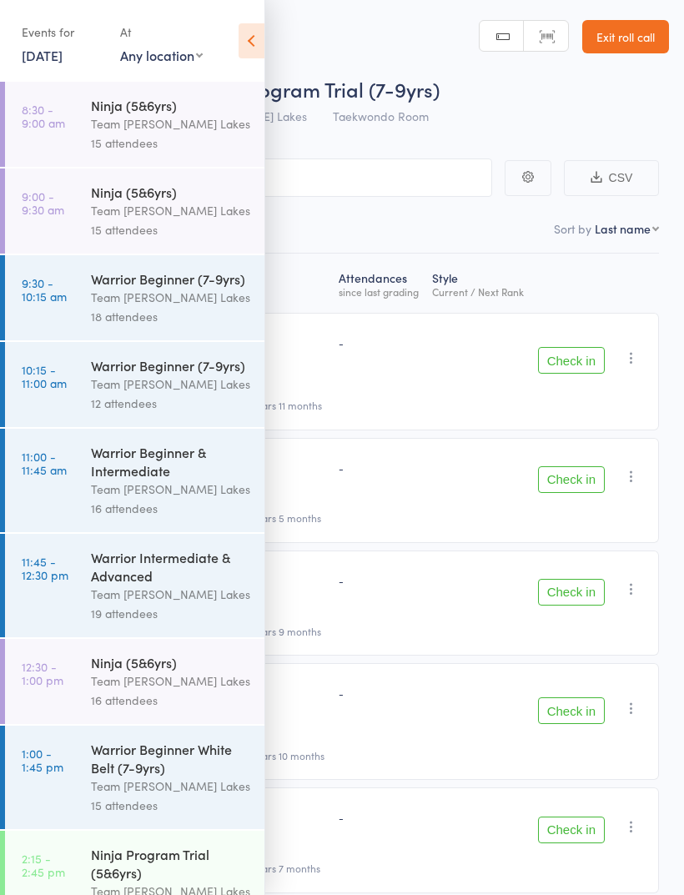
click at [248, 43] on icon at bounding box center [252, 40] width 26 height 35
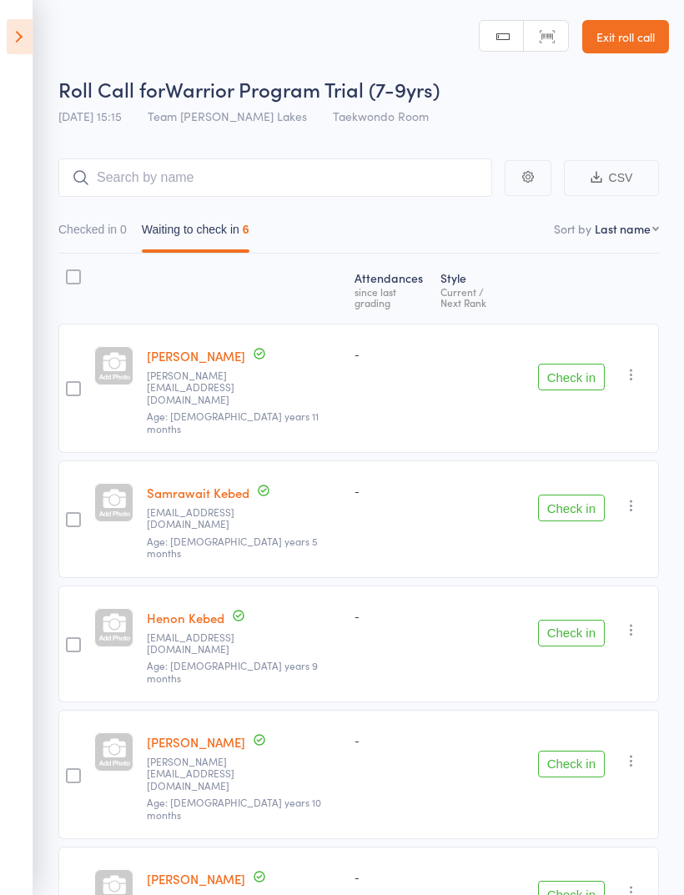
click at [587, 364] on button "Check in" at bounding box center [571, 377] width 67 height 27
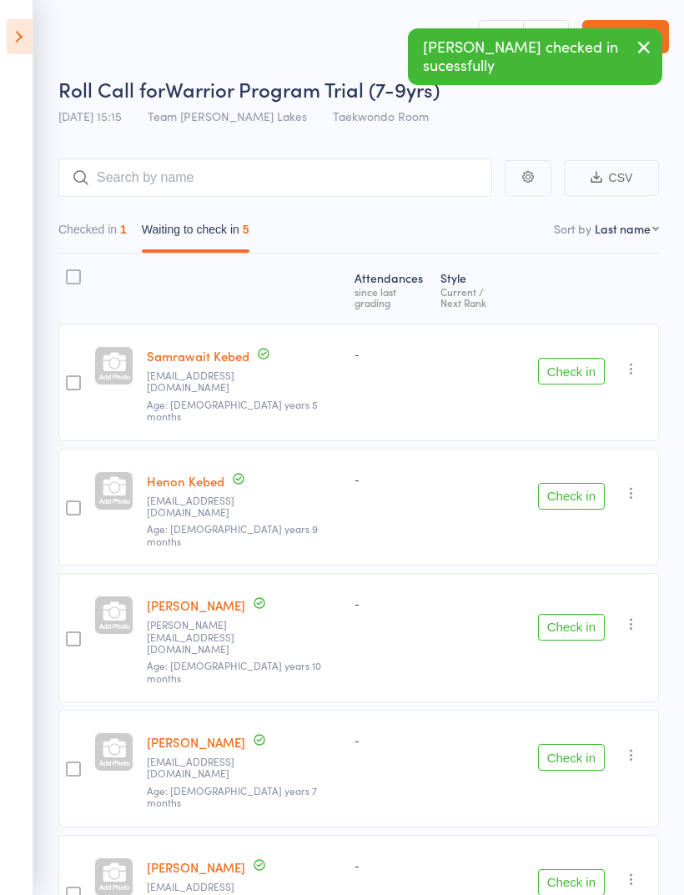
click at [583, 358] on button "Check in" at bounding box center [571, 371] width 67 height 27
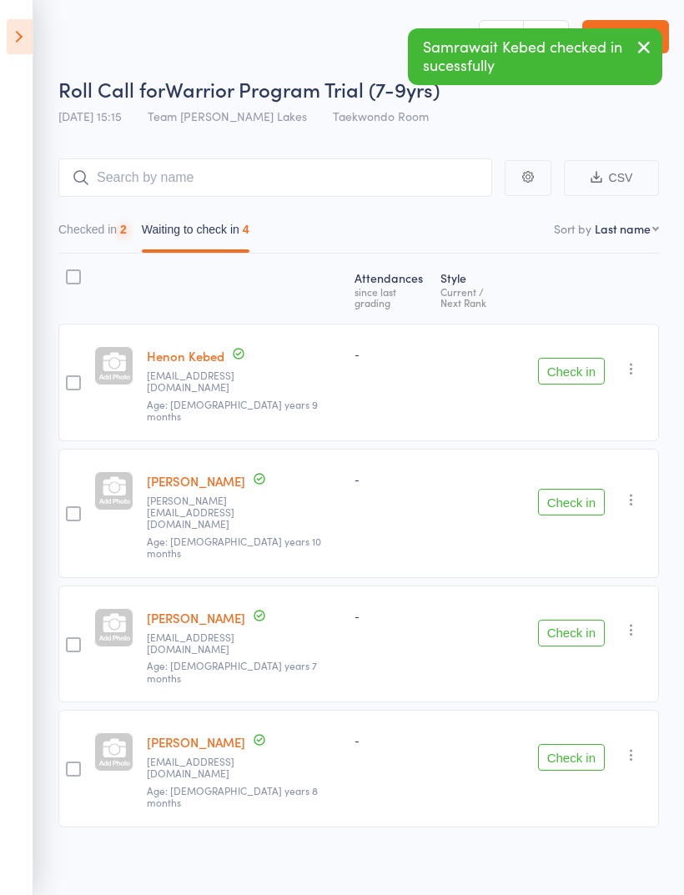
click at [577, 358] on button "Check in" at bounding box center [571, 371] width 67 height 27
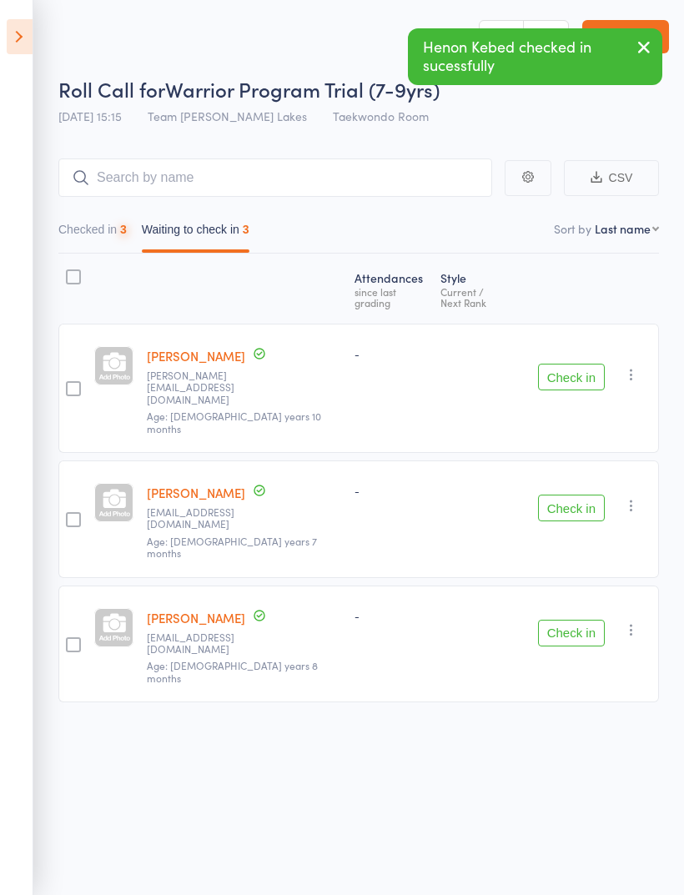
click at [572, 495] on button "Check in" at bounding box center [571, 508] width 67 height 27
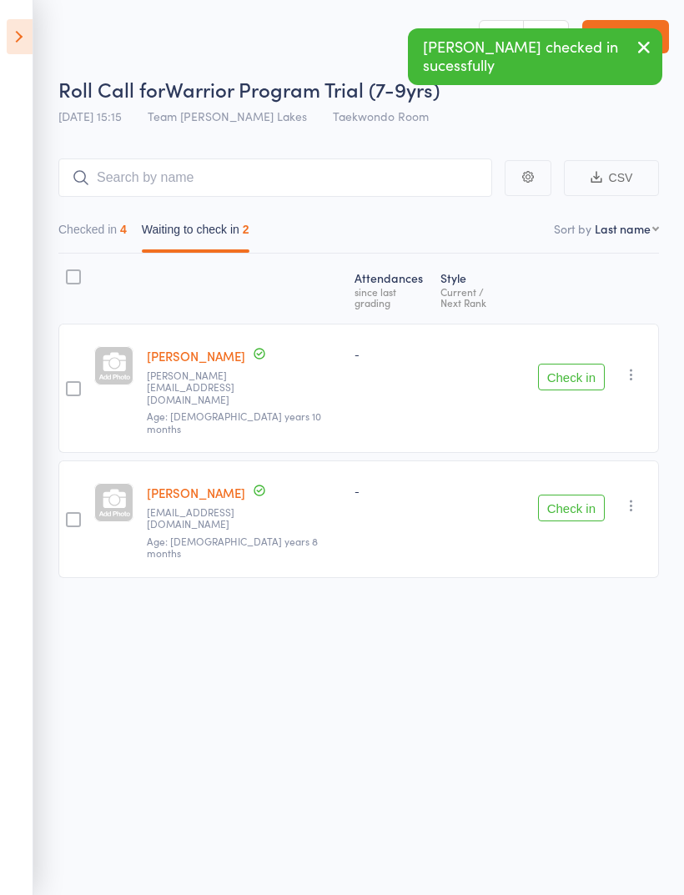
click at [574, 495] on button "Check in" at bounding box center [571, 508] width 67 height 27
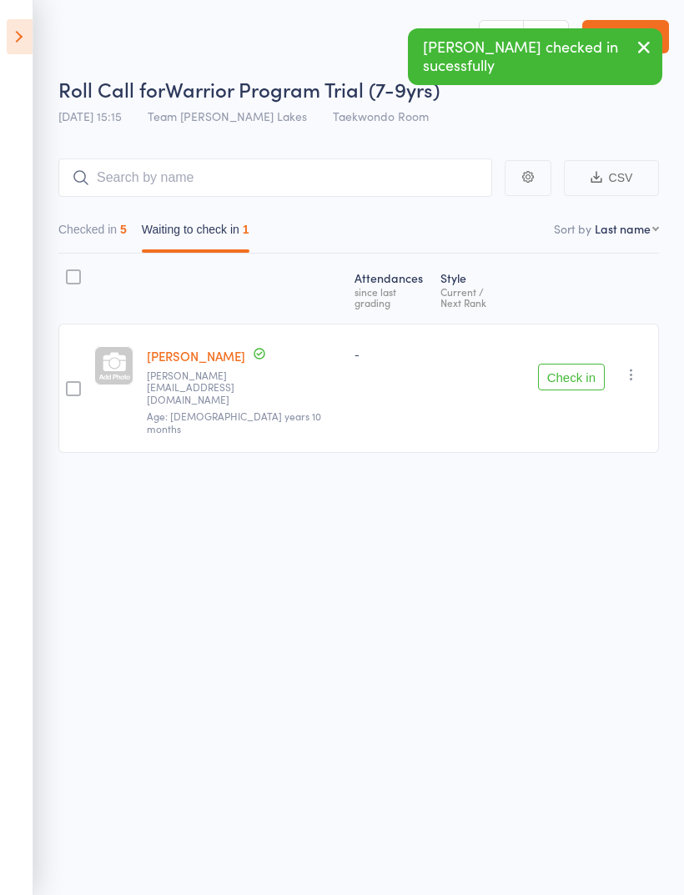
click at [20, 43] on icon at bounding box center [20, 36] width 26 height 35
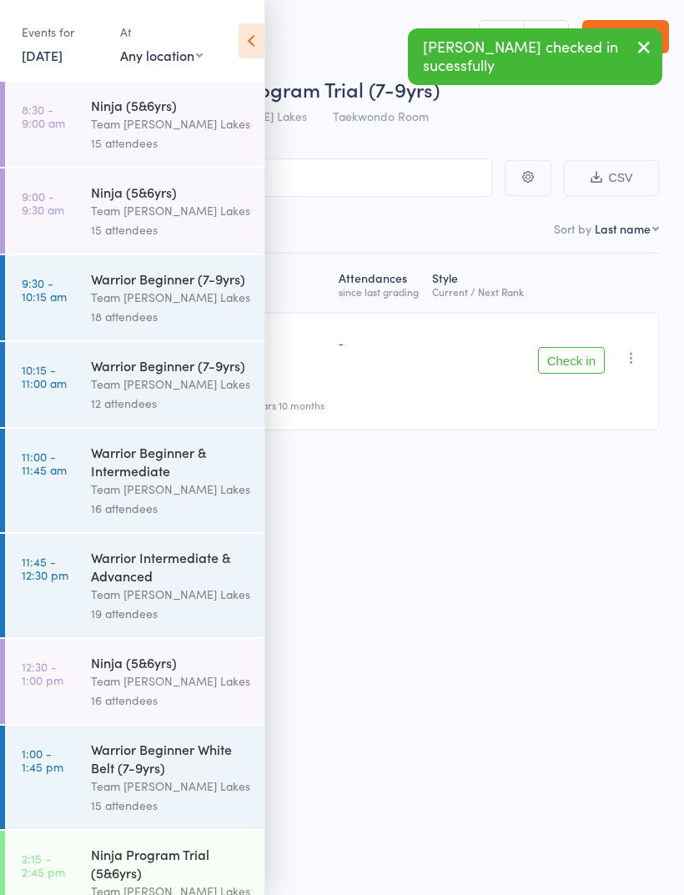
click at [511, 1] on header "Roll Call for Warrior Program Trial (7-9yrs) 11 Oct 15:15 Team Carlo Taylors La…" at bounding box center [342, 66] width 684 height 133
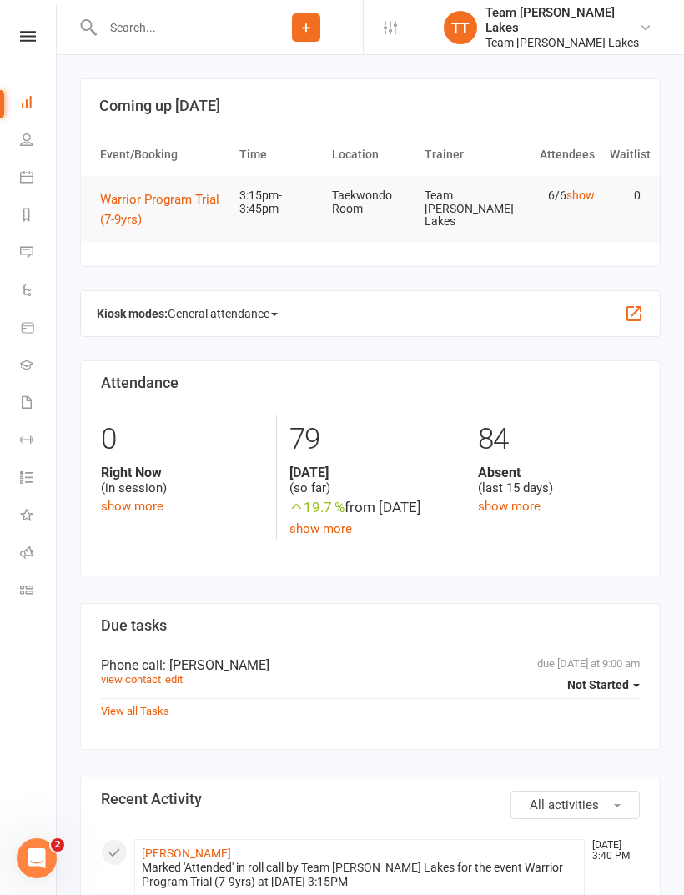
click at [35, 177] on link "Calendar" at bounding box center [39, 179] width 38 height 38
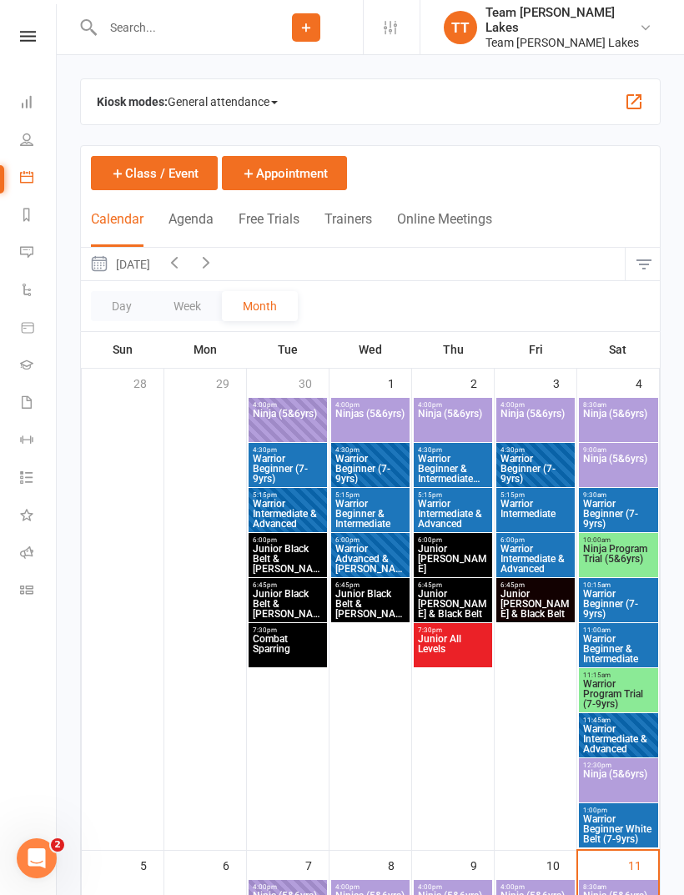
click at [32, 33] on icon at bounding box center [28, 36] width 16 height 11
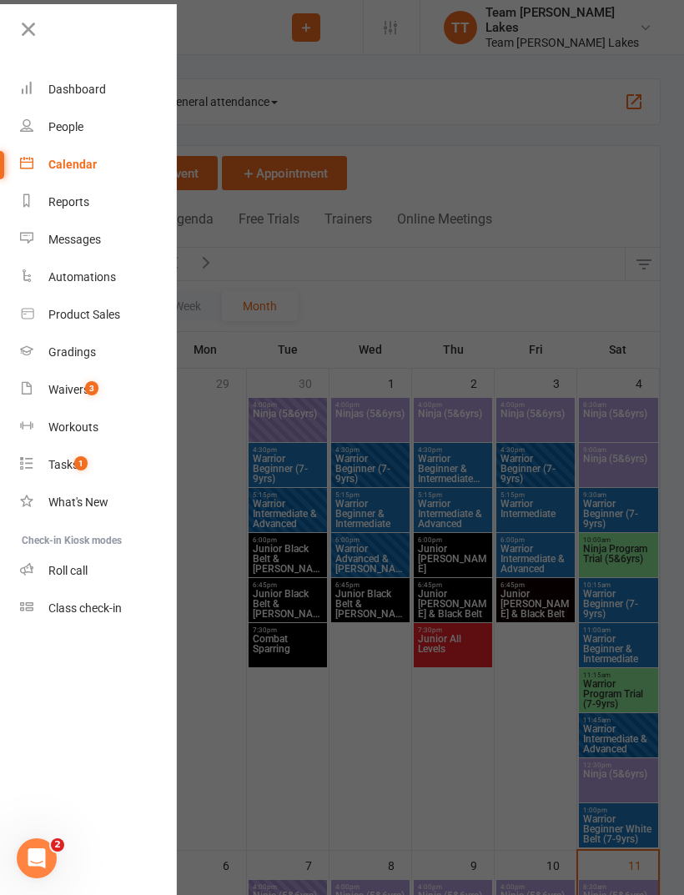
click at [71, 391] on div "Waivers" at bounding box center [68, 389] width 41 height 13
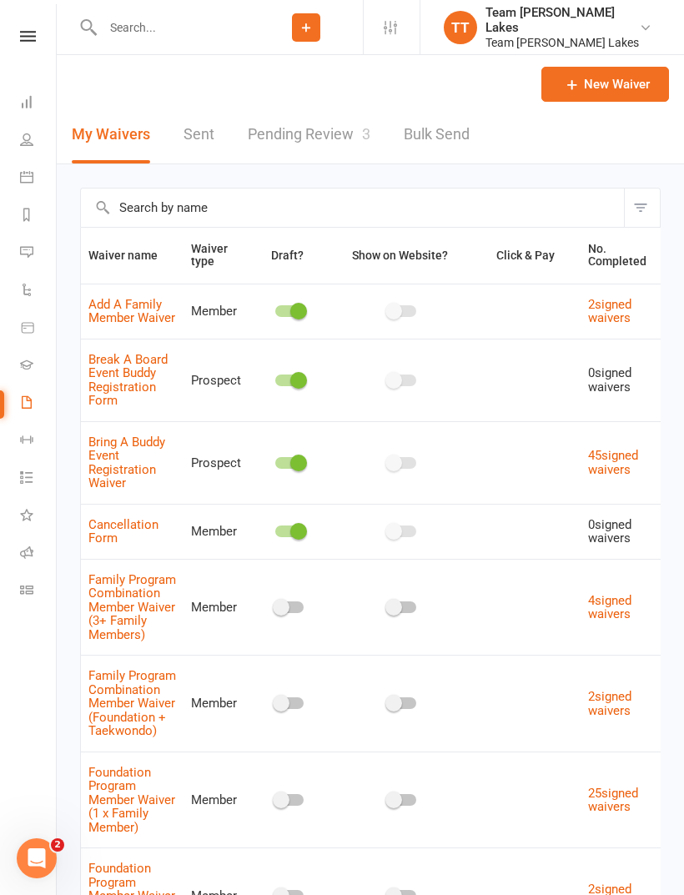
click at [330, 135] on link "Pending Review 3" at bounding box center [309, 135] width 123 height 58
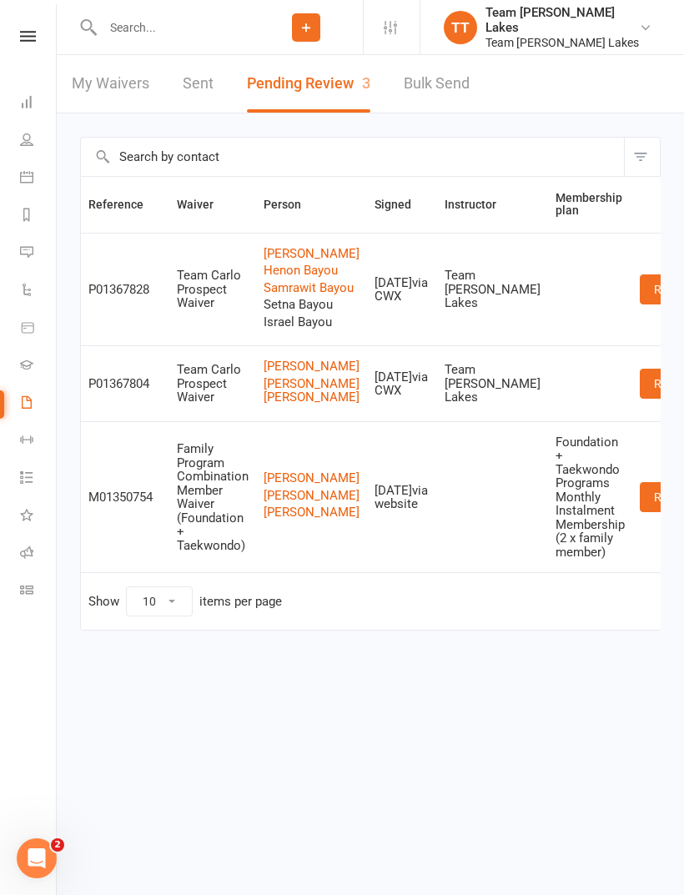
click at [303, 295] on link "Samrawit Bayou" at bounding box center [312, 288] width 96 height 14
